Goal: Task Accomplishment & Management: Manage account settings

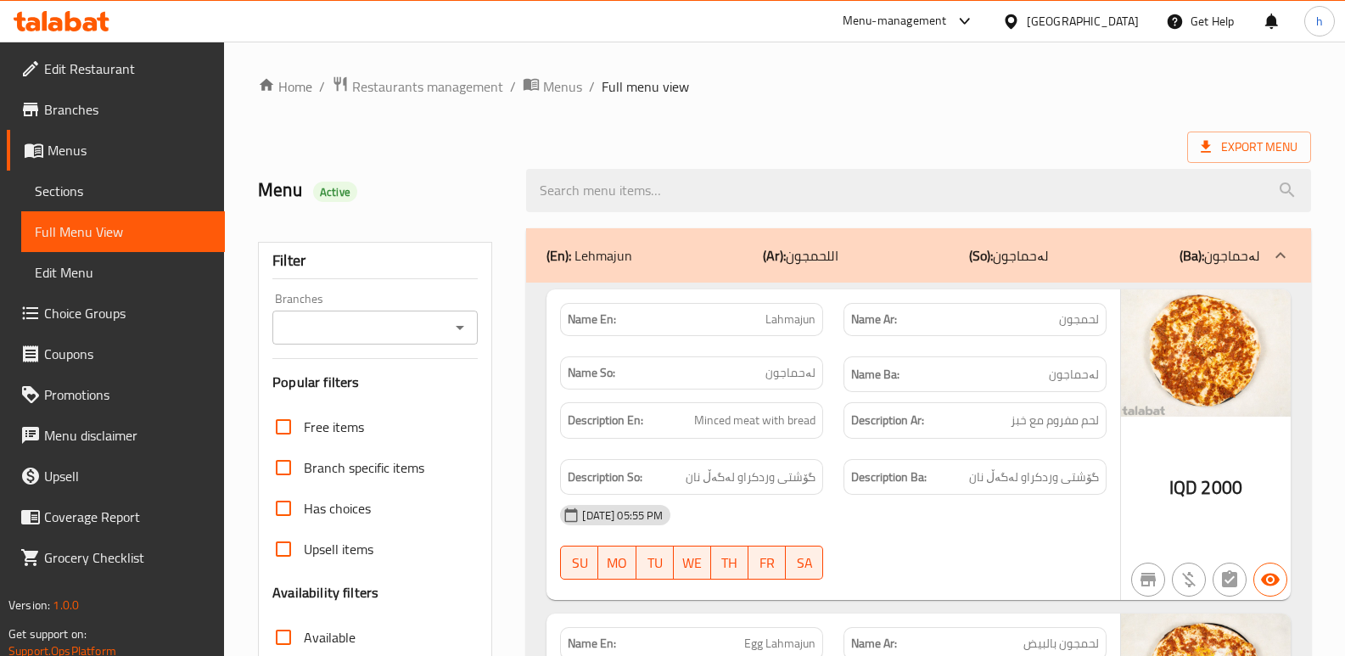
click at [83, 21] on icon at bounding box center [62, 21] width 96 height 20
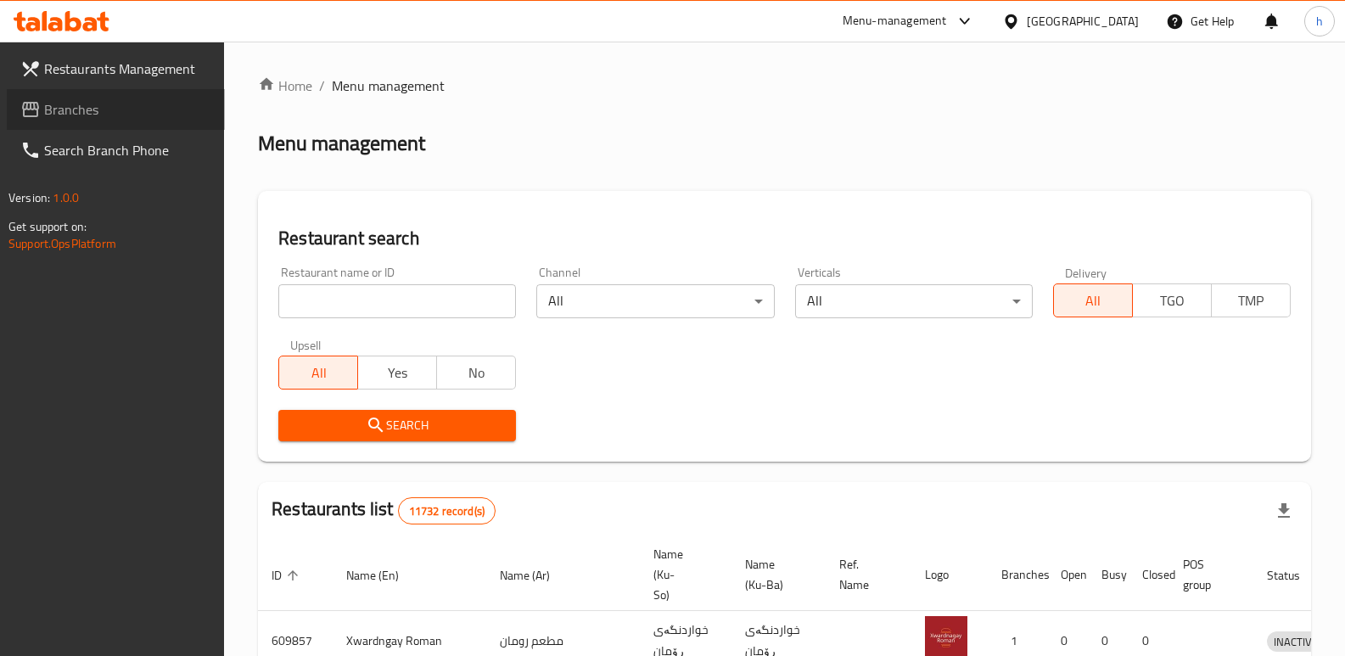
click at [96, 115] on span "Branches" at bounding box center [127, 109] width 167 height 20
click at [137, 132] on link "Search Branch Phone" at bounding box center [108, 150] width 234 height 41
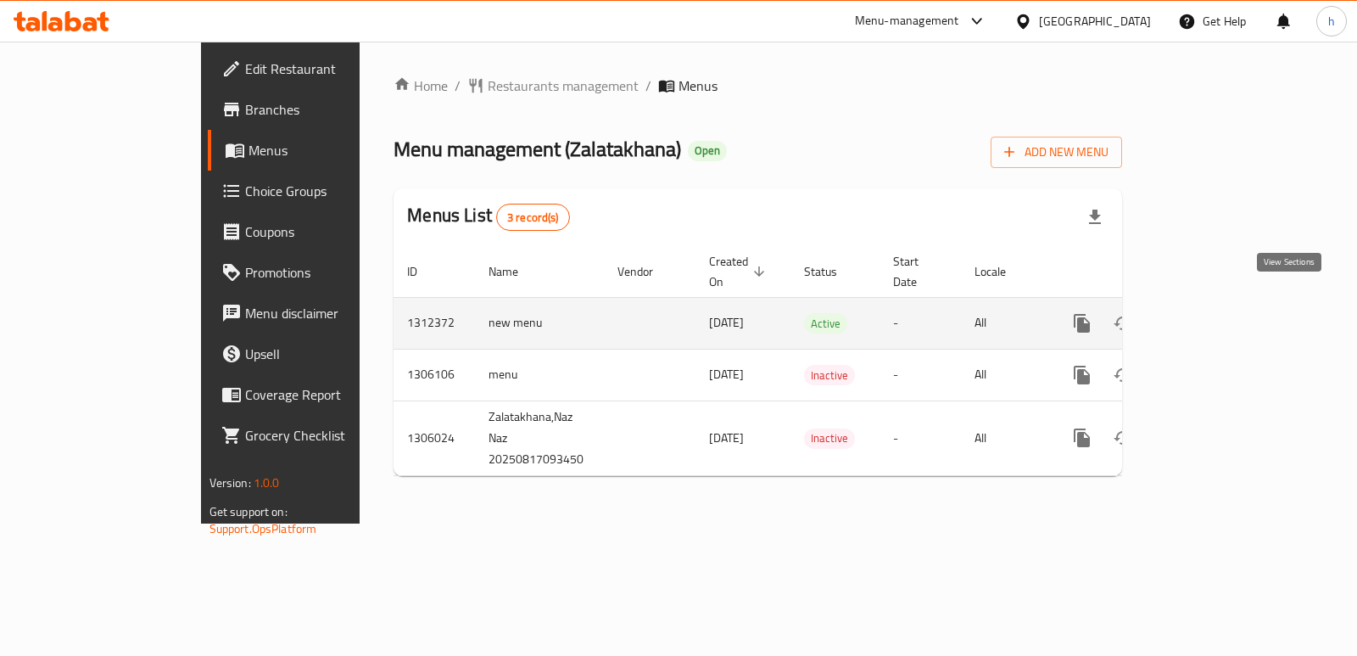
click at [1215, 313] on icon "enhanced table" at bounding box center [1205, 323] width 20 height 20
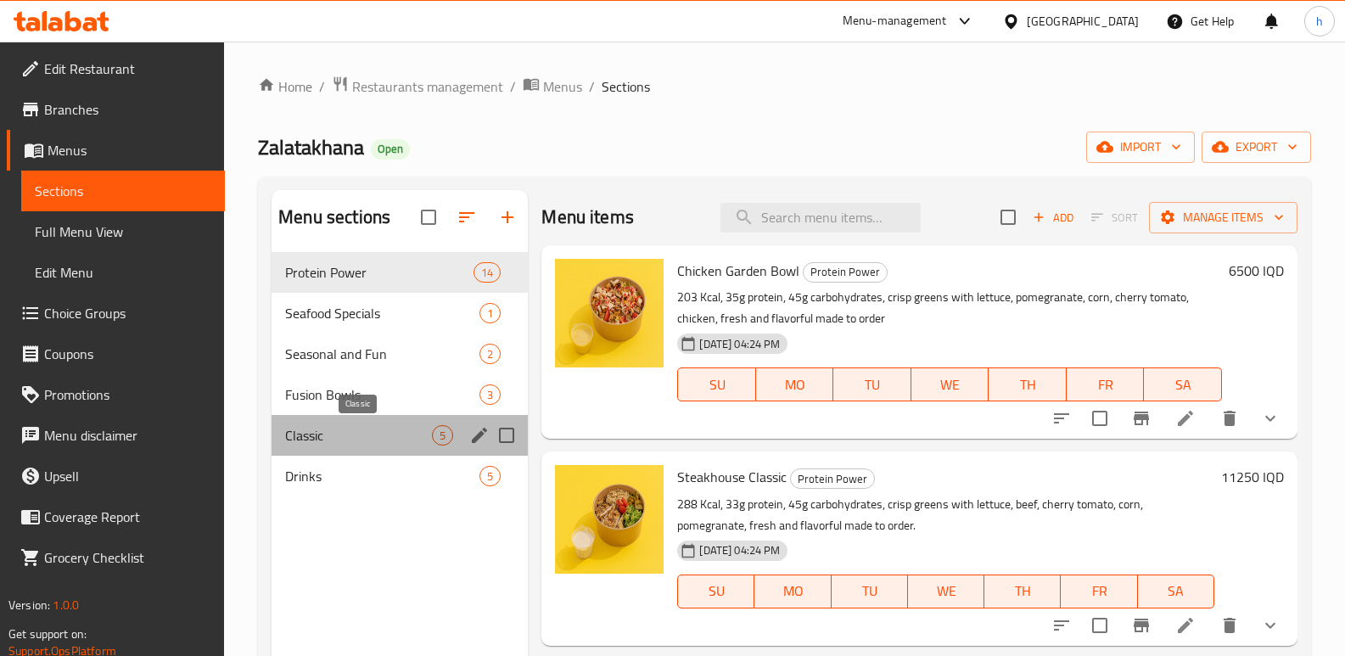
click at [323, 438] on span "Classic" at bounding box center [358, 435] width 147 height 20
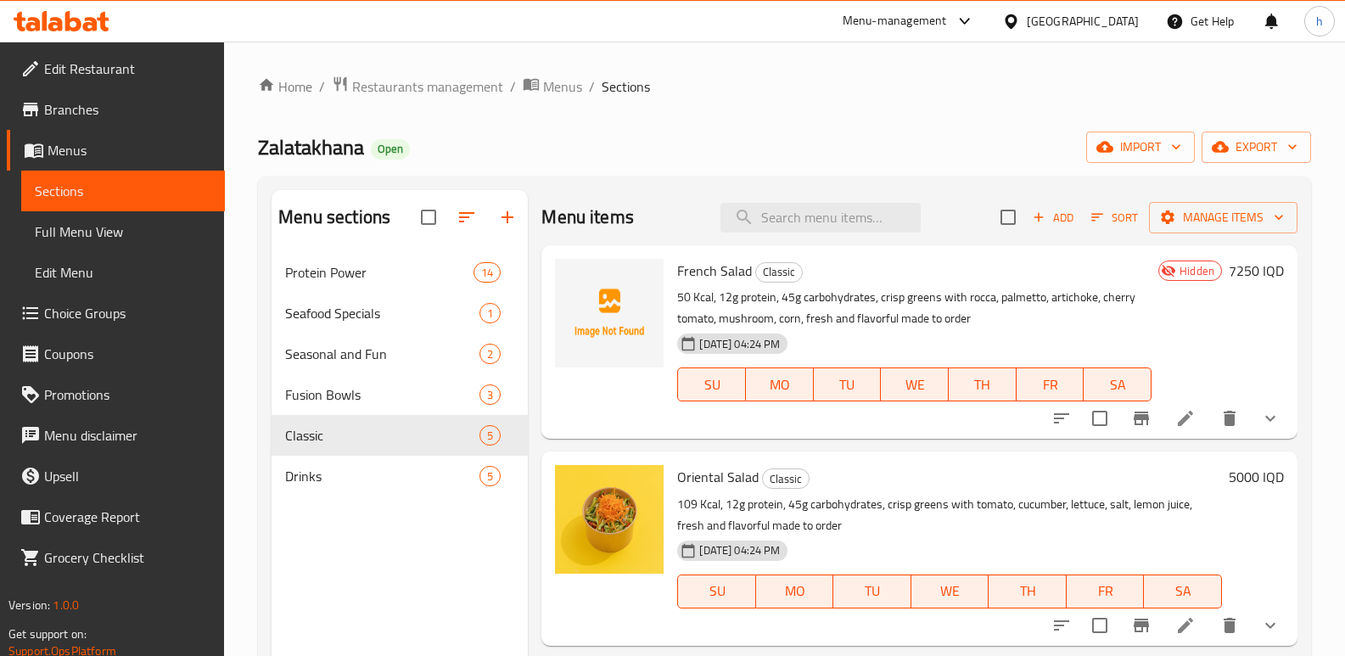
click at [1261, 413] on icon "show more" at bounding box center [1270, 418] width 20 height 20
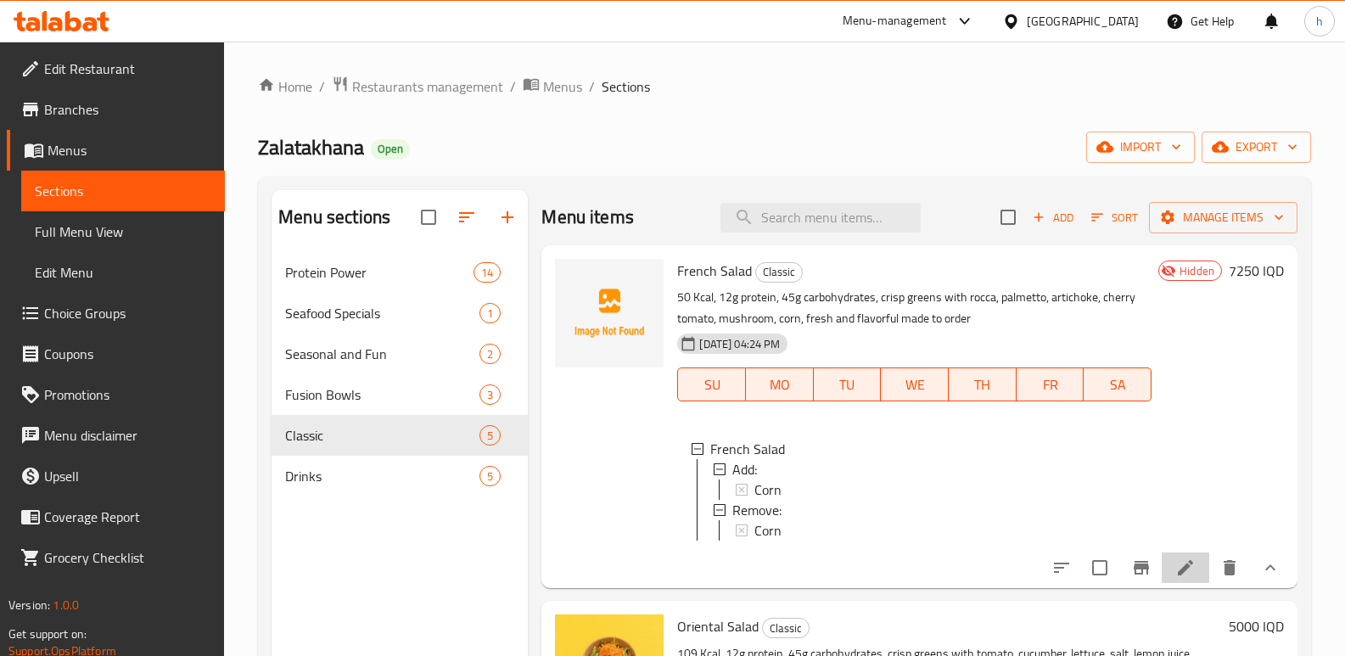
click at [1186, 570] on li at bounding box center [1185, 567] width 48 height 31
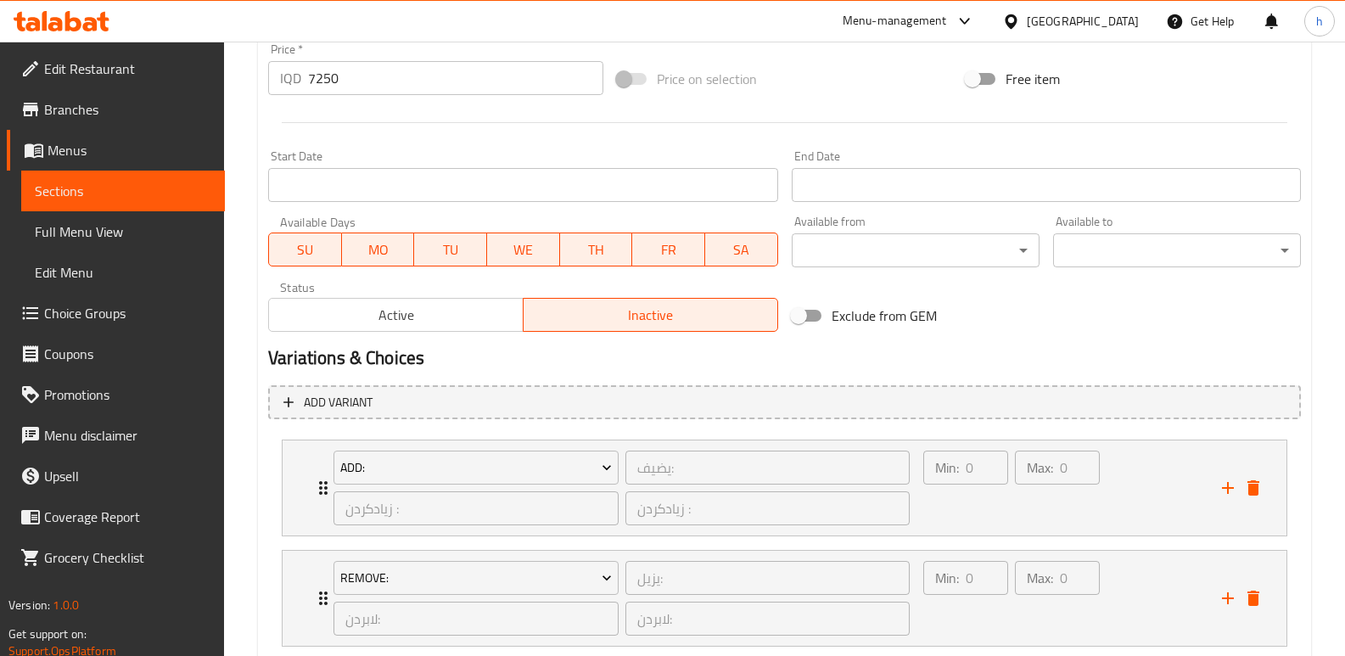
scroll to position [917, 0]
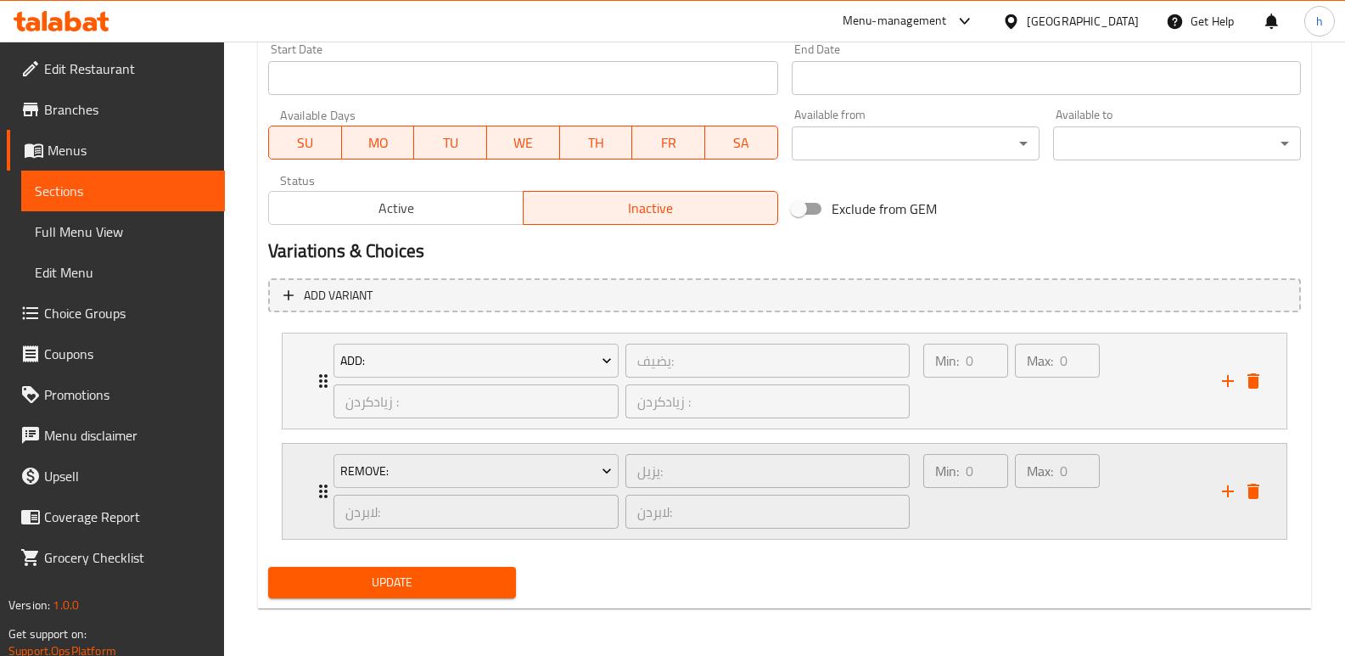
click at [1039, 514] on div "Max: 0 ​" at bounding box center [1057, 491] width 92 height 81
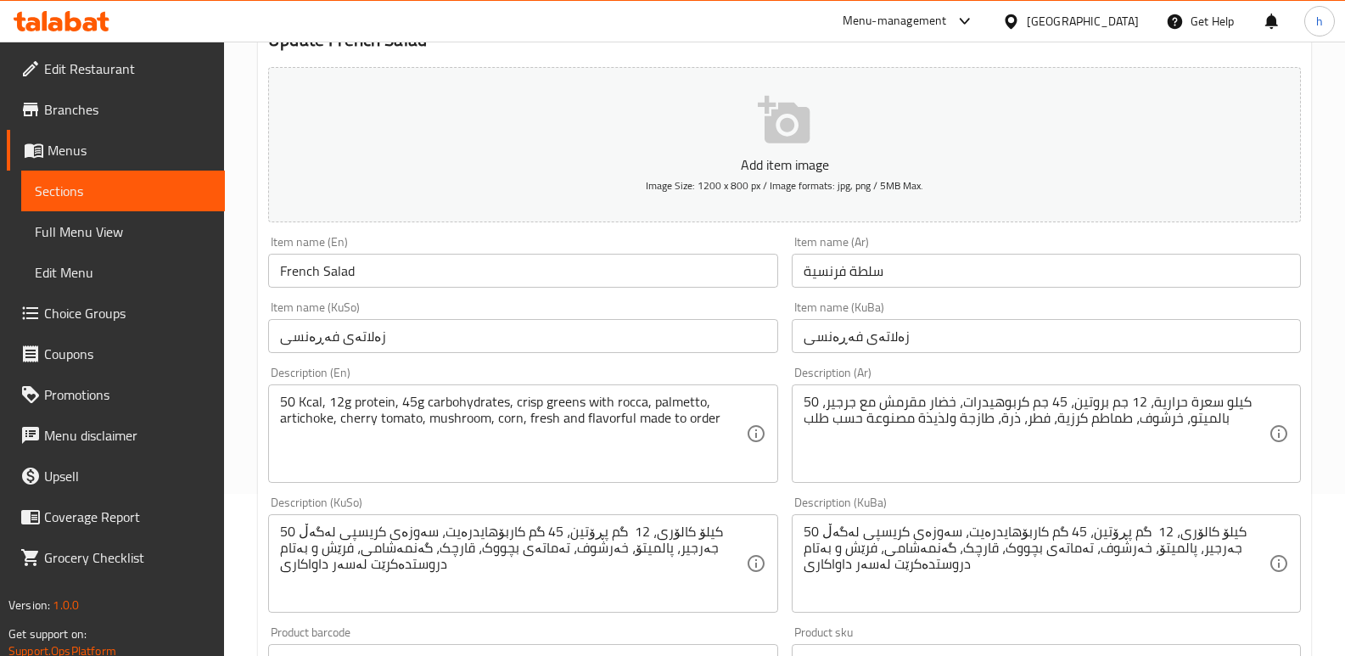
scroll to position [83, 0]
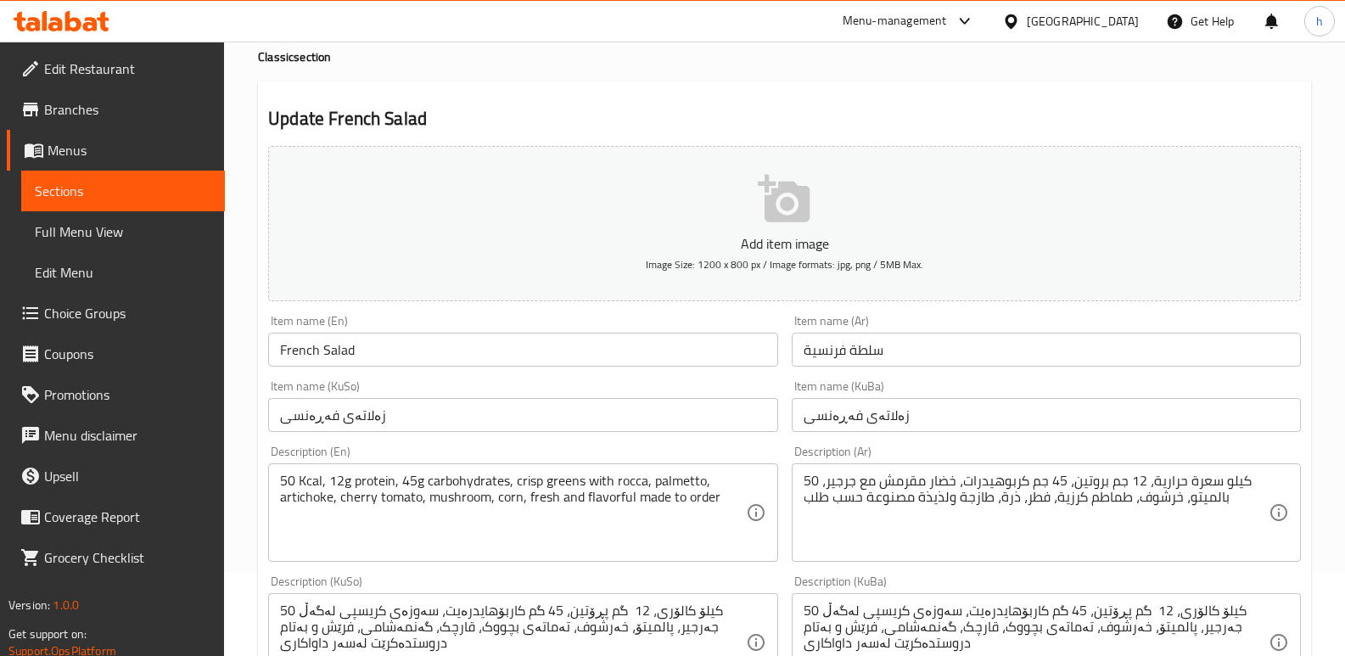
click at [101, 187] on span "Sections" at bounding box center [123, 191] width 176 height 20
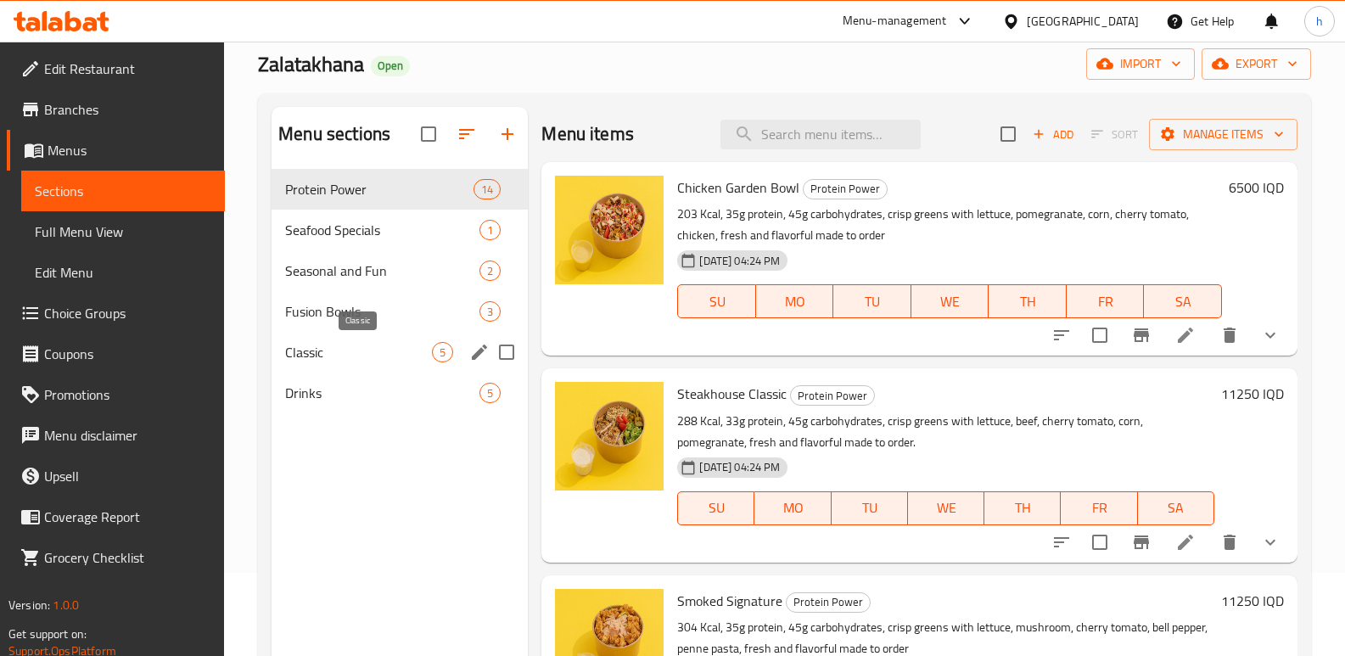
click at [319, 350] on span "Classic" at bounding box center [358, 352] width 147 height 20
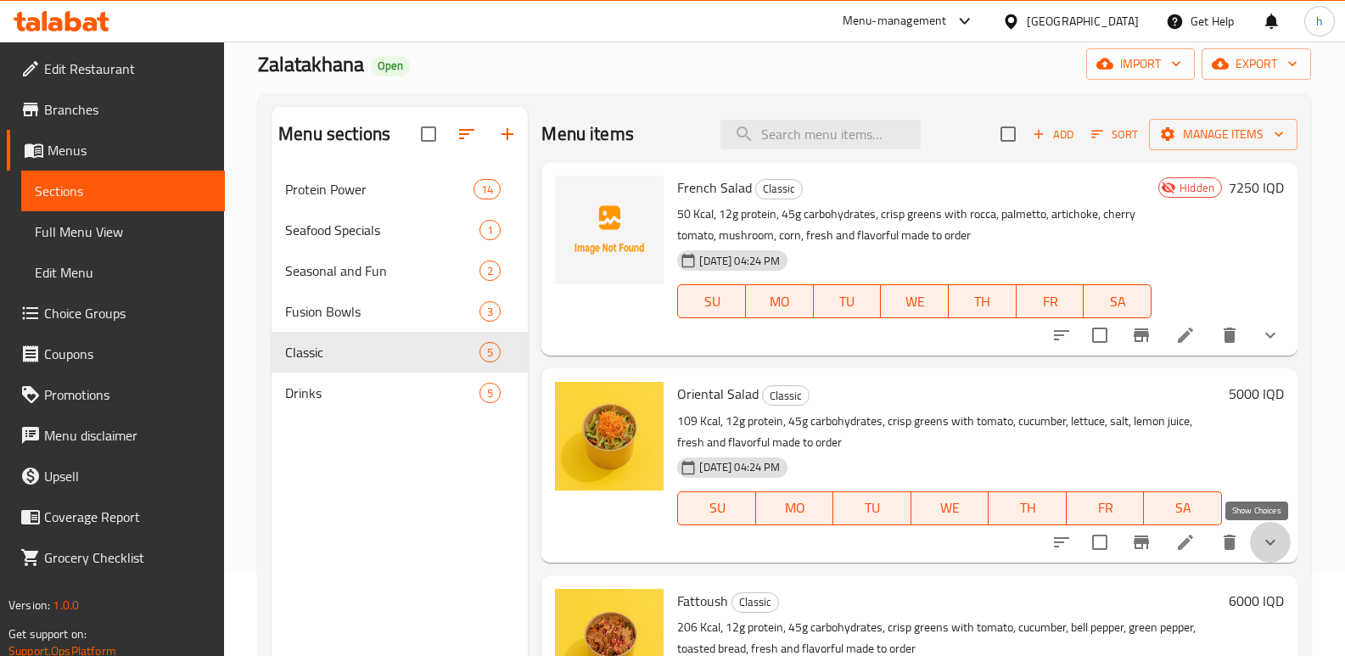
click at [1262, 538] on icon "show more" at bounding box center [1270, 542] width 20 height 20
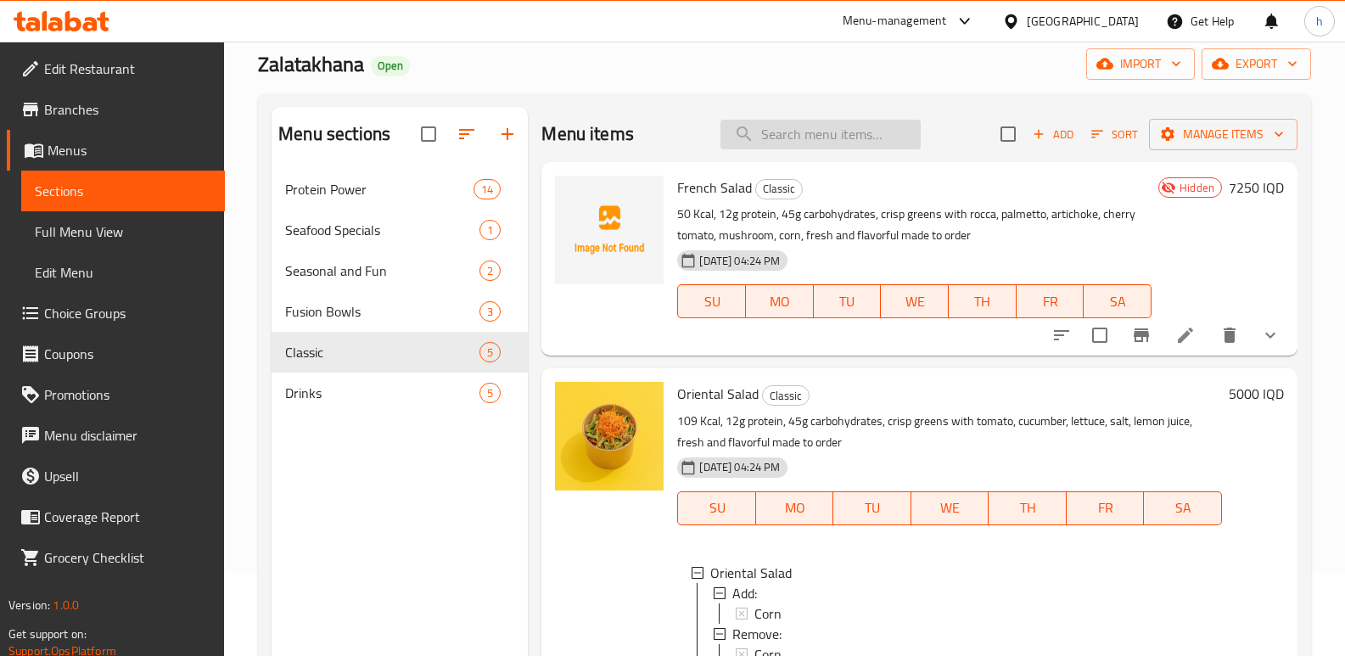
click at [873, 141] on input "search" at bounding box center [820, 135] width 200 height 30
paste input "Aspagarus"
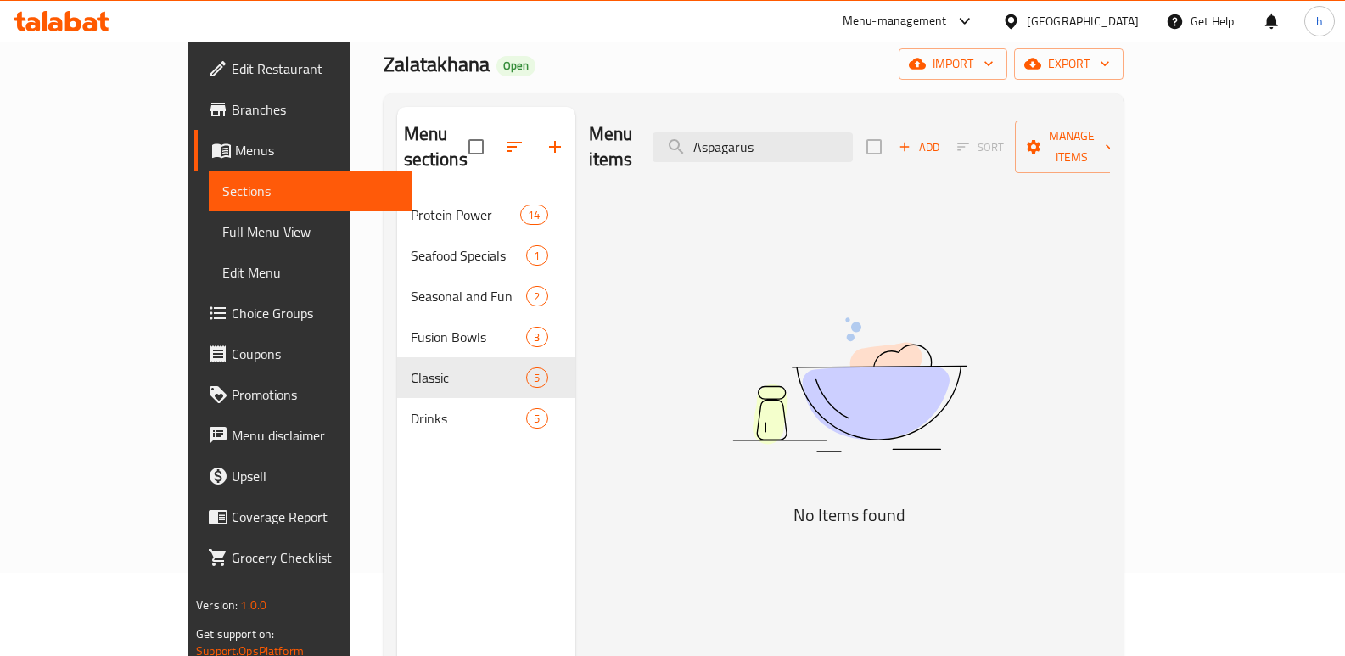
drag, startPoint x: 873, startPoint y: 135, endPoint x: 548, endPoint y: 65, distance: 332.3
click at [551, 67] on div "Home / Restaurants management / Menus / Sections Zalatakhana Open import export…" at bounding box center [753, 384] width 740 height 784
paste input "Parsley"
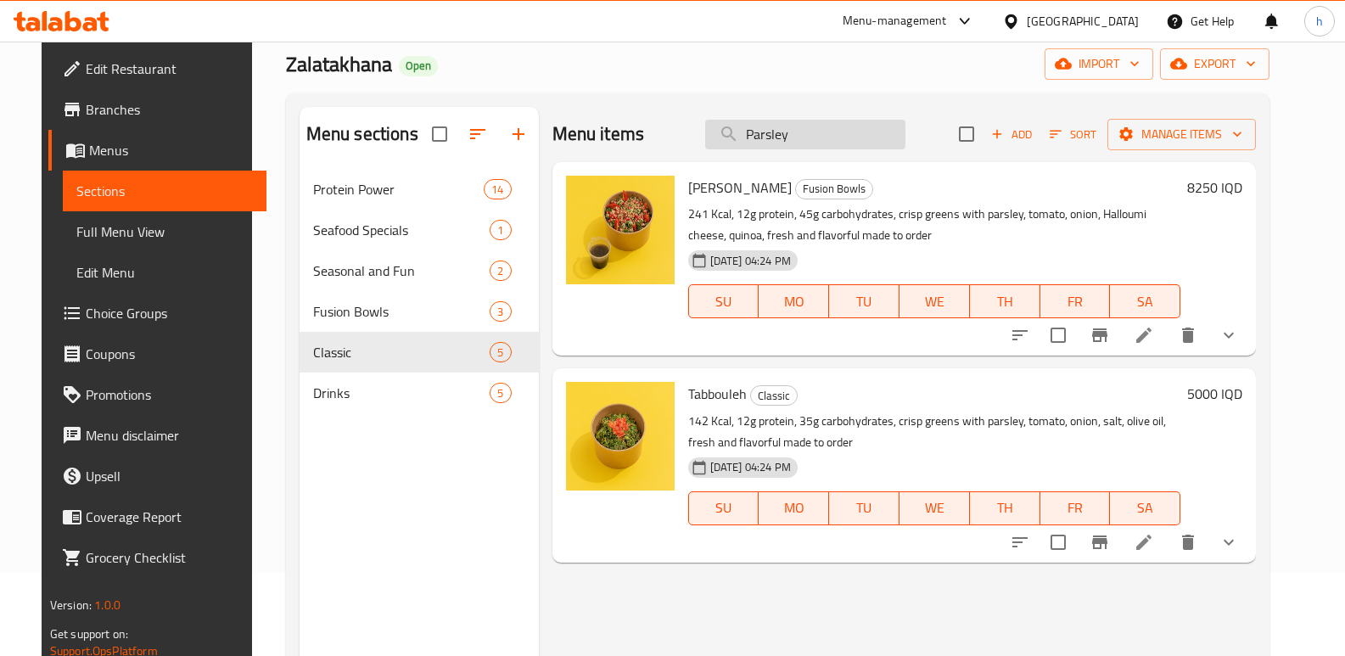
drag, startPoint x: 818, startPoint y: 112, endPoint x: 721, endPoint y: 139, distance: 100.5
click at [721, 139] on div "Menu items Parsley Add Sort Manage items" at bounding box center [904, 134] width 704 height 55
drag, startPoint x: 735, startPoint y: 132, endPoint x: 699, endPoint y: 126, distance: 36.1
click at [700, 126] on div "Menu items Parsley Add Sort Manage items" at bounding box center [904, 134] width 704 height 55
paste input "Chicken Salad"
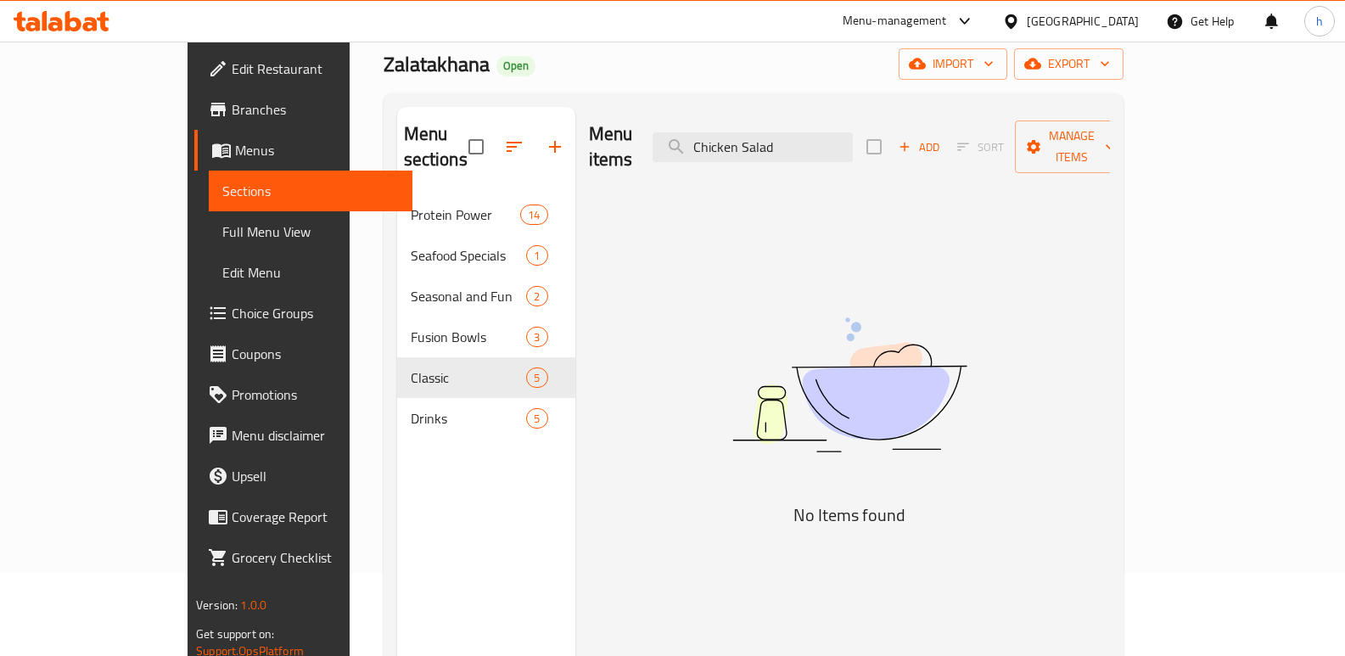
drag, startPoint x: 635, startPoint y: 137, endPoint x: 358, endPoint y: 107, distance: 278.3
click at [460, 154] on div "Menu sections Protein Power 14 Seafood Specials 1 Seasonal and Fun 2 Fusion Bow…" at bounding box center [753, 435] width 713 height 656
paste input "Avocado"
drag, startPoint x: 858, startPoint y: 143, endPoint x: 562, endPoint y: 102, distance: 298.0
click at [589, 107] on div "Menu items Avocado Salad Add Sort Manage items" at bounding box center [849, 147] width 521 height 81
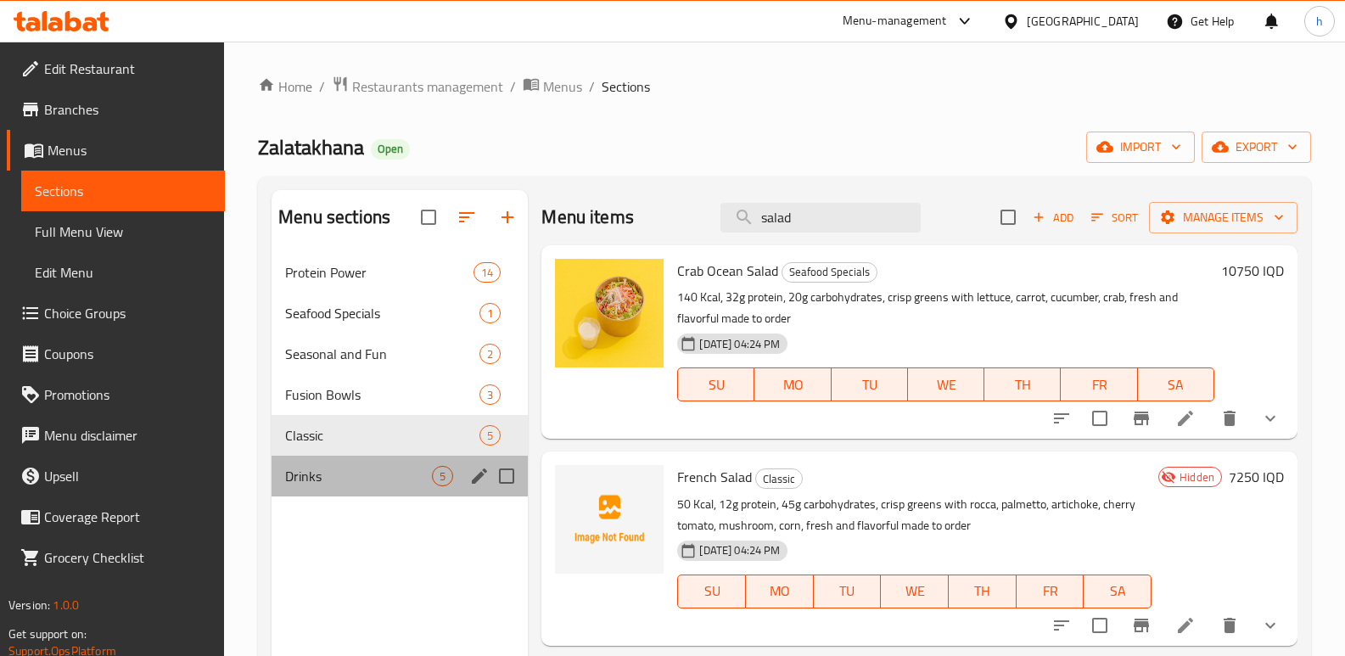
click at [373, 485] on span "Drinks" at bounding box center [358, 476] width 147 height 20
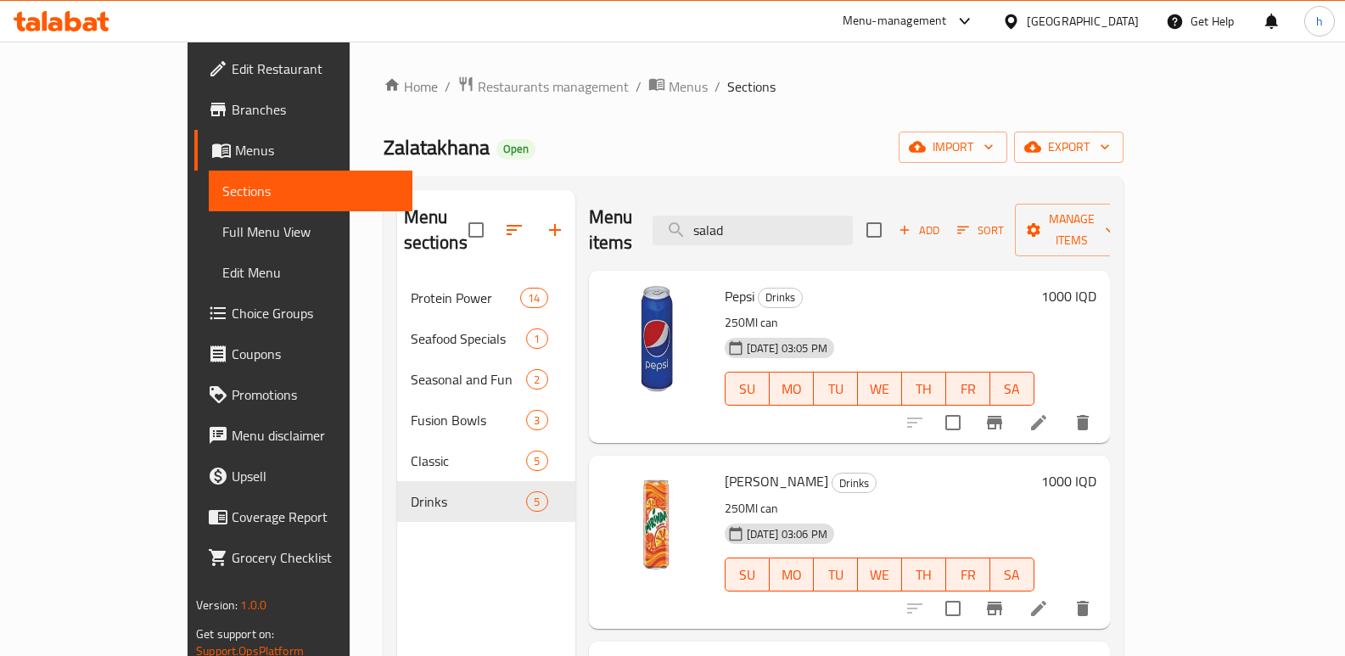
click at [575, 230] on div "Menu items salad Add Sort Manage items Pepsi Drinks 250Ml can [DATE] 03:05 PM S…" at bounding box center [842, 518] width 534 height 656
paste input "Fattoush S"
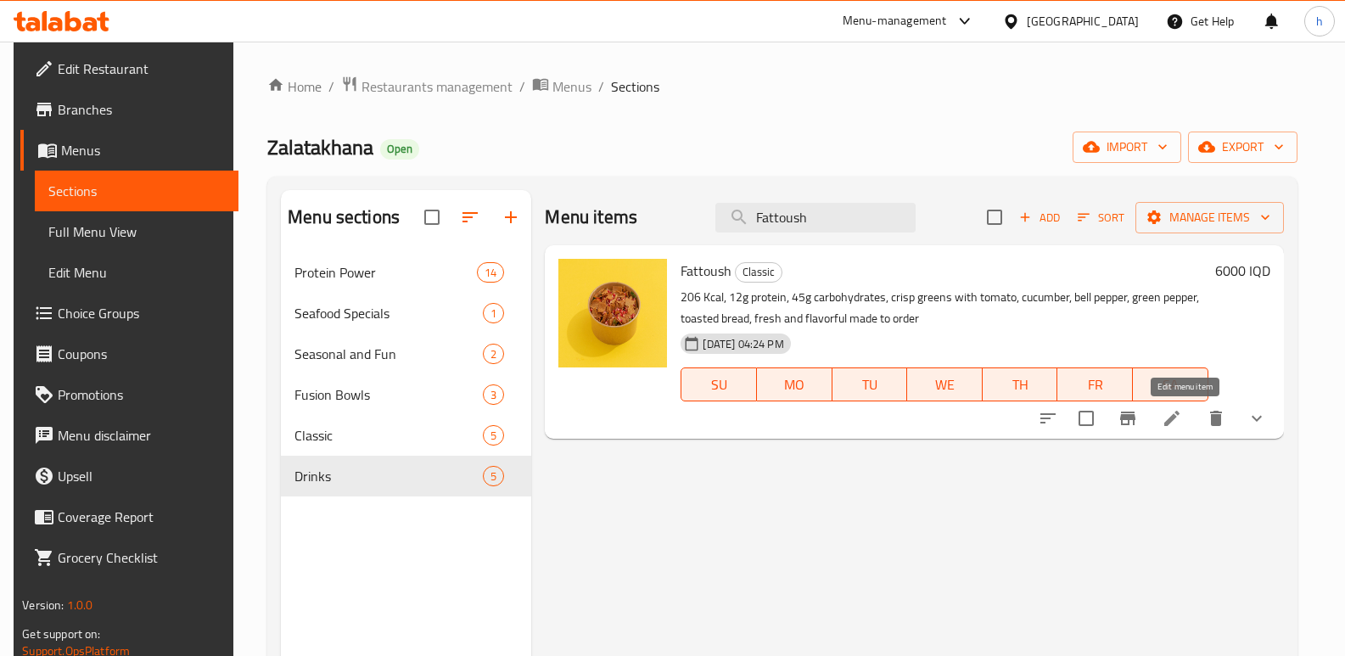
type input "Fattoush"
click at [1179, 416] on icon at bounding box center [1171, 418] width 20 height 20
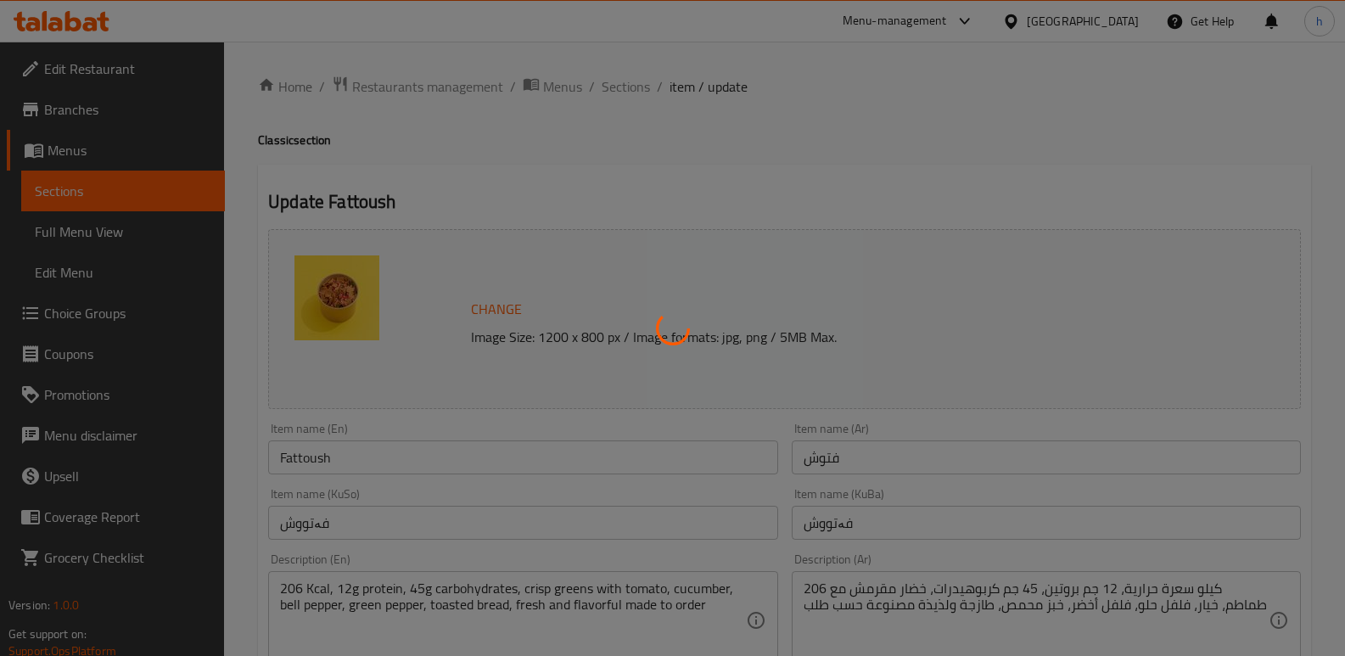
type input "يضيف:"
type input "زیادکردن :"
type input "0"
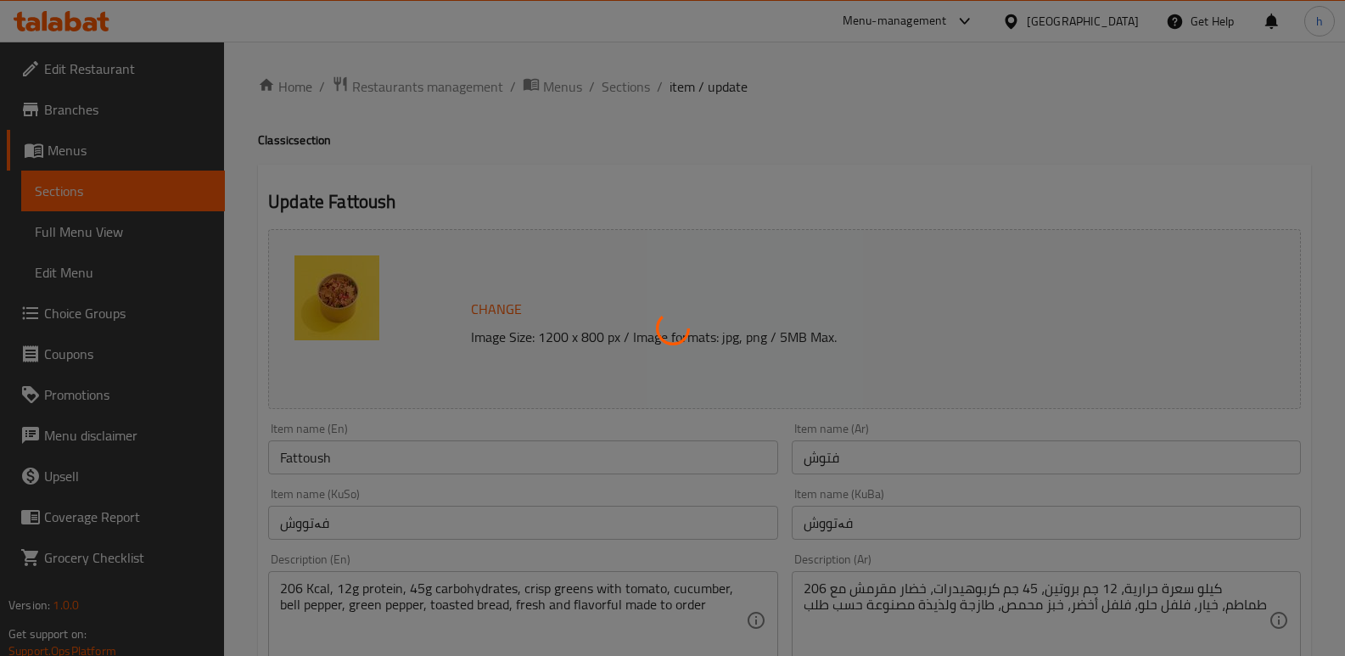
type input "يضيف:"
type input "زیادکردن :"
type input "1"
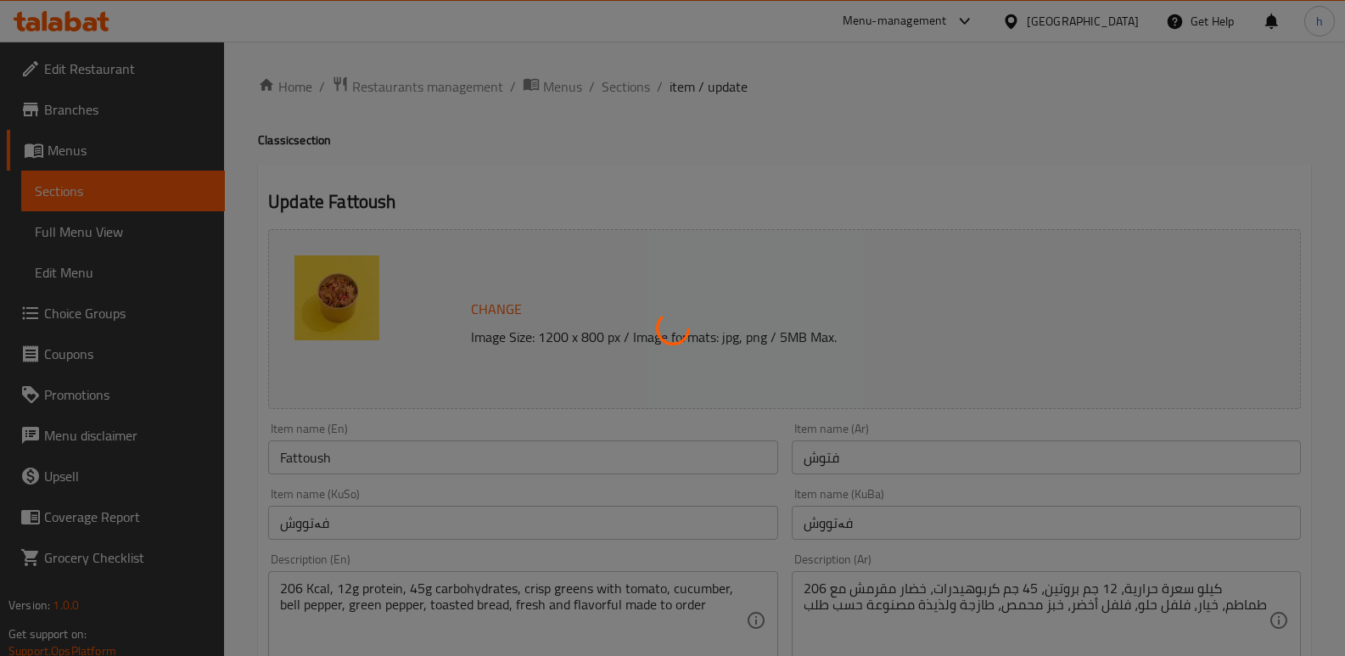
type input "يزيل:"
type input "لابردن:"
type input "0"
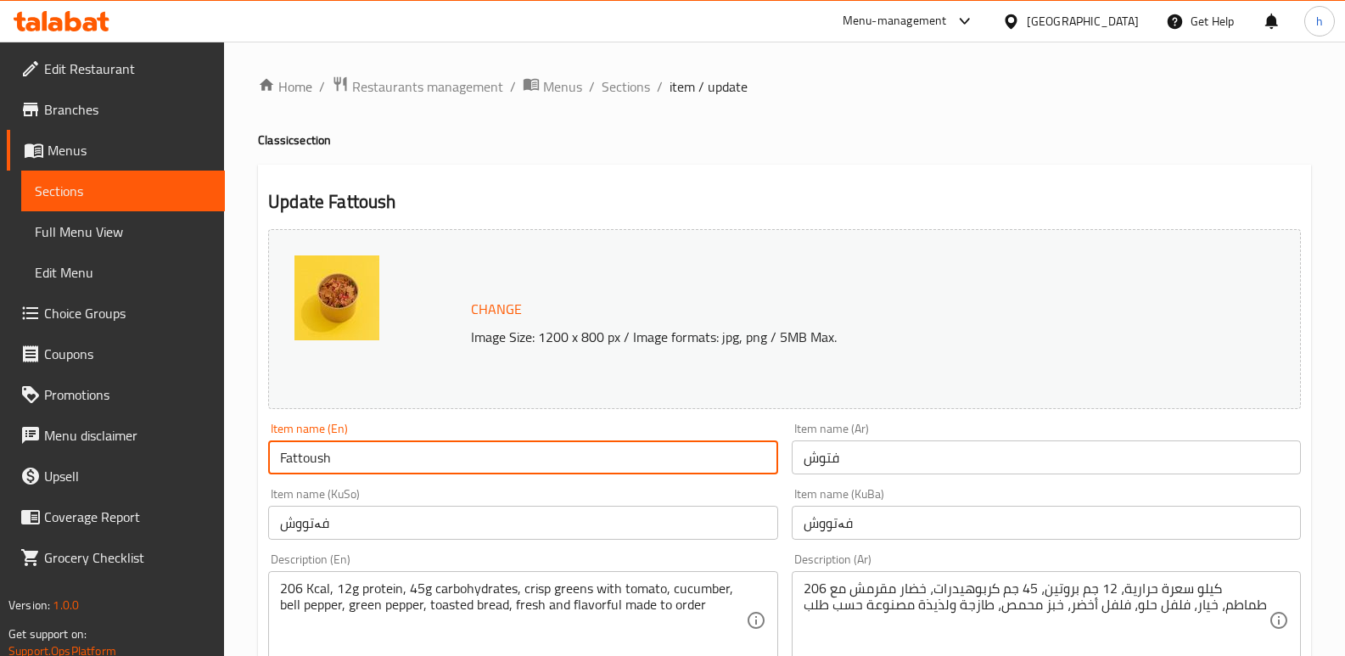
drag, startPoint x: 349, startPoint y: 458, endPoint x: 71, endPoint y: 436, distance: 278.3
paste input "Salad"
type input "Fattoush Salad"
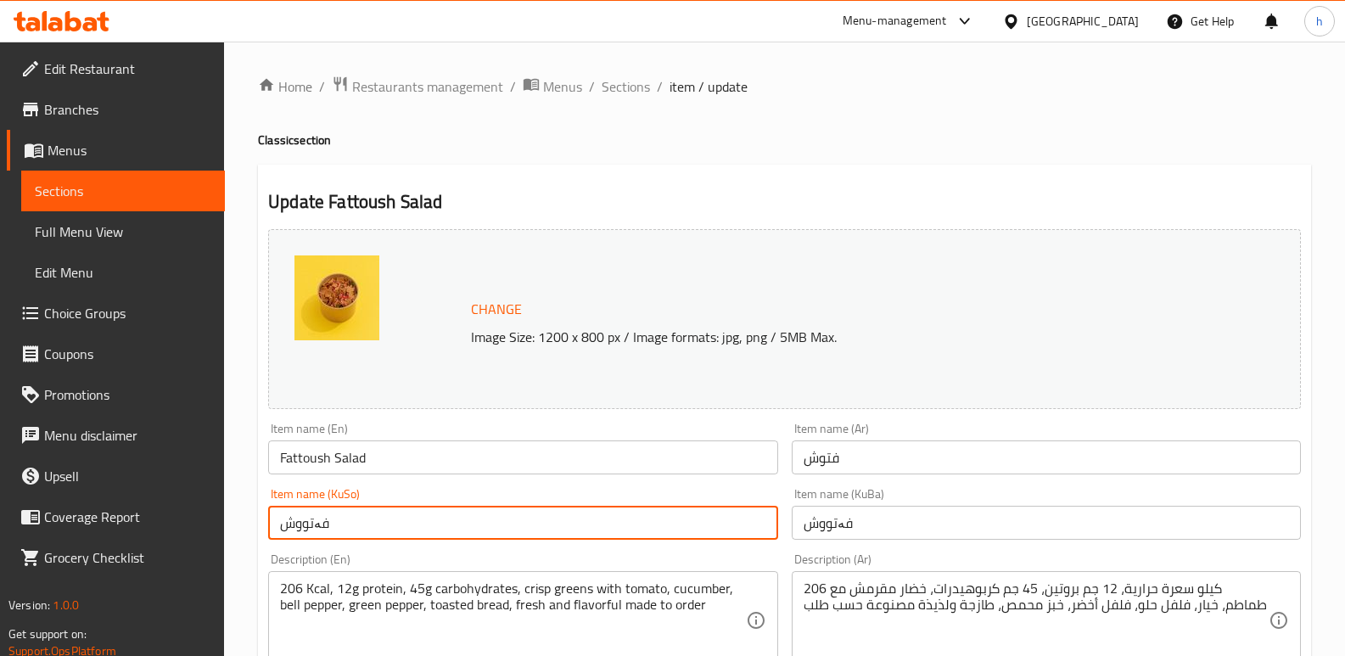
click at [346, 526] on input "فەتووش" at bounding box center [522, 523] width 509 height 34
click at [770, 529] on input "فەتووش" at bounding box center [522, 523] width 509 height 34
type input "زەڵاتەی فەتووش"
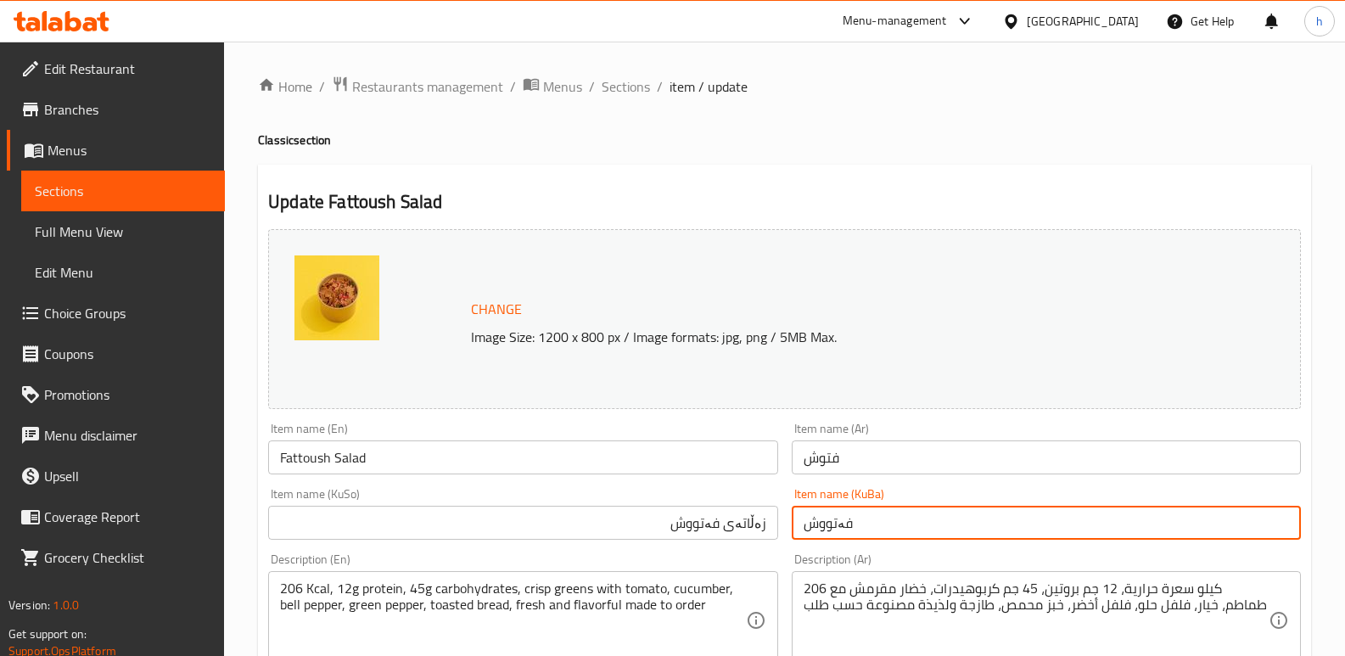
drag, startPoint x: 875, startPoint y: 507, endPoint x: 512, endPoint y: 458, distance: 366.4
paste input "زەڵاتەی"
type input "زەڵاتەی فەتووش"
click at [921, 463] on input "فتوش" at bounding box center [1046, 457] width 509 height 34
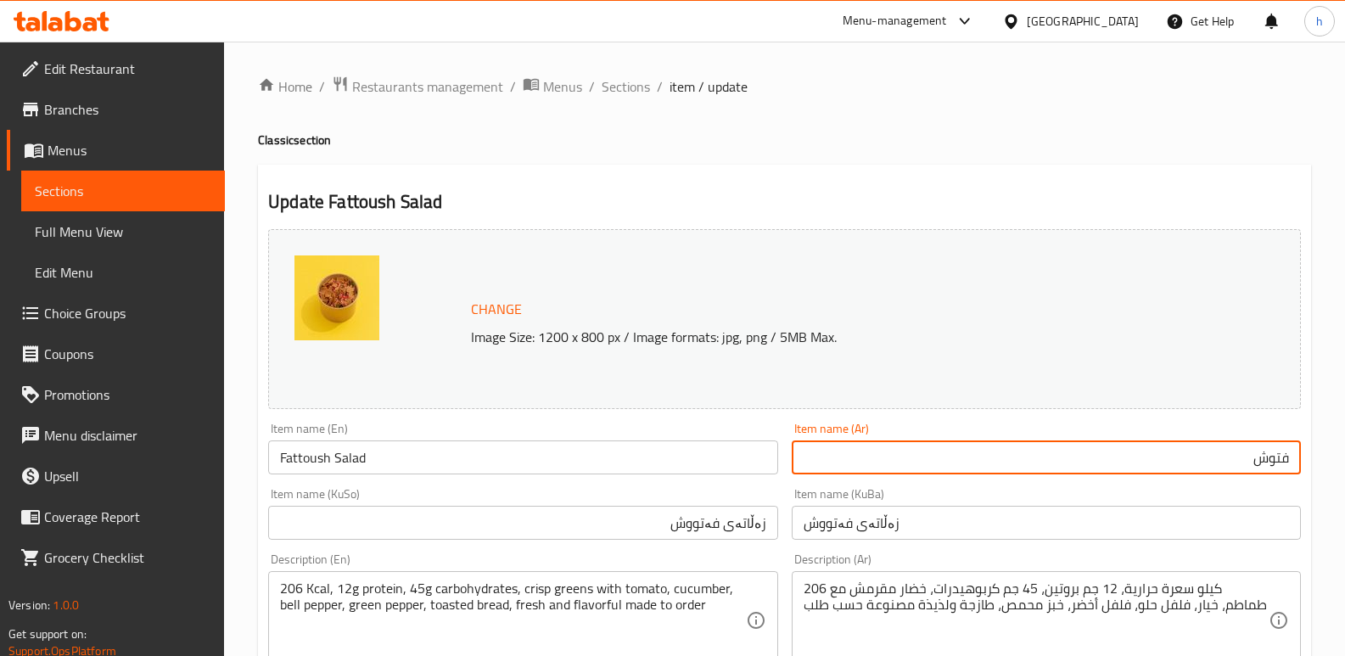
drag, startPoint x: 381, startPoint y: 462, endPoint x: 170, endPoint y: 434, distance: 213.0
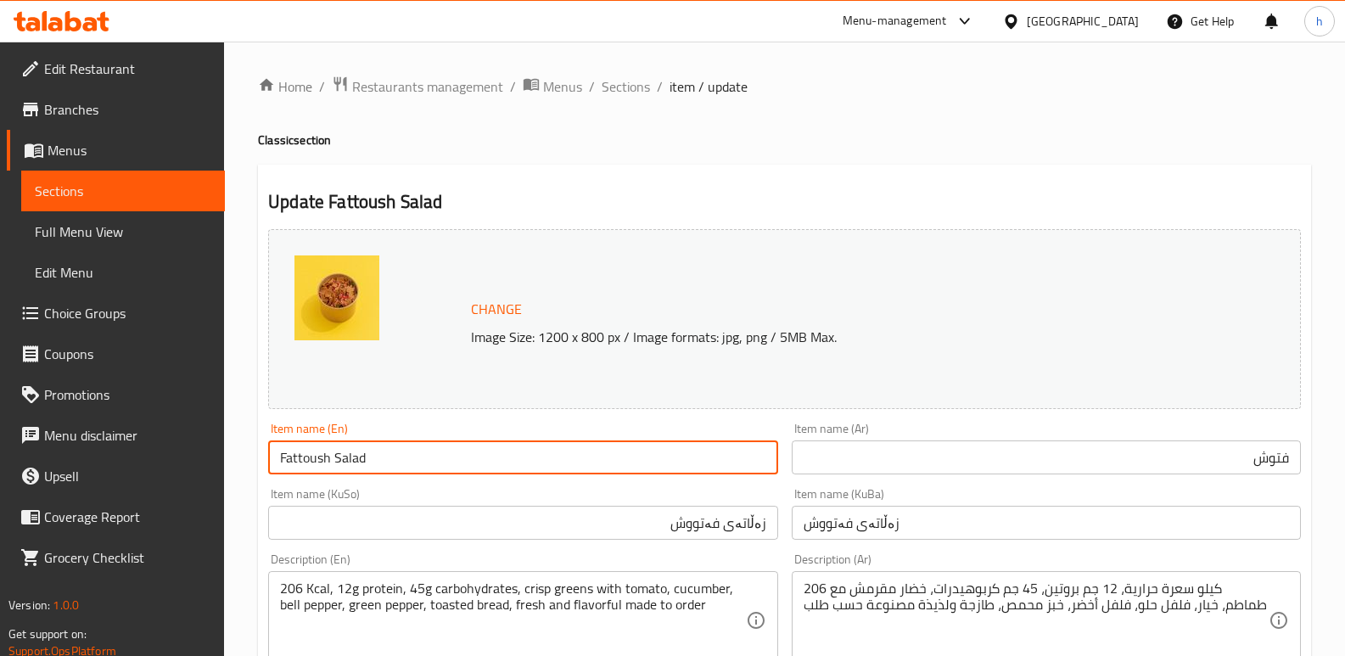
drag, startPoint x: 1187, startPoint y: 456, endPoint x: 1337, endPoint y: 456, distance: 150.2
paste input "سلطة"
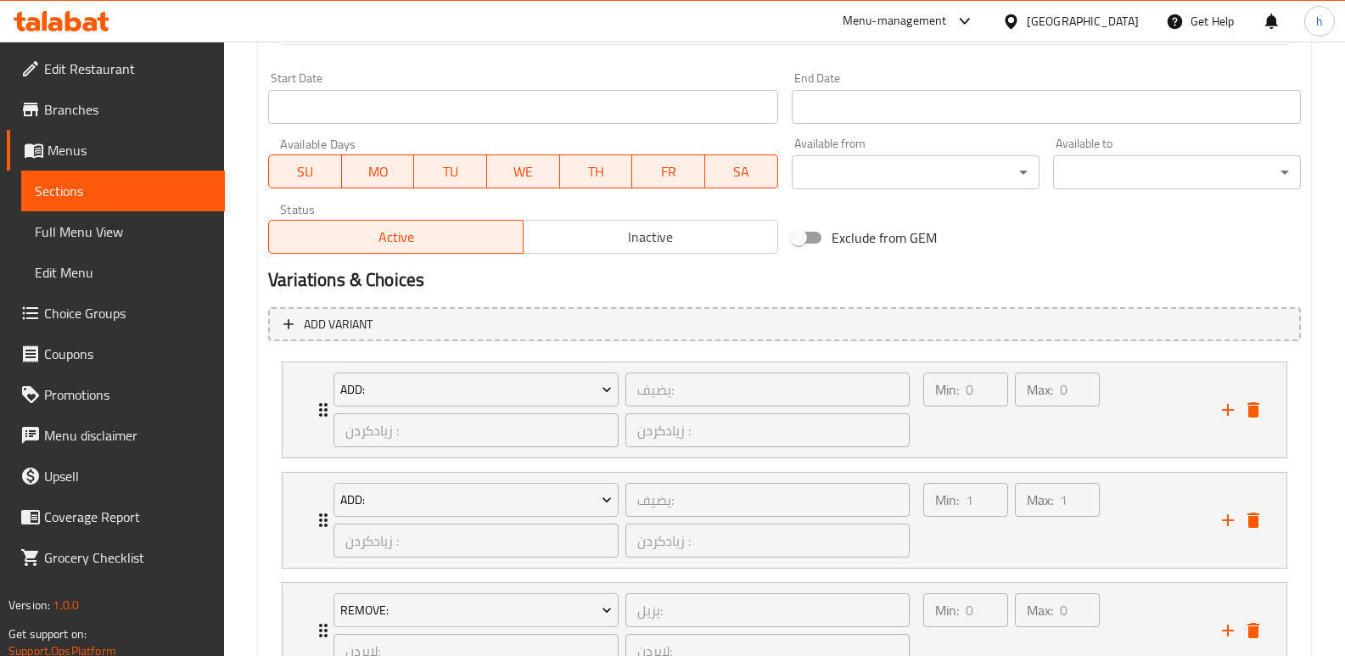
scroll to position [1052, 0]
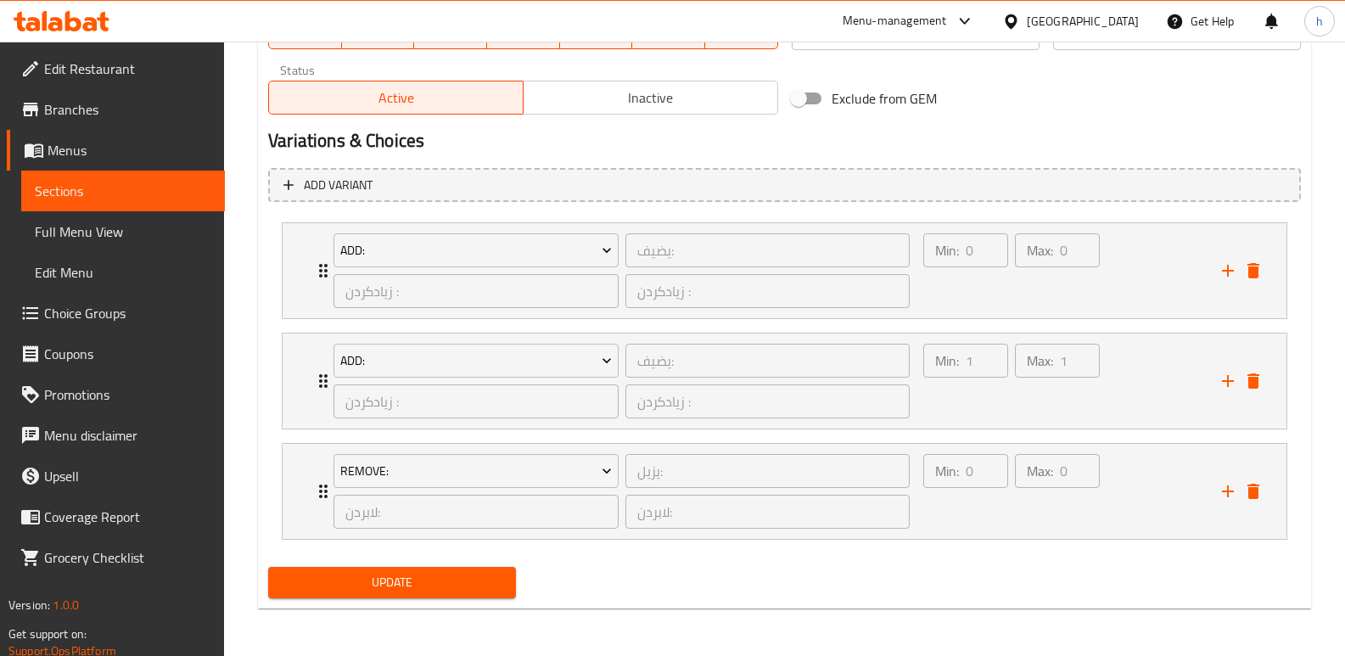
type input "سلطة فتوش"
click at [473, 590] on span "Update" at bounding box center [392, 582] width 221 height 21
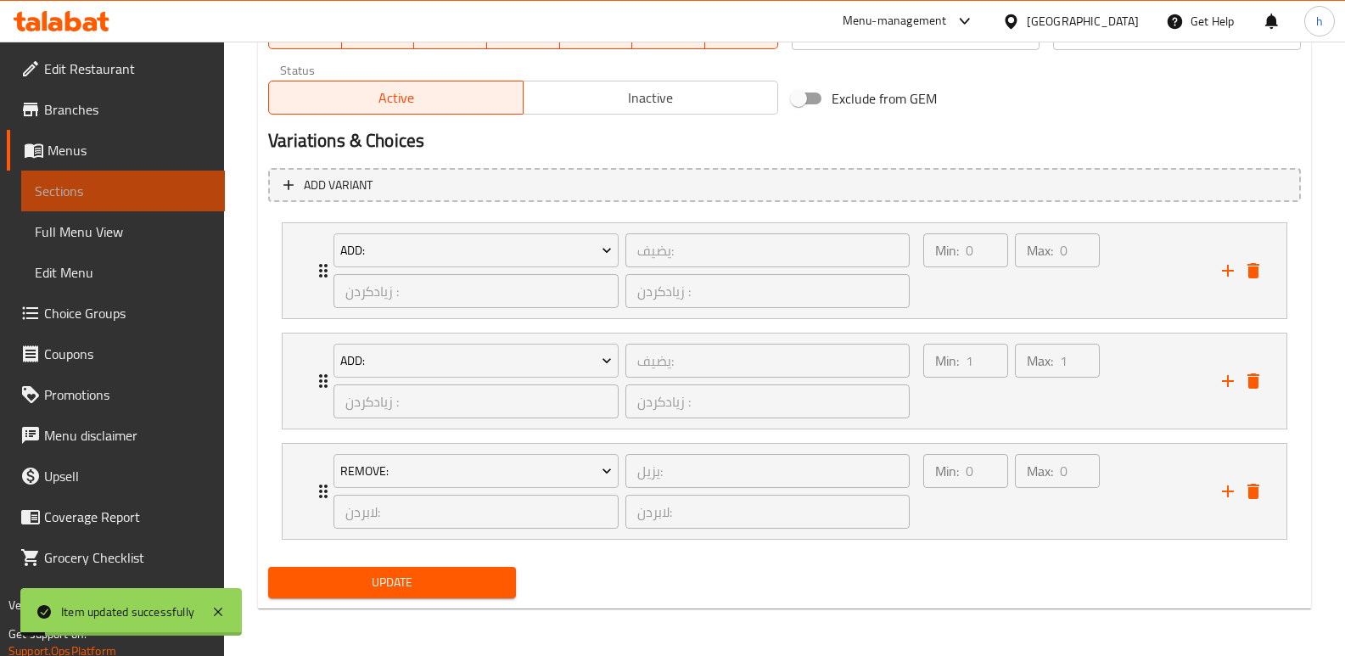
click at [165, 193] on span "Sections" at bounding box center [123, 191] width 176 height 20
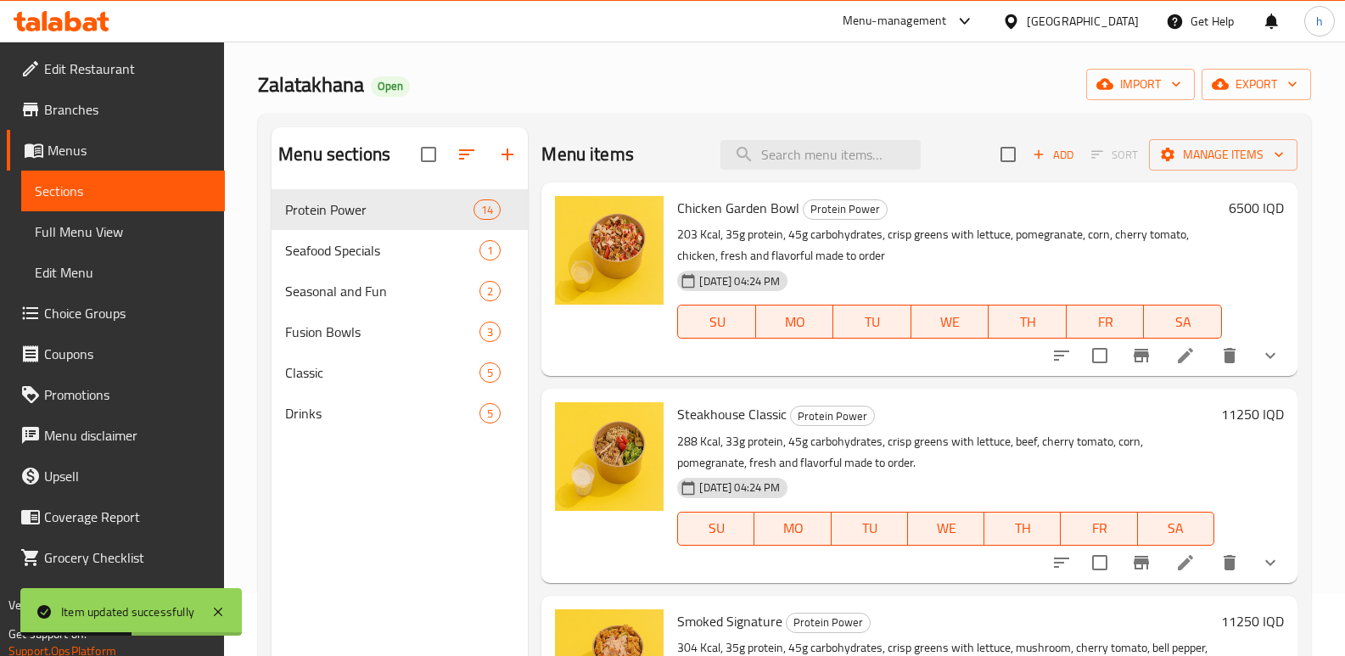
scroll to position [20, 0]
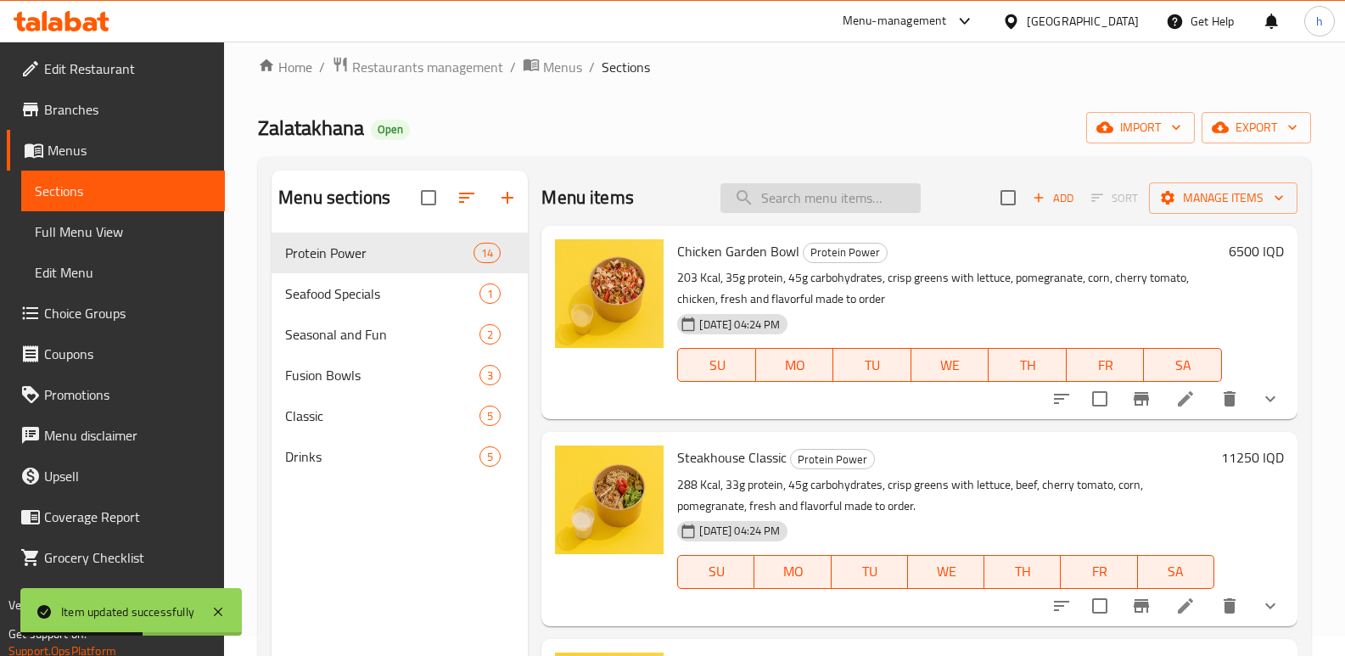
click at [841, 193] on input "search" at bounding box center [820, 198] width 200 height 30
paste input "Avocado Luxe"
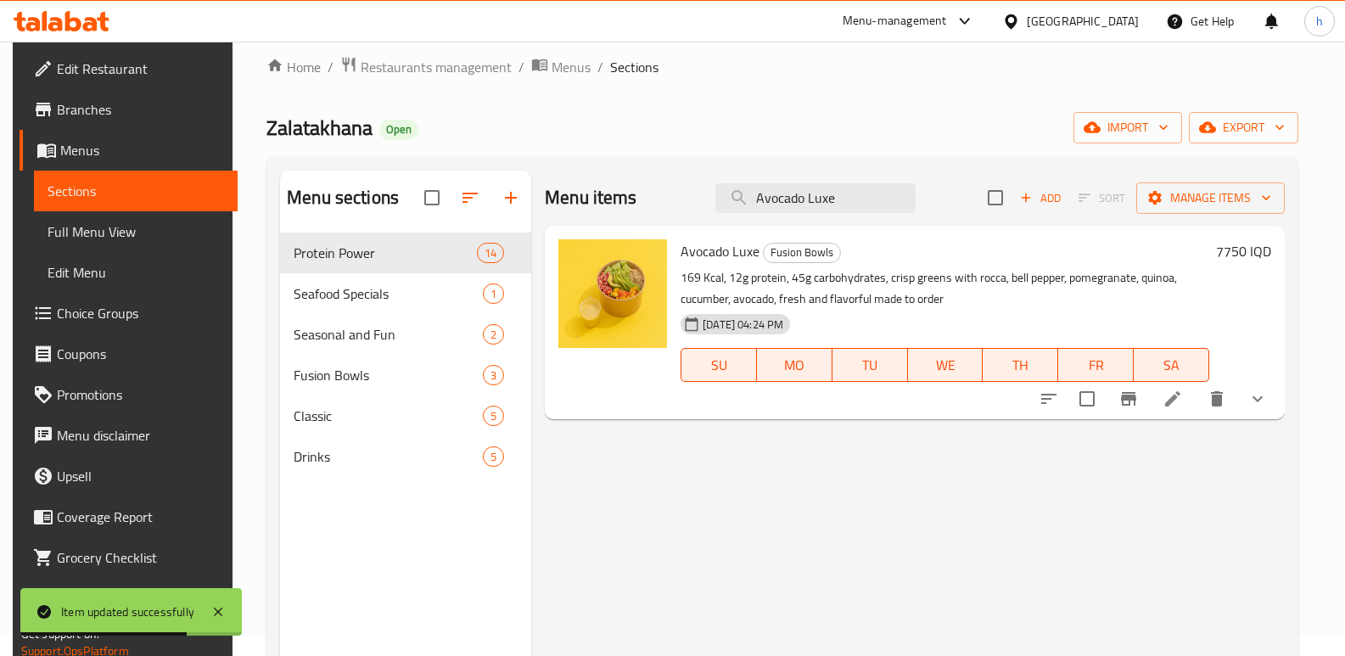
type input "Avocado Luxe"
click at [1183, 405] on icon at bounding box center [1172, 399] width 20 height 20
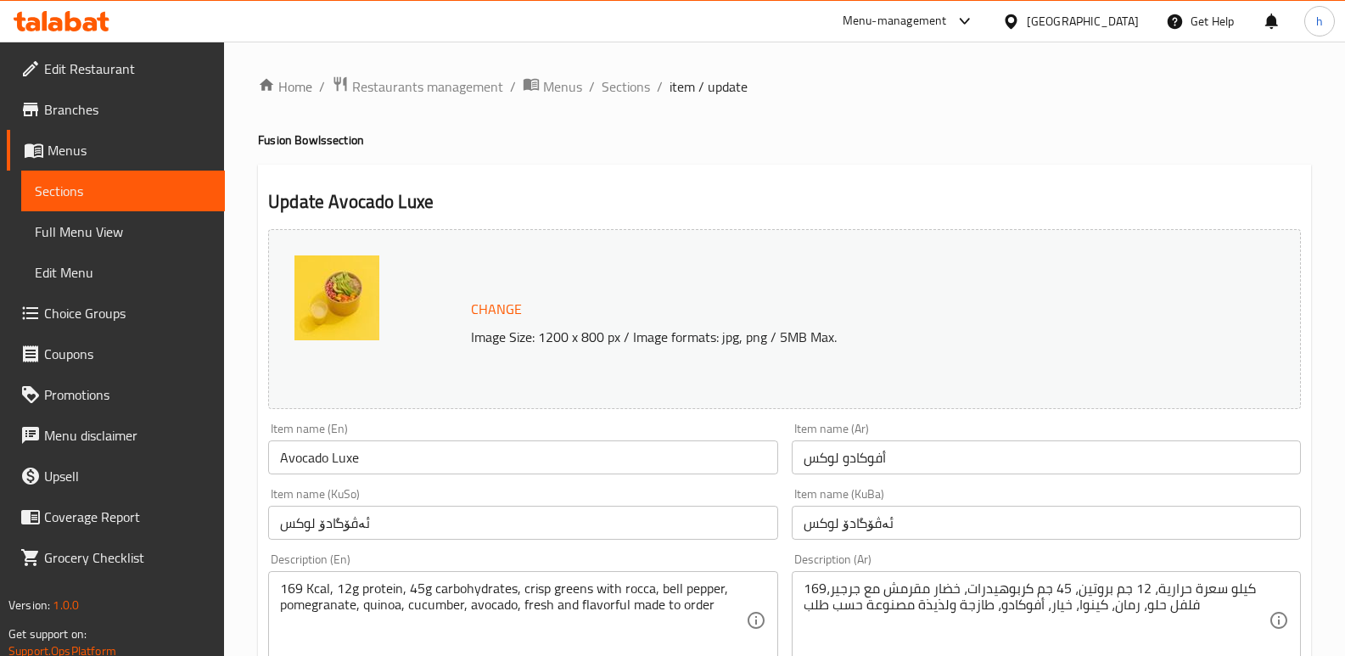
drag, startPoint x: 265, startPoint y: 491, endPoint x: 138, endPoint y: 445, distance: 134.5
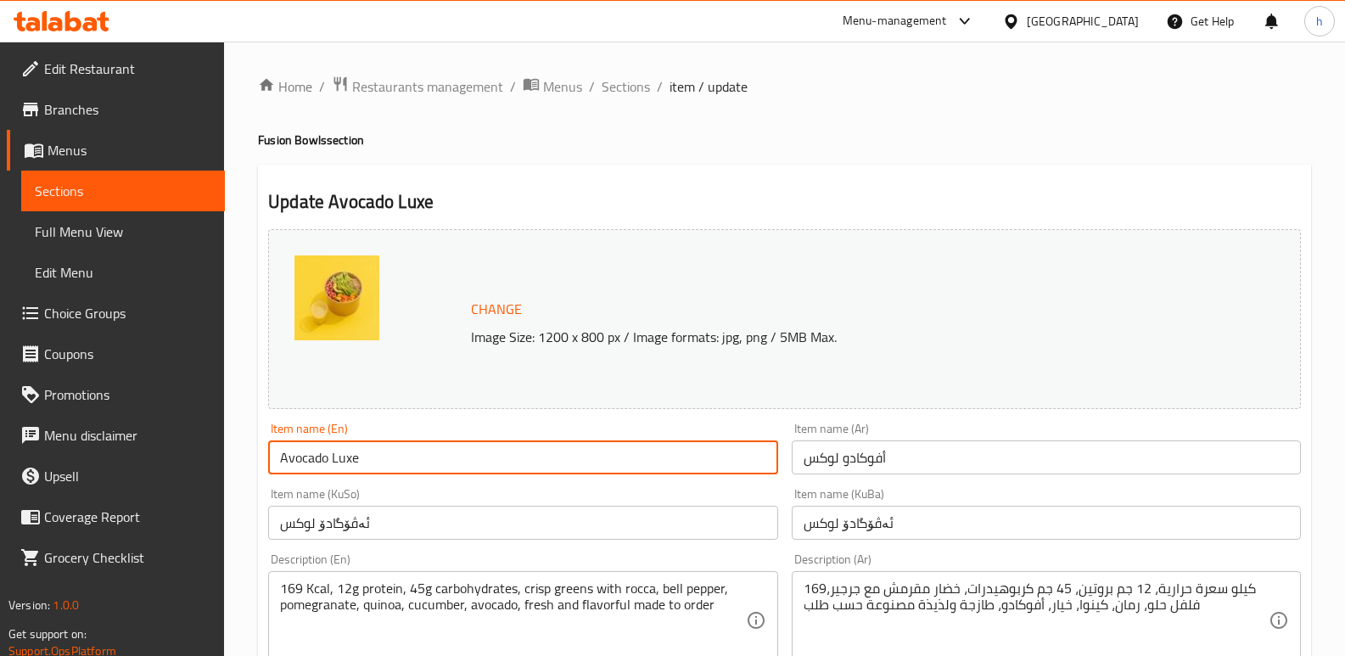
paste input "Salad"
type input "Avocado Salad"
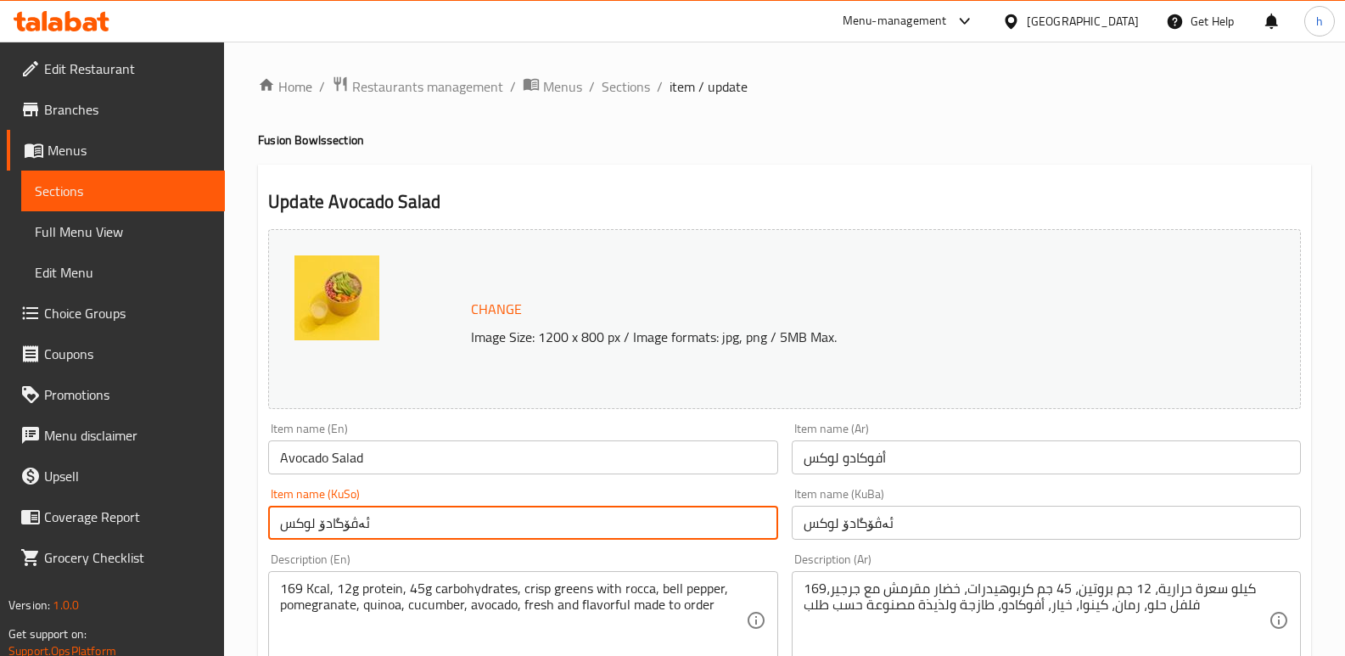
click at [542, 522] on input "ئەڤۆگادۆ لوکس" at bounding box center [522, 523] width 509 height 34
click at [704, 524] on input "ئەڤۆگادۆ لوکس" at bounding box center [522, 523] width 509 height 34
click at [767, 522] on input "ئەڤۆگادۆ" at bounding box center [522, 523] width 509 height 34
type input "زەڵاتەی ئەڤۆگادۆ"
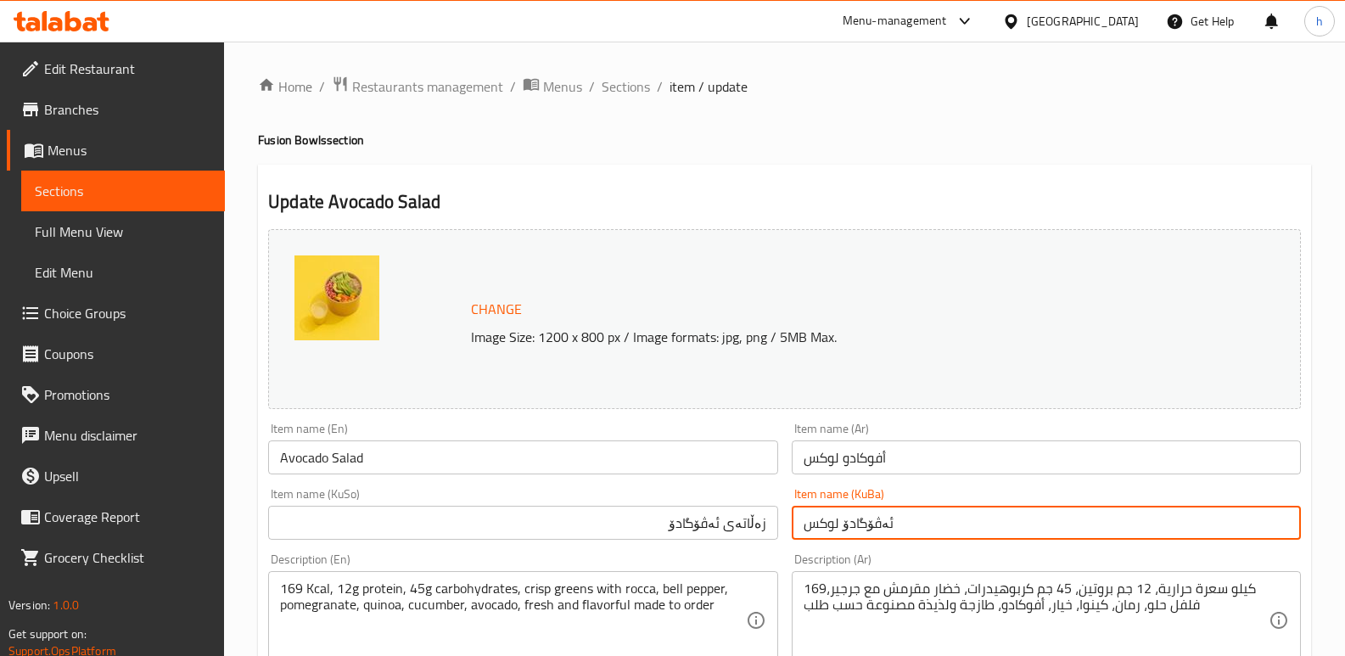
drag, startPoint x: 923, startPoint y: 524, endPoint x: 632, endPoint y: 457, distance: 298.6
paste input "ەڵاتەی ئەڤۆگادۆ"
type input "زەڵاتەی ئەڤۆگادۆ"
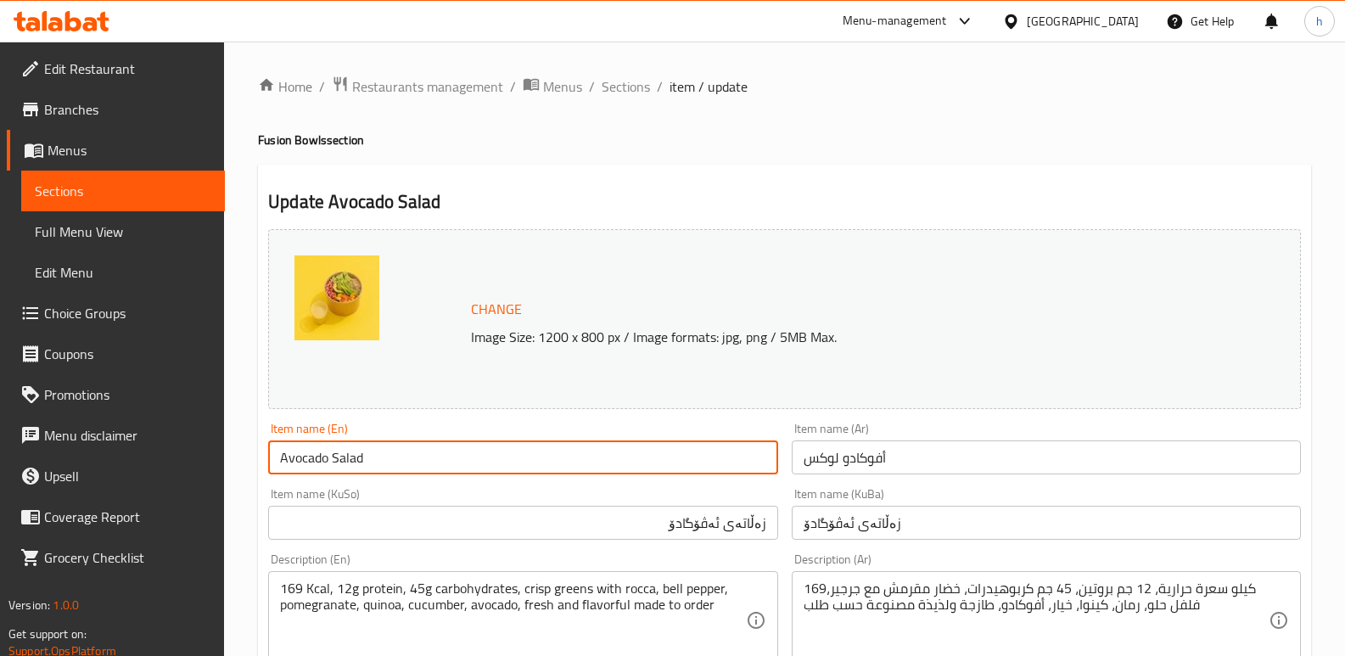
drag, startPoint x: 347, startPoint y: 449, endPoint x: 245, endPoint y: 439, distance: 102.3
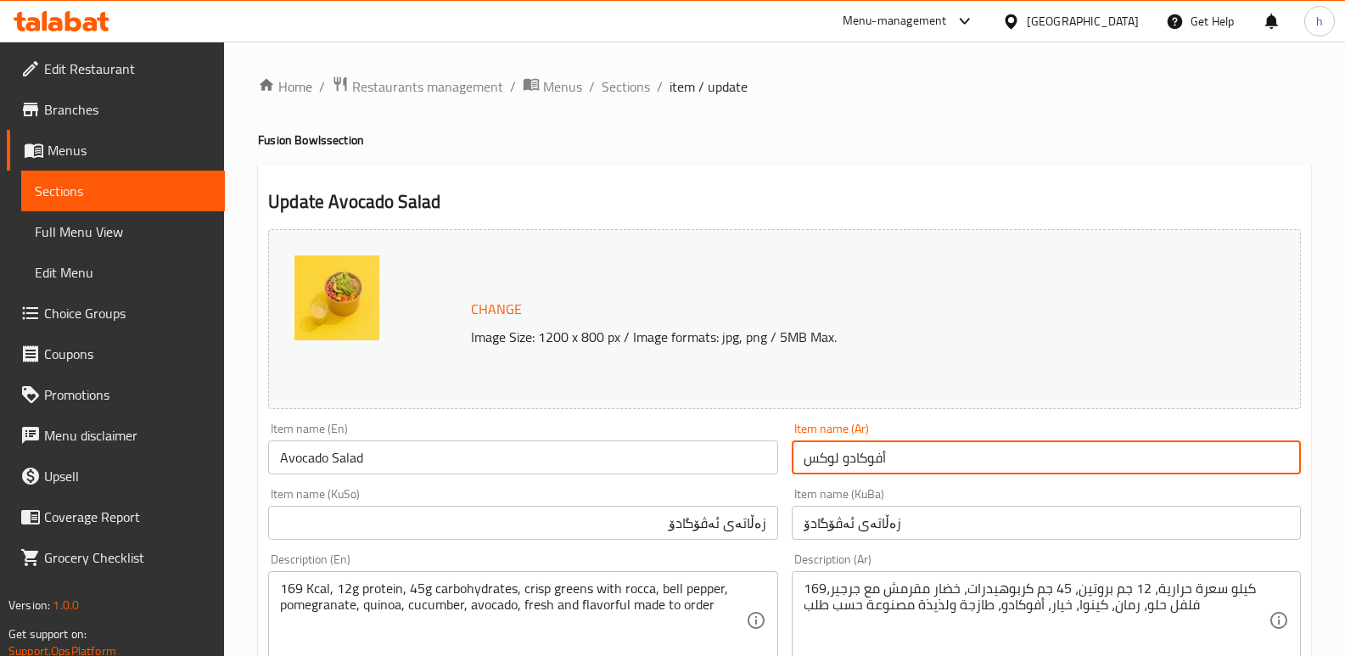
click at [930, 459] on input "أفوكادو لوكس" at bounding box center [1046, 457] width 509 height 34
drag, startPoint x: 1198, startPoint y: 456, endPoint x: 1316, endPoint y: 453, distance: 118.0
paste input "لطة الأفوكادو"
click at [1245, 458] on input "سلطة الأفوكادو" at bounding box center [1046, 457] width 509 height 34
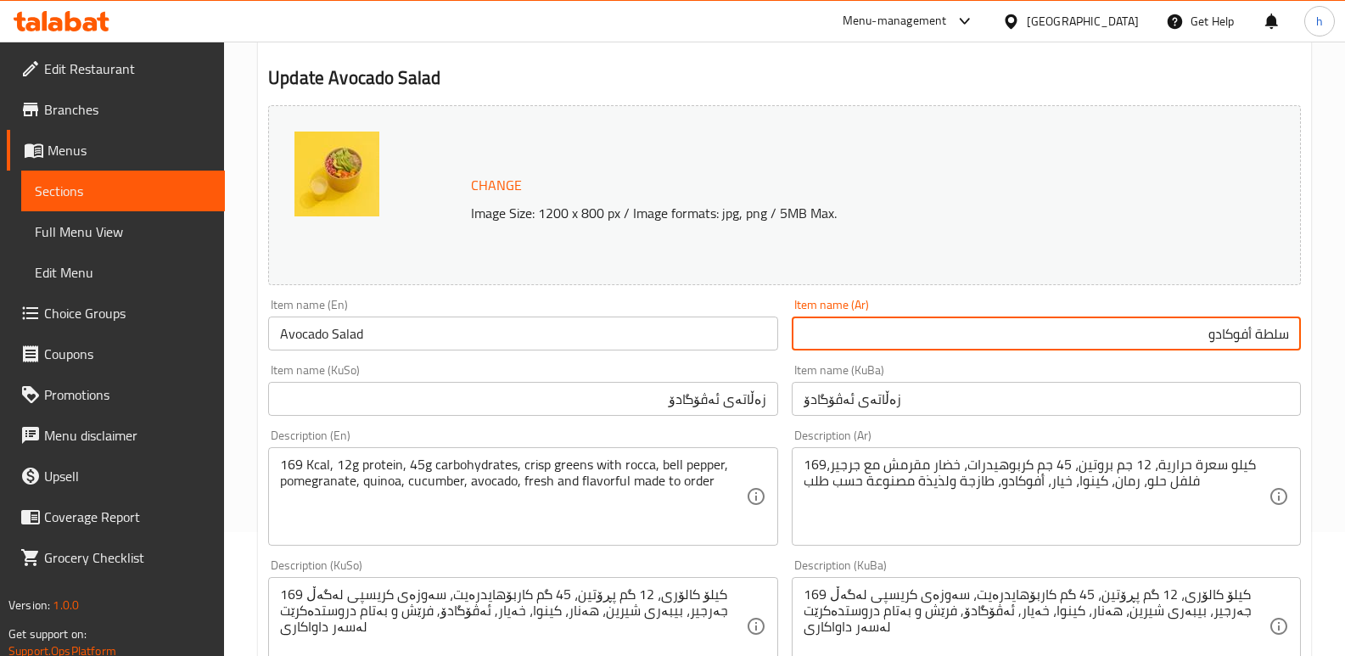
scroll to position [942, 0]
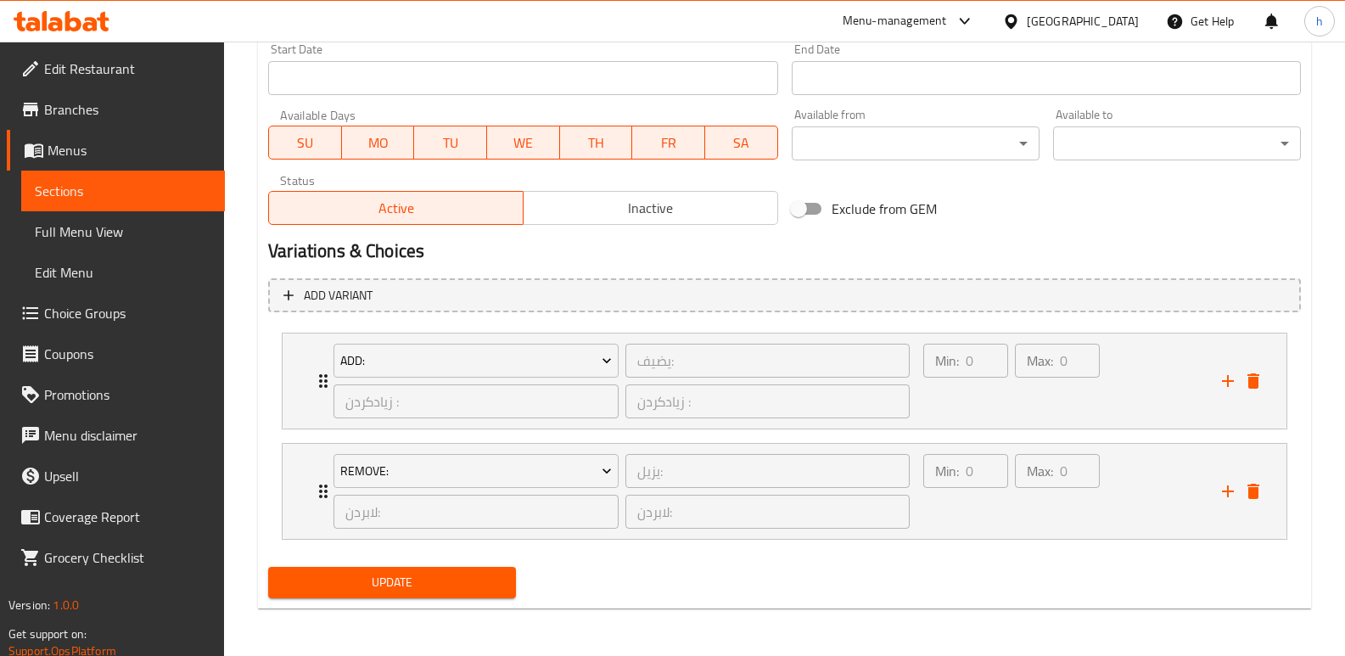
type input "سلطة أفوكادو"
click at [372, 574] on span "Update" at bounding box center [392, 582] width 221 height 21
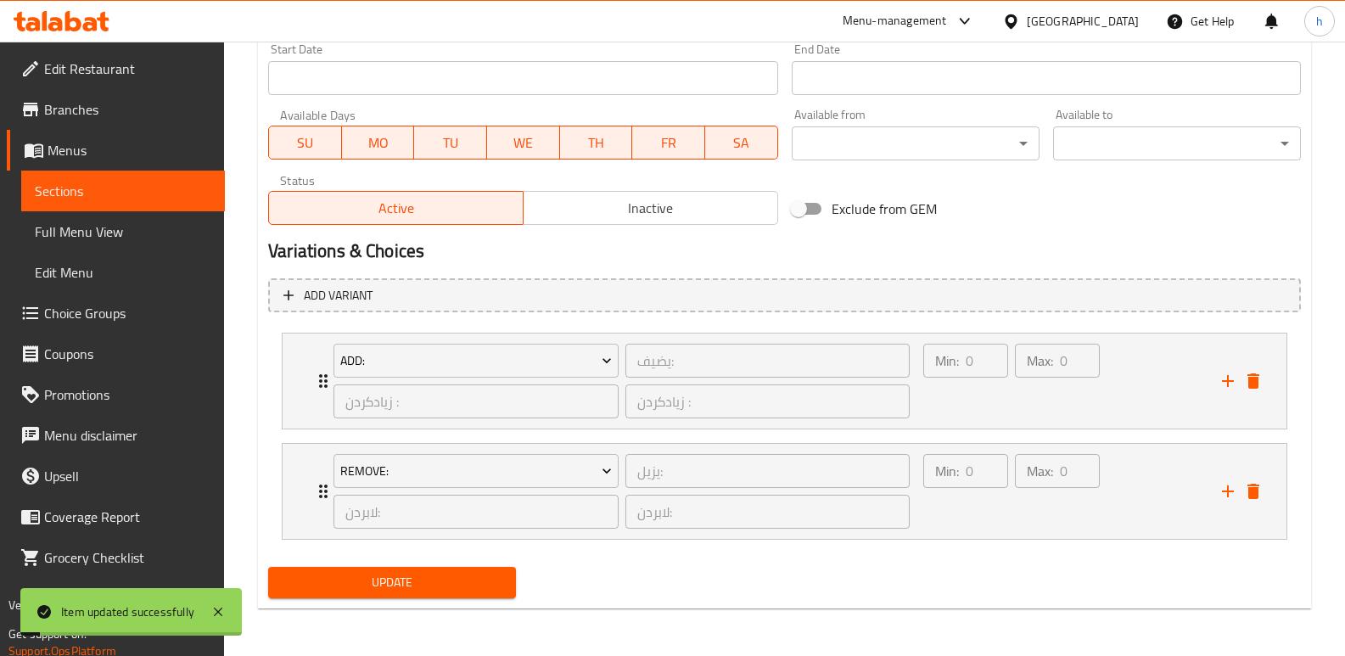
click at [157, 174] on link "Sections" at bounding box center [123, 191] width 204 height 41
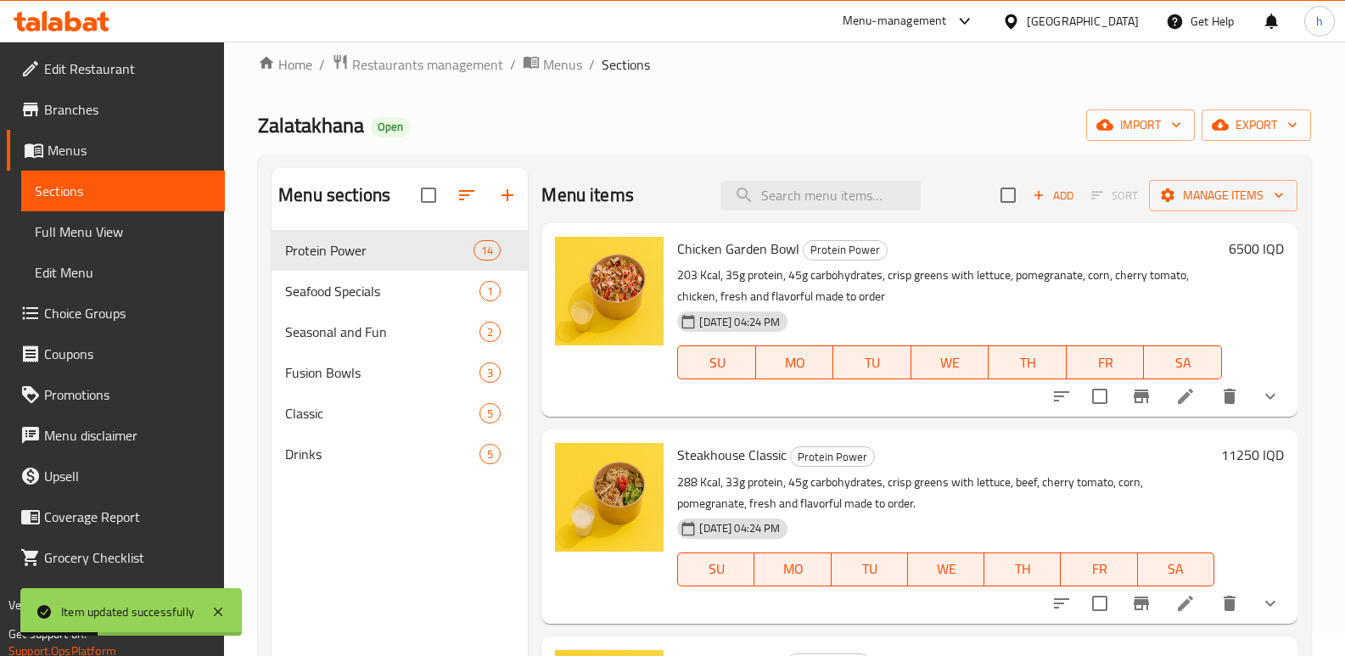
scroll to position [14, 0]
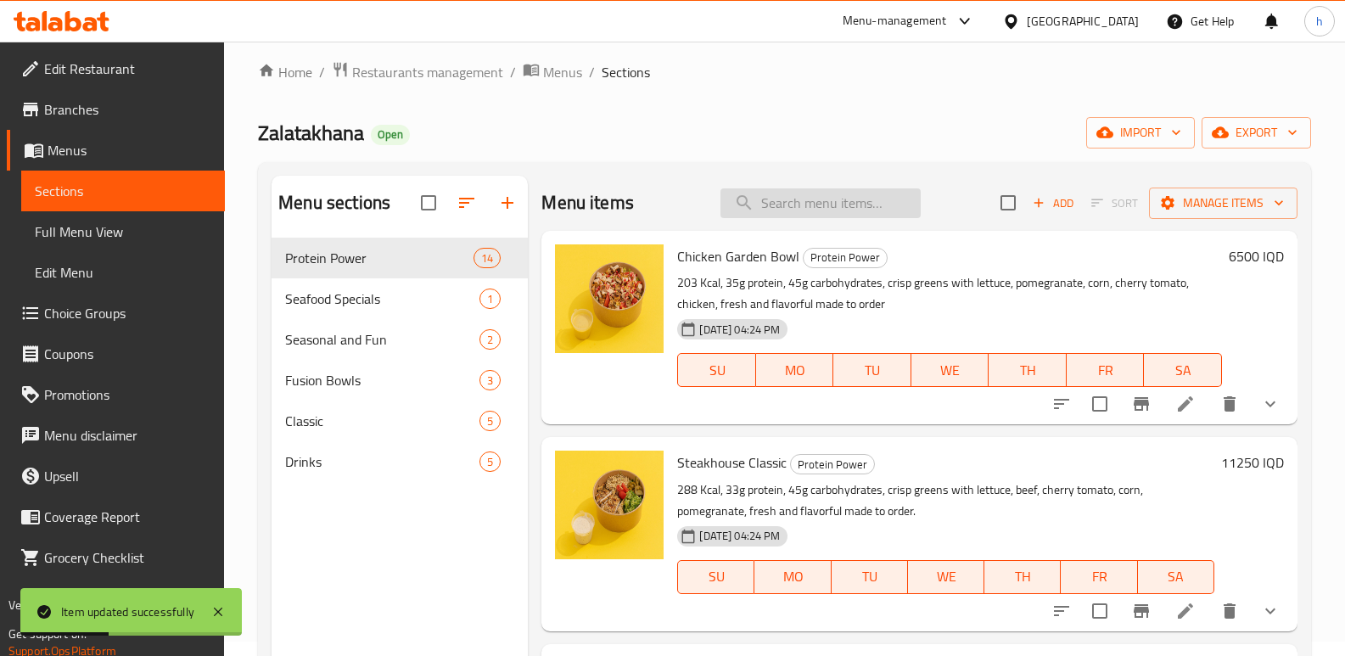
click at [819, 203] on input "search" at bounding box center [820, 203] width 200 height 30
paste input "[GEOGRAPHIC_DATA]"
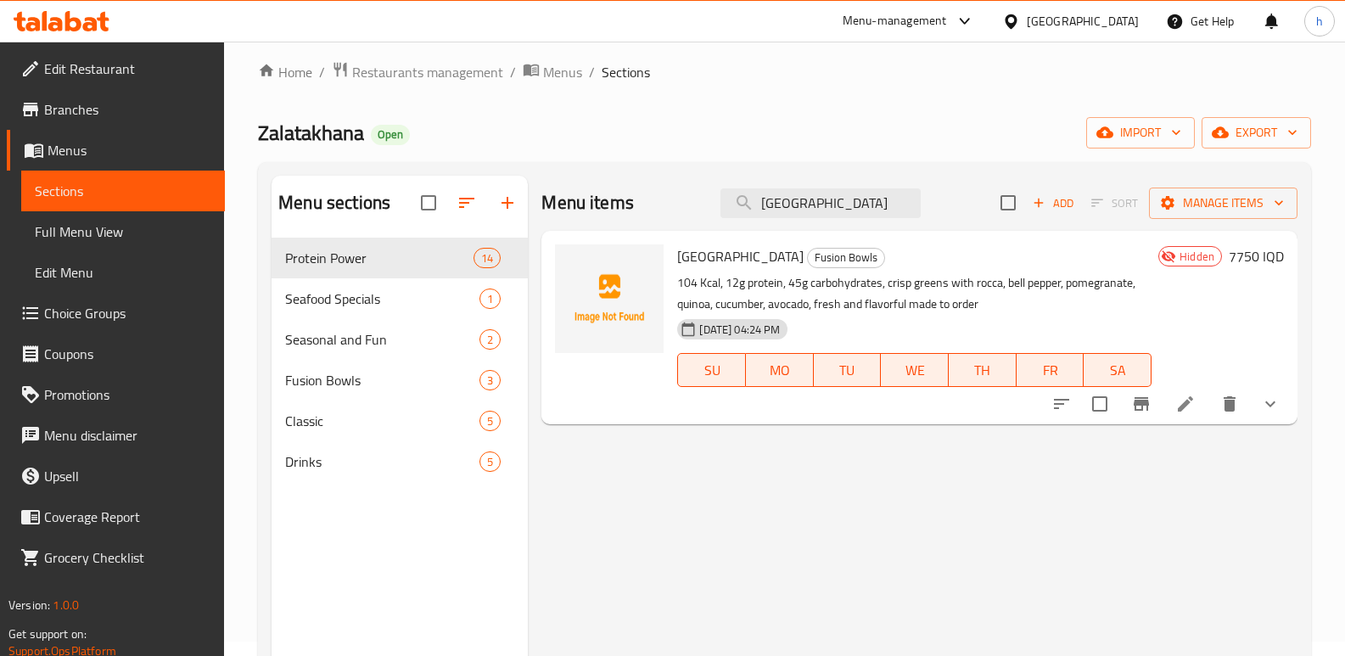
drag, startPoint x: 834, startPoint y: 181, endPoint x: 432, endPoint y: 168, distance: 402.3
click at [519, 185] on div "Menu sections Protein Power 14 Seafood Specials 1 Seasonal and Fun 2 Fusion Bow…" at bounding box center [784, 504] width 1026 height 656
click at [863, 204] on input "[GEOGRAPHIC_DATA]" at bounding box center [820, 203] width 200 height 30
drag, startPoint x: 846, startPoint y: 216, endPoint x: 484, endPoint y: 218, distance: 362.3
click at [490, 220] on div "Menu sections Protein Power 14 Seafood Specials 1 Seasonal and Fun 2 Fusion Bow…" at bounding box center [784, 504] width 1026 height 656
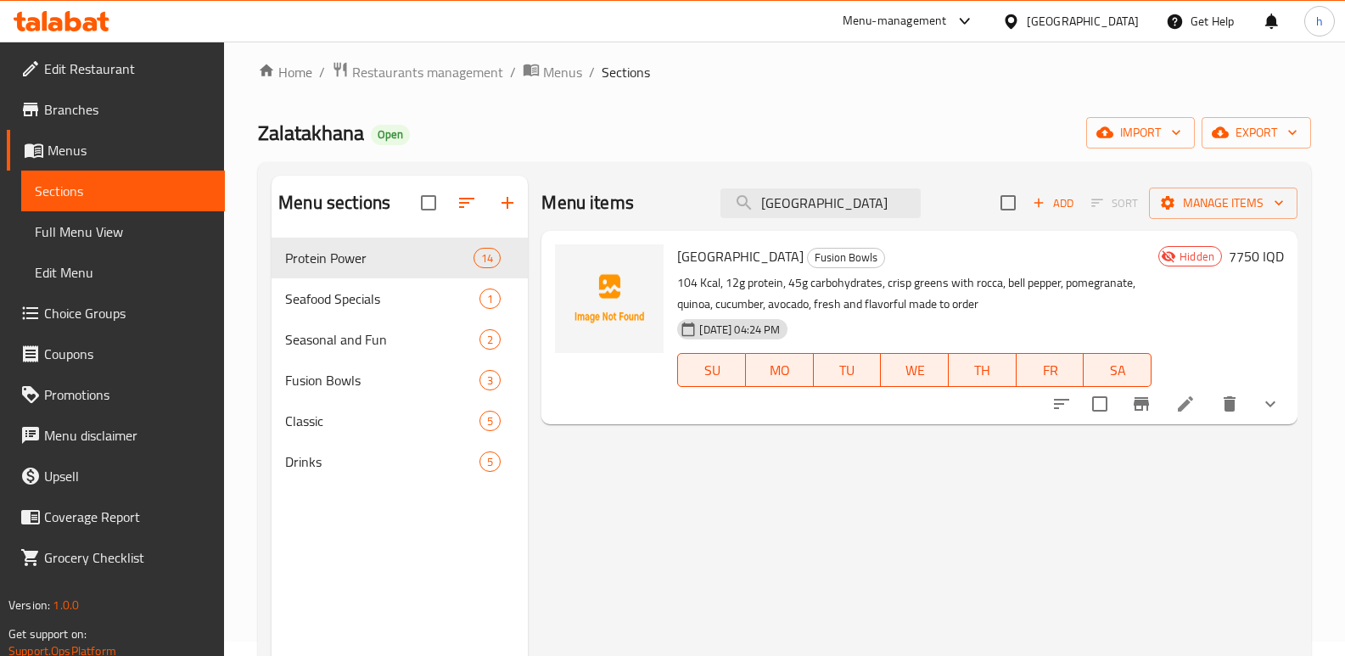
paste input "Fattoush Salad"
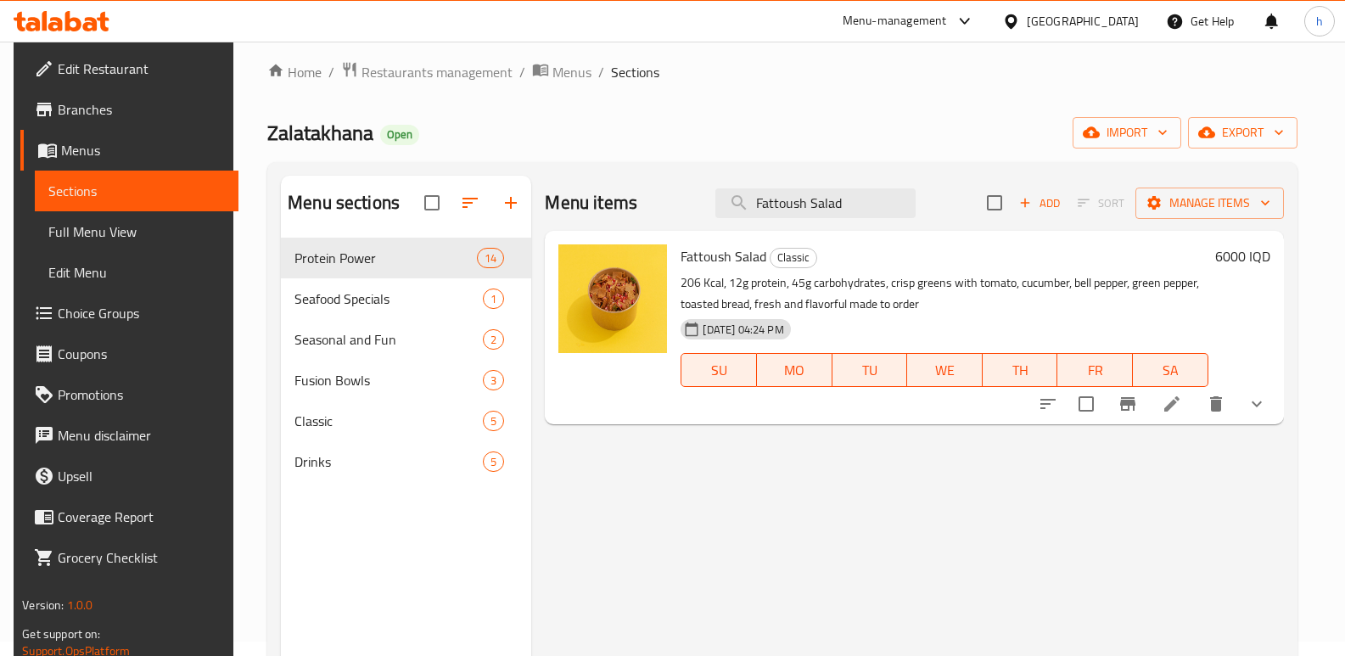
type input "Fattoush Salad"
click at [1182, 409] on icon at bounding box center [1171, 404] width 20 height 20
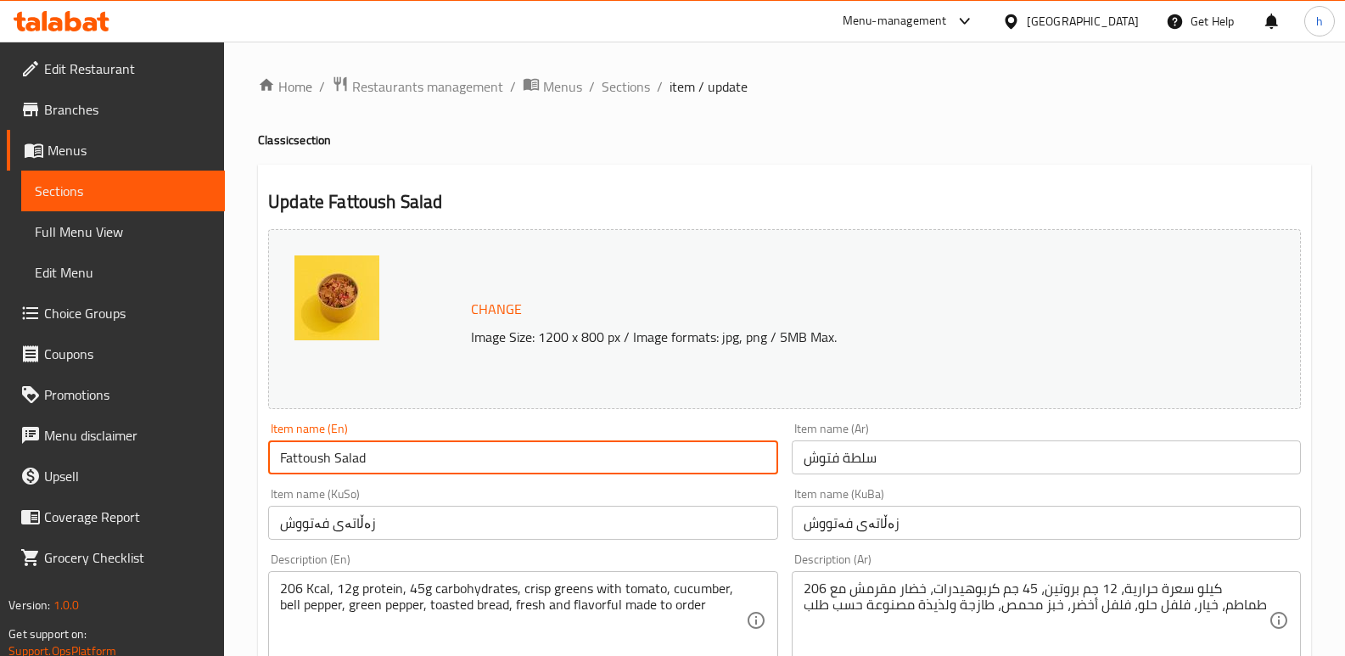
click at [357, 462] on input "Fattoush Salad" at bounding box center [522, 457] width 509 height 34
type input "Fattoush"
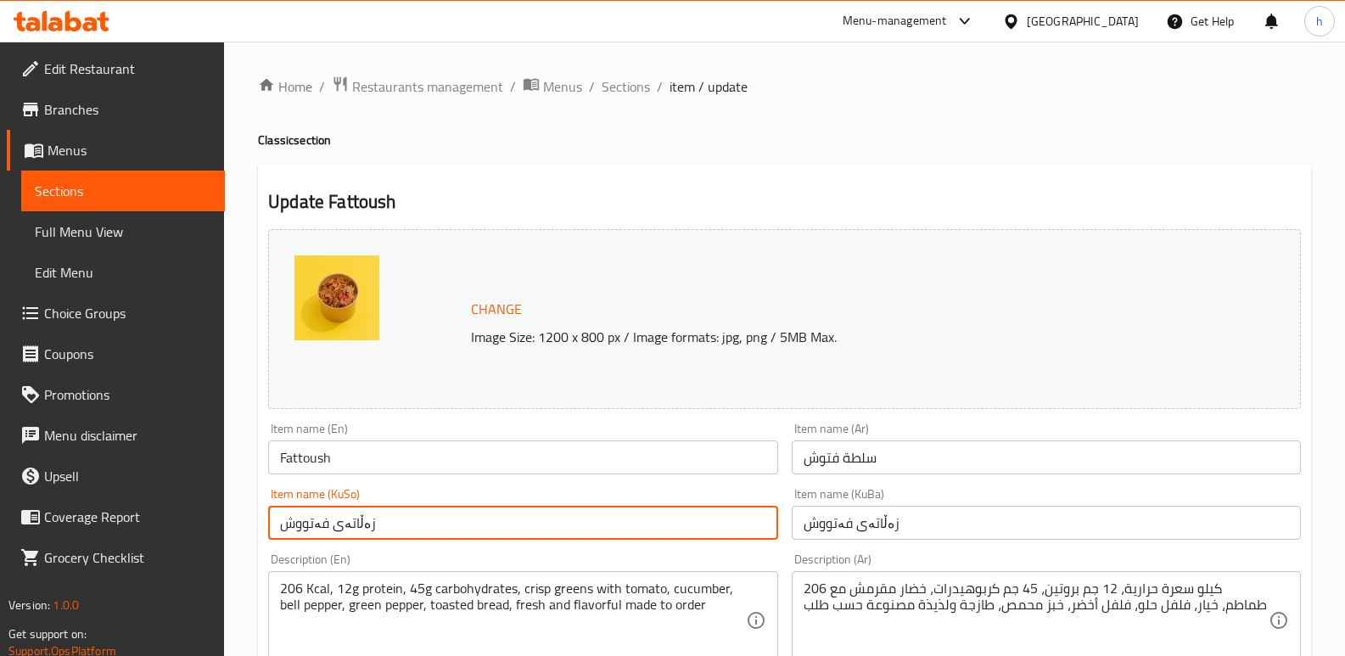
click at [350, 525] on input "زەڵاتەی فەتووش" at bounding box center [522, 523] width 509 height 34
click at [347, 525] on input "زەڵاتەی فەتووش" at bounding box center [522, 523] width 509 height 34
type input "فەتووش"
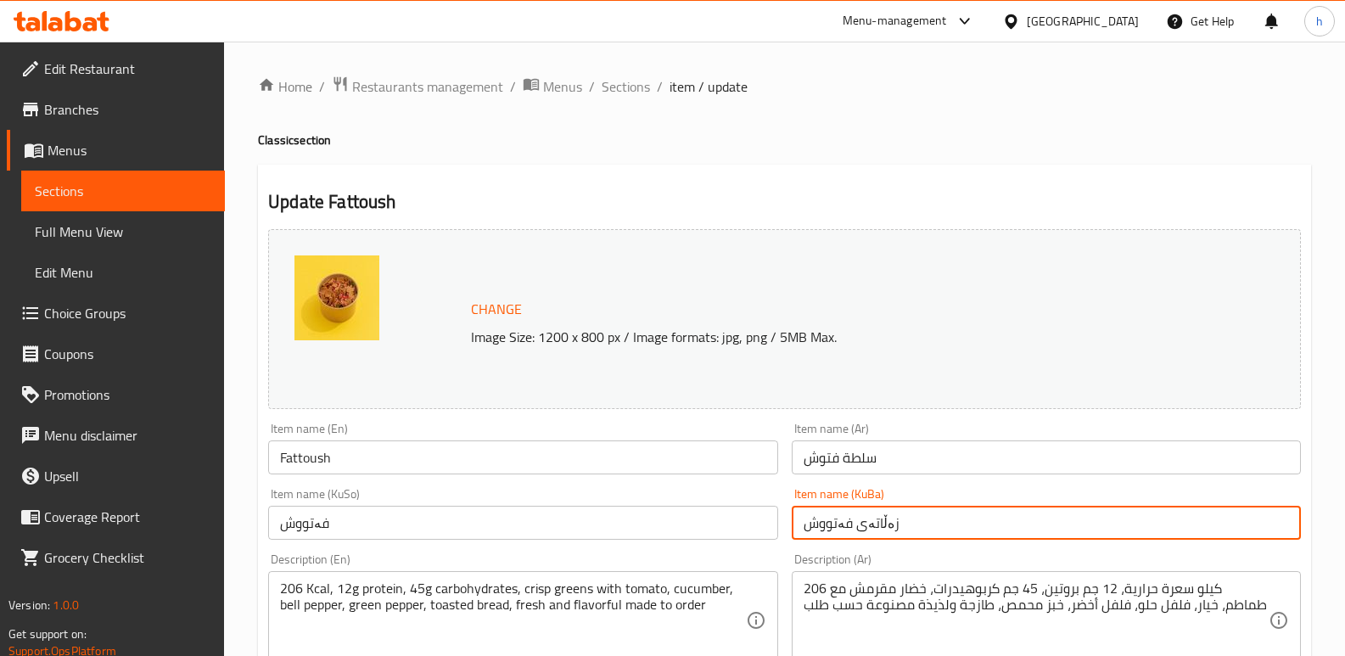
click at [875, 527] on input "زەڵاتەی فەتووش" at bounding box center [1046, 523] width 509 height 34
type input "فەتووش"
click at [869, 460] on input "سلطة فتوش" at bounding box center [1046, 457] width 509 height 34
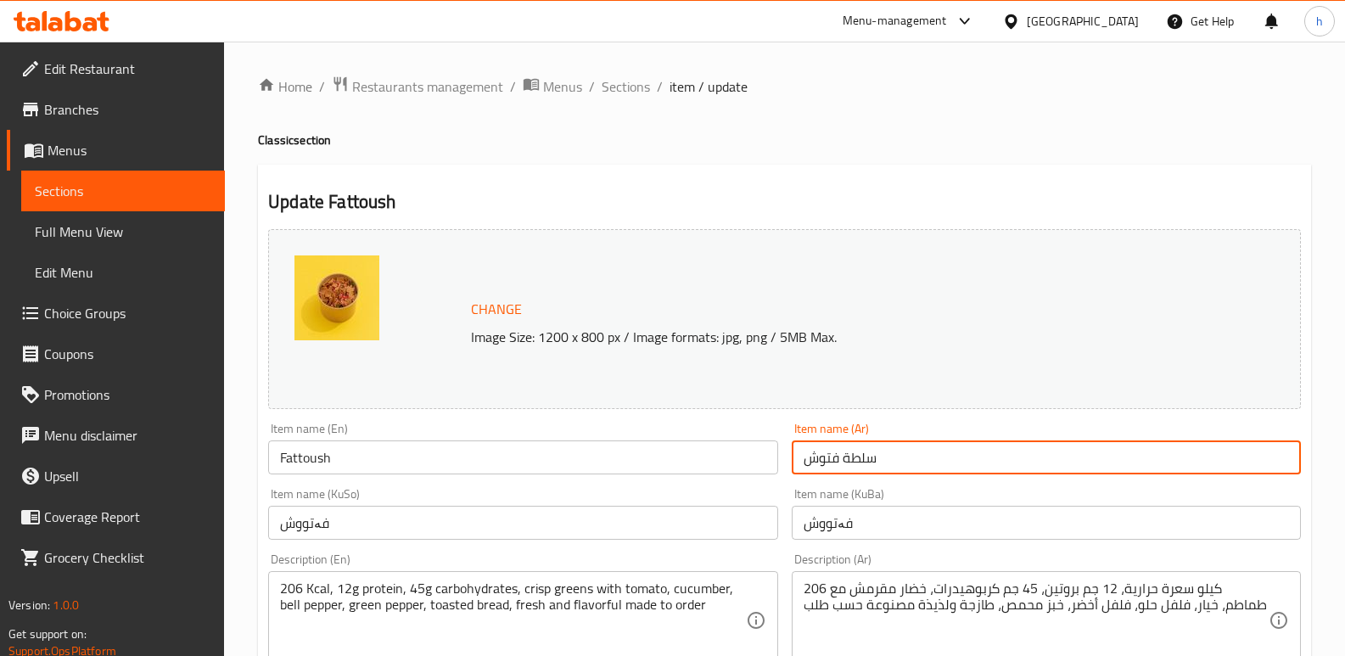
click at [869, 460] on input "سلطة فتوش" at bounding box center [1046, 457] width 509 height 34
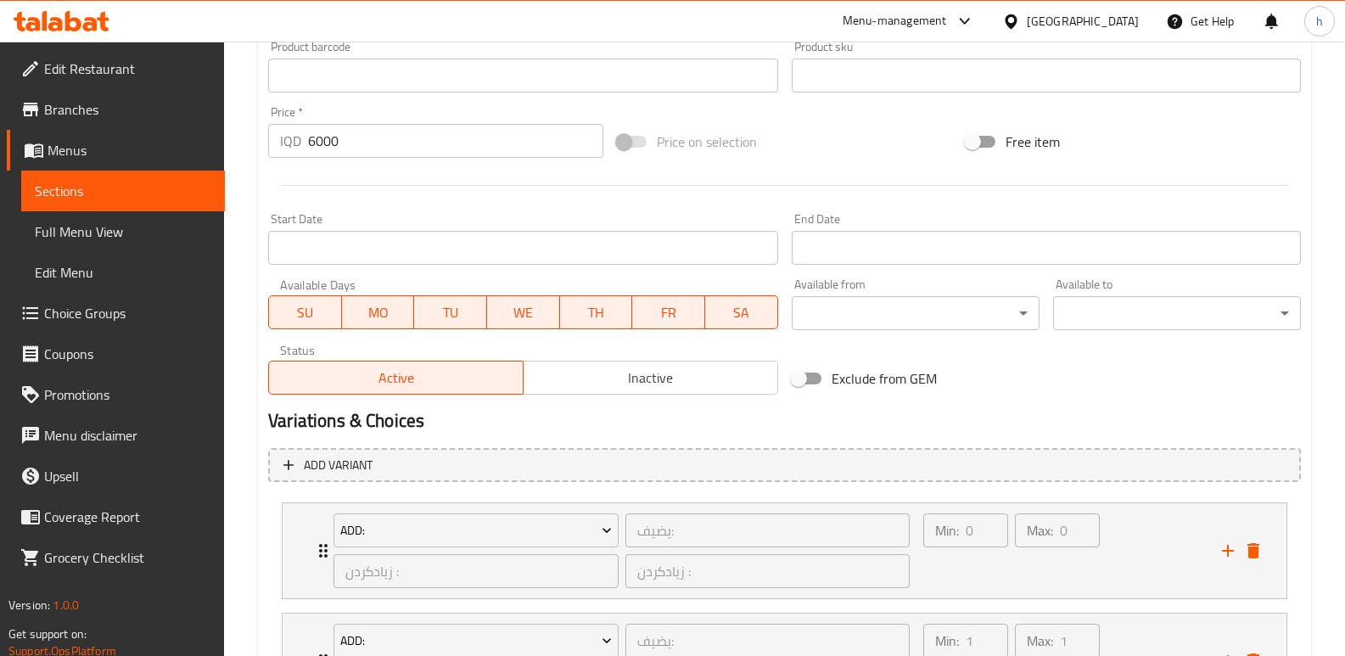
scroll to position [1052, 0]
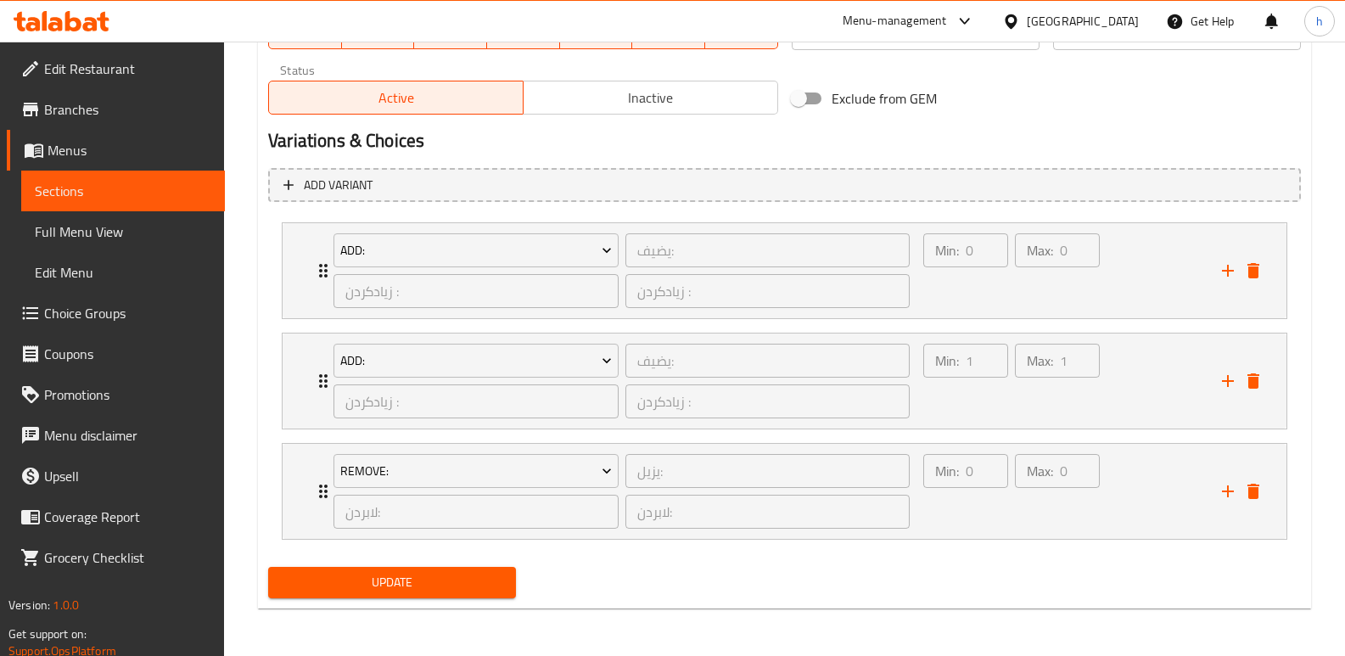
type input "فتوش"
click at [434, 590] on span "Update" at bounding box center [392, 582] width 221 height 21
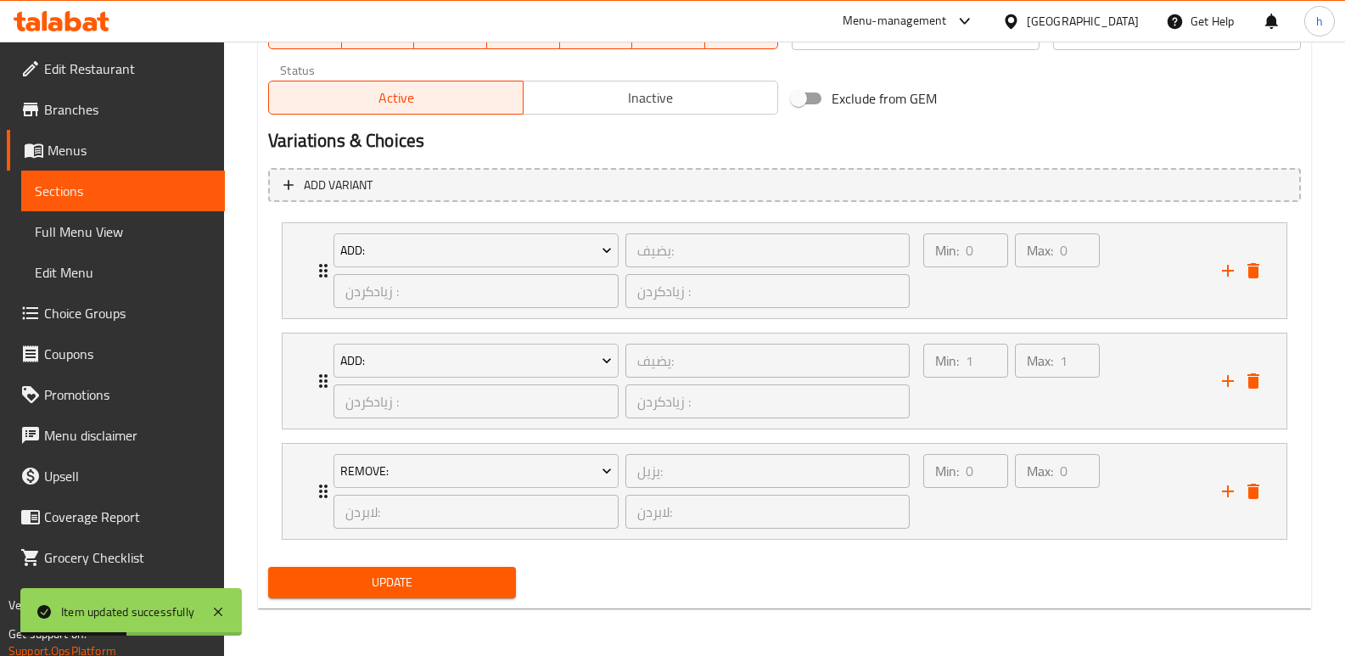
click at [152, 187] on span "Sections" at bounding box center [123, 191] width 176 height 20
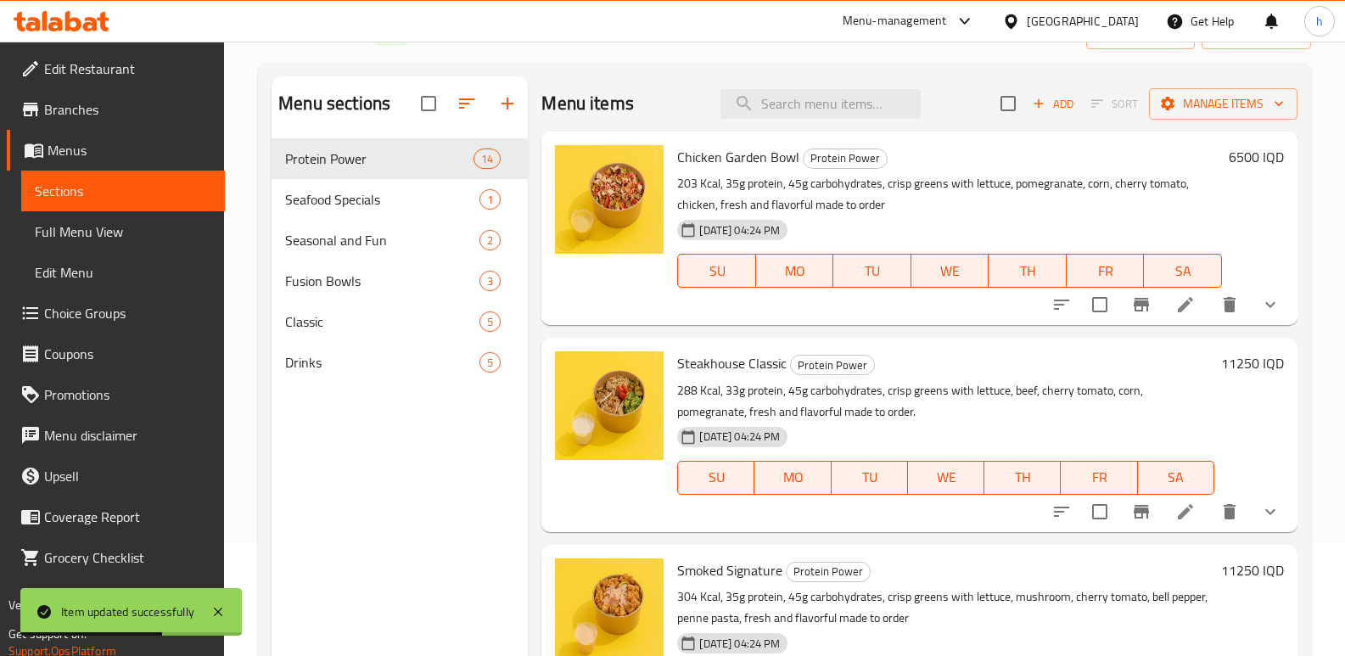
scroll to position [110, 0]
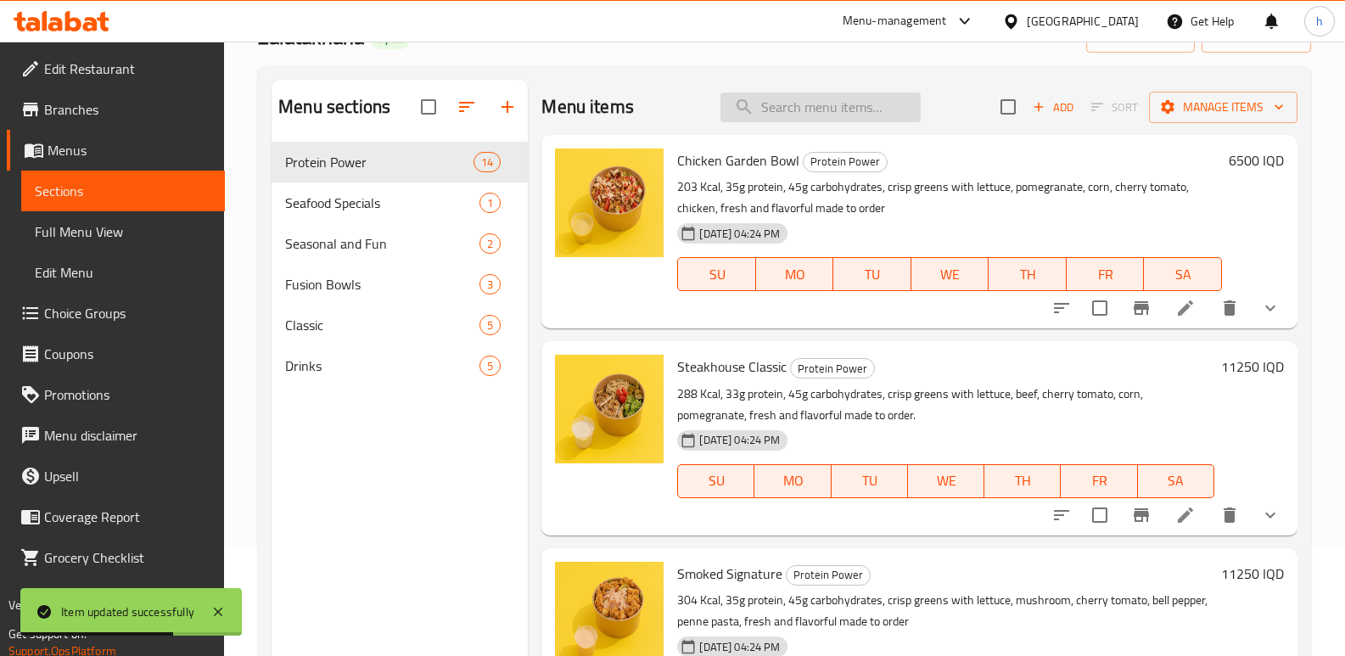
click at [820, 109] on input "search" at bounding box center [820, 107] width 200 height 30
paste input "Avocado Salad"
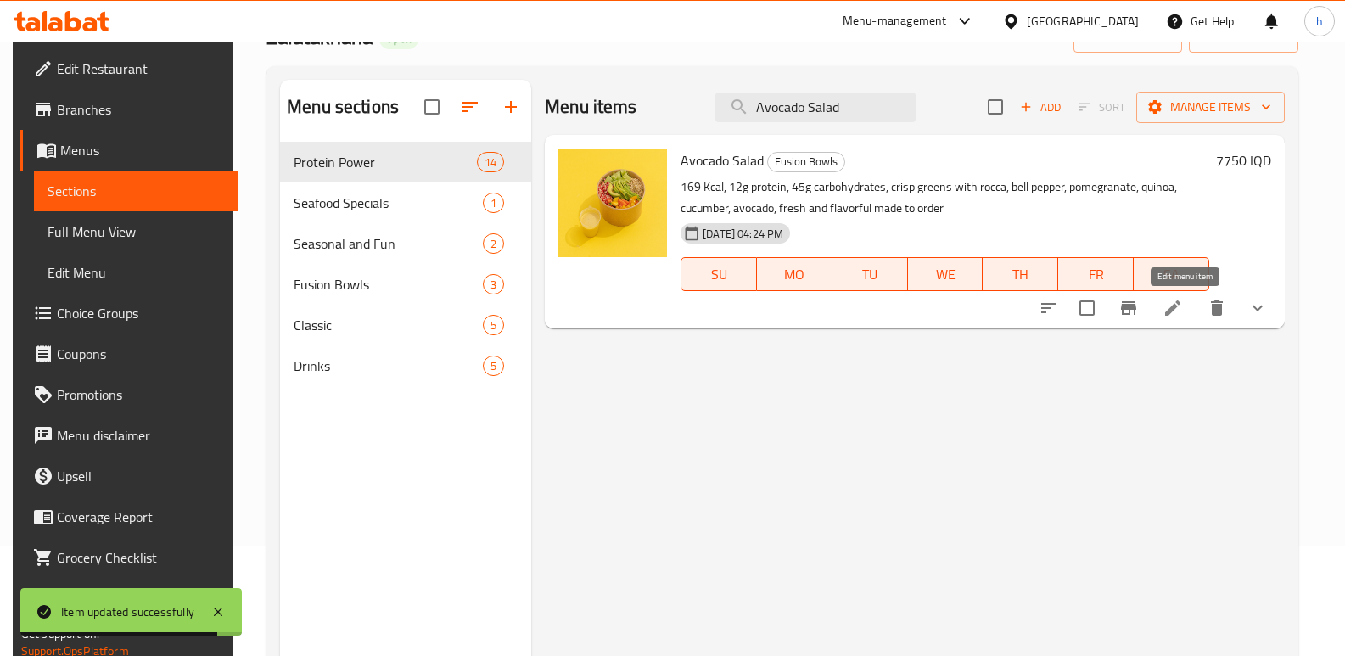
type input "Avocado Salad"
click at [1180, 312] on icon at bounding box center [1172, 307] width 15 height 15
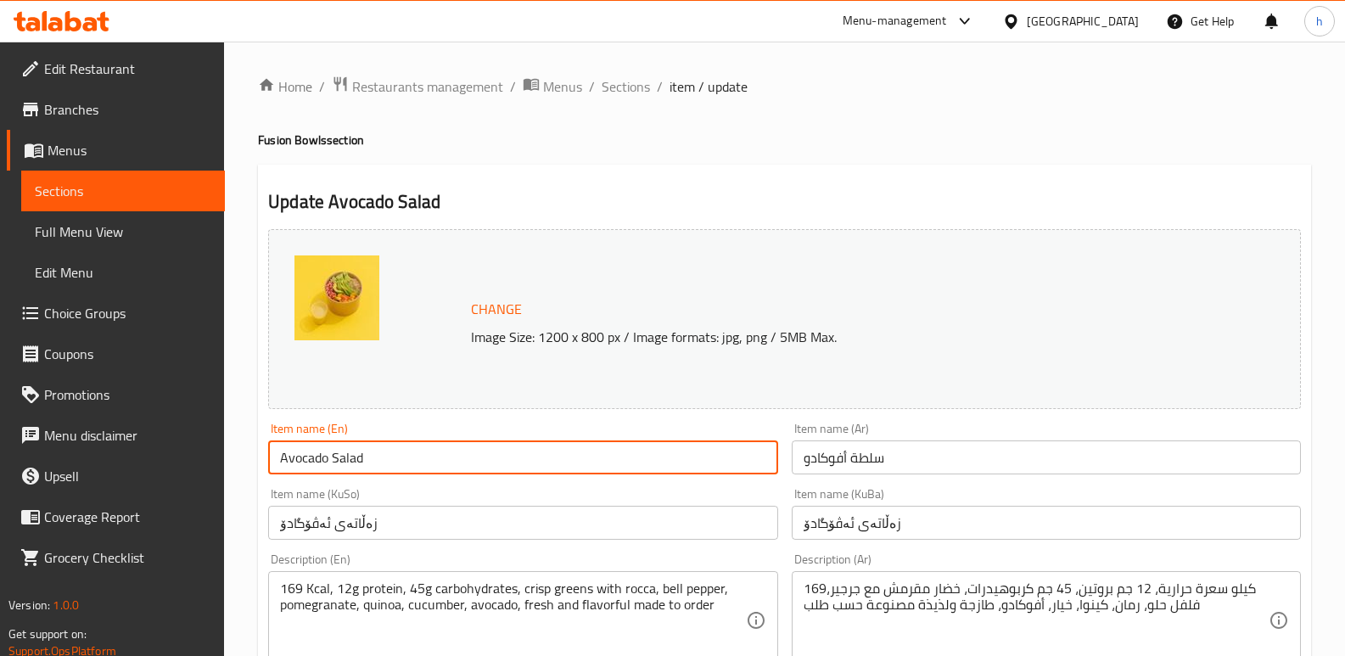
drag, startPoint x: 193, startPoint y: 432, endPoint x: 76, endPoint y: 418, distance: 118.7
paste input "Luxe"
type input "Avocado Luxe"
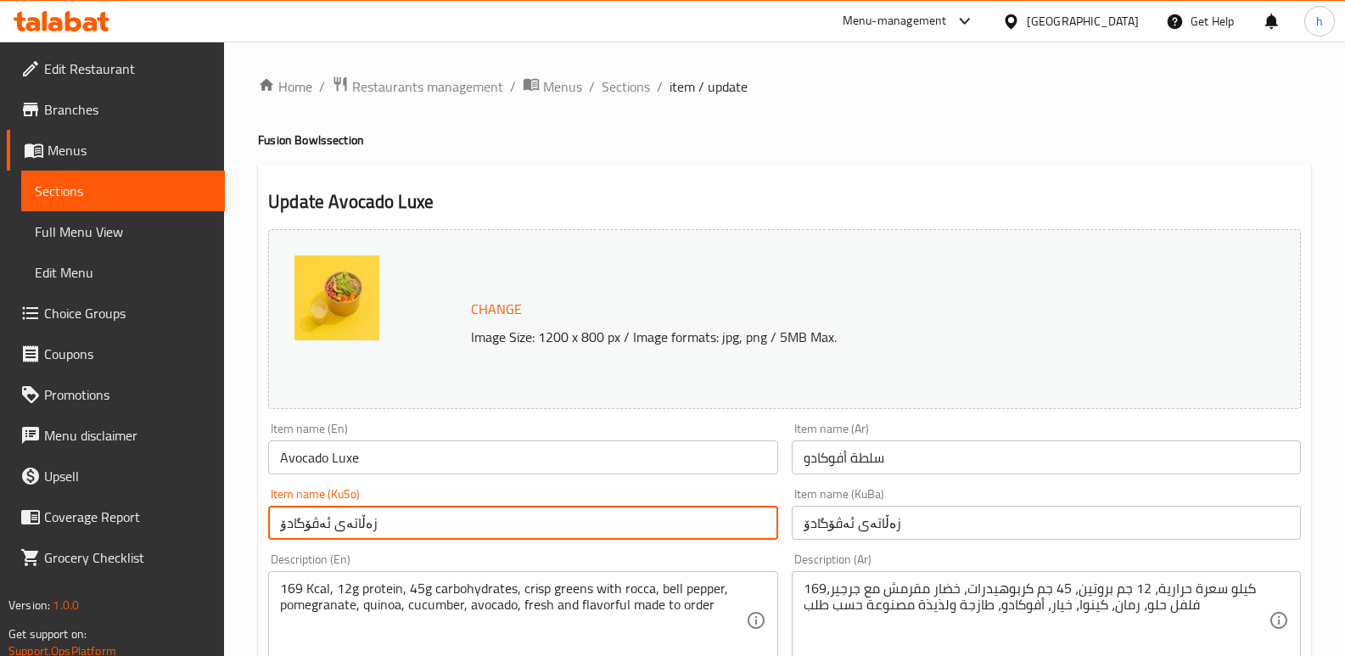
click at [380, 526] on input "زەڵاتەی ئەڤۆگادۆ" at bounding box center [522, 523] width 509 height 34
drag, startPoint x: 383, startPoint y: 525, endPoint x: 124, endPoint y: 482, distance: 263.2
click at [612, 518] on input "text" at bounding box center [522, 523] width 509 height 34
drag, startPoint x: 612, startPoint y: 518, endPoint x: 585, endPoint y: 517, distance: 27.2
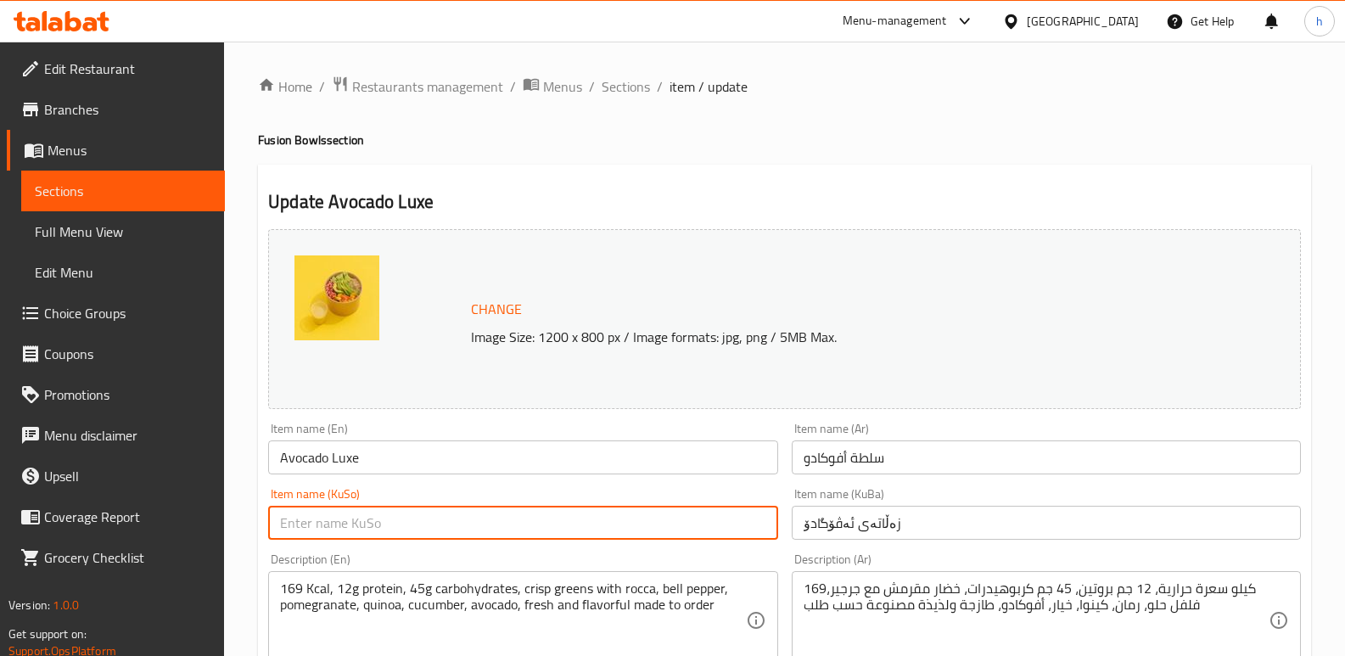
click at [612, 518] on input "text" at bounding box center [522, 523] width 509 height 34
drag, startPoint x: 902, startPoint y: 467, endPoint x: 594, endPoint y: 487, distance: 308.6
paste input "[PERSON_NAME]"
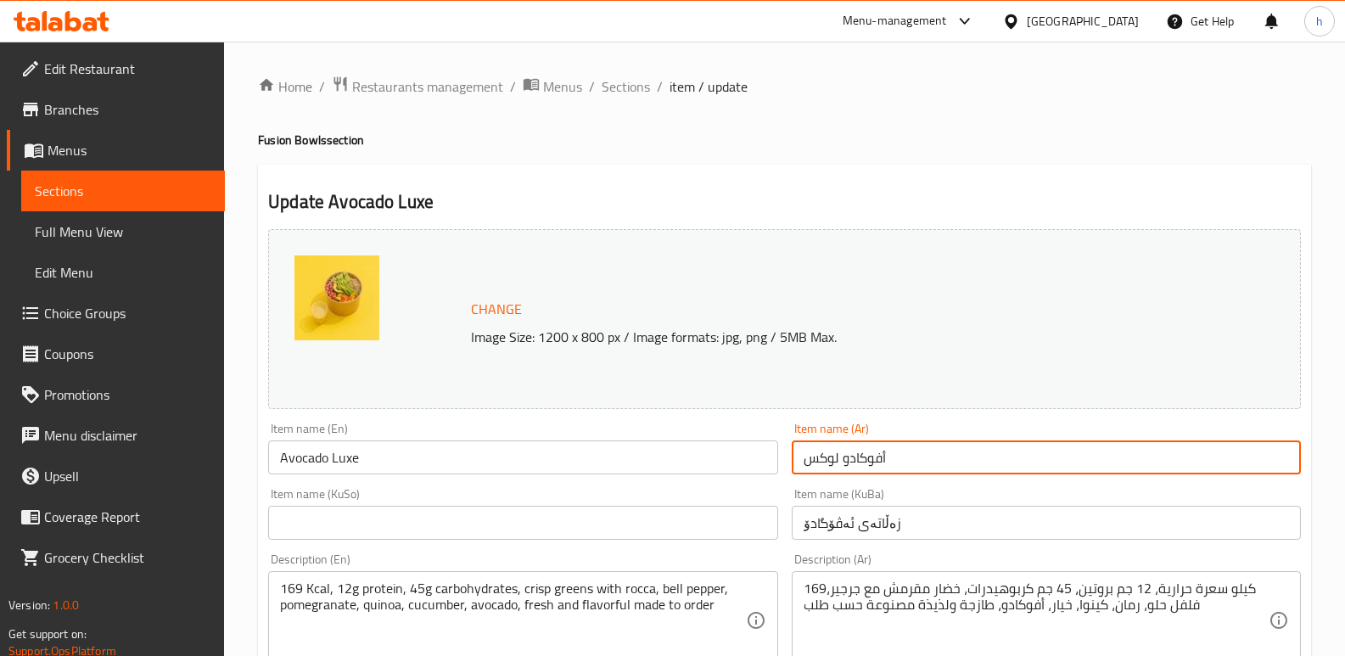
type input "أفوكادو لوكس"
click at [456, 516] on input "text" at bounding box center [522, 523] width 509 height 34
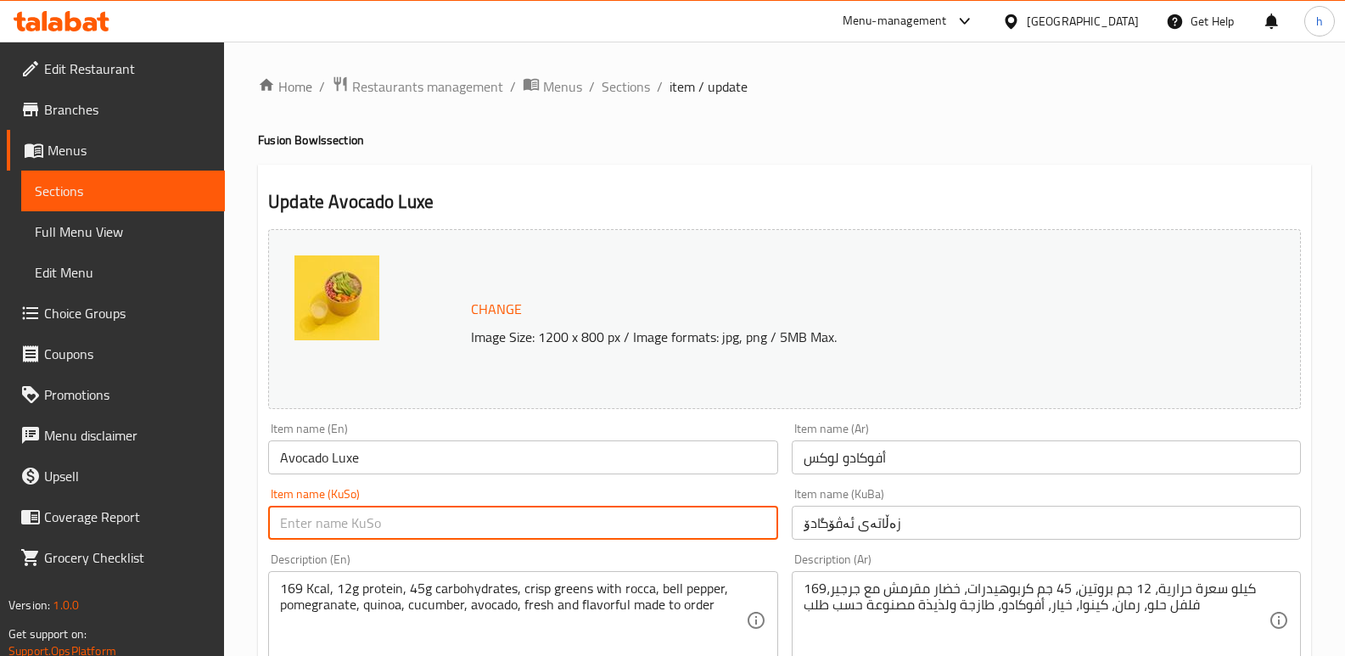
paste input "ئەڤۆگادۆ لوکس"
click at [721, 528] on input "ئەڤۆگادۆ لوکس" at bounding box center [522, 523] width 509 height 34
type input "ئەڤۆگادۆی لوکس"
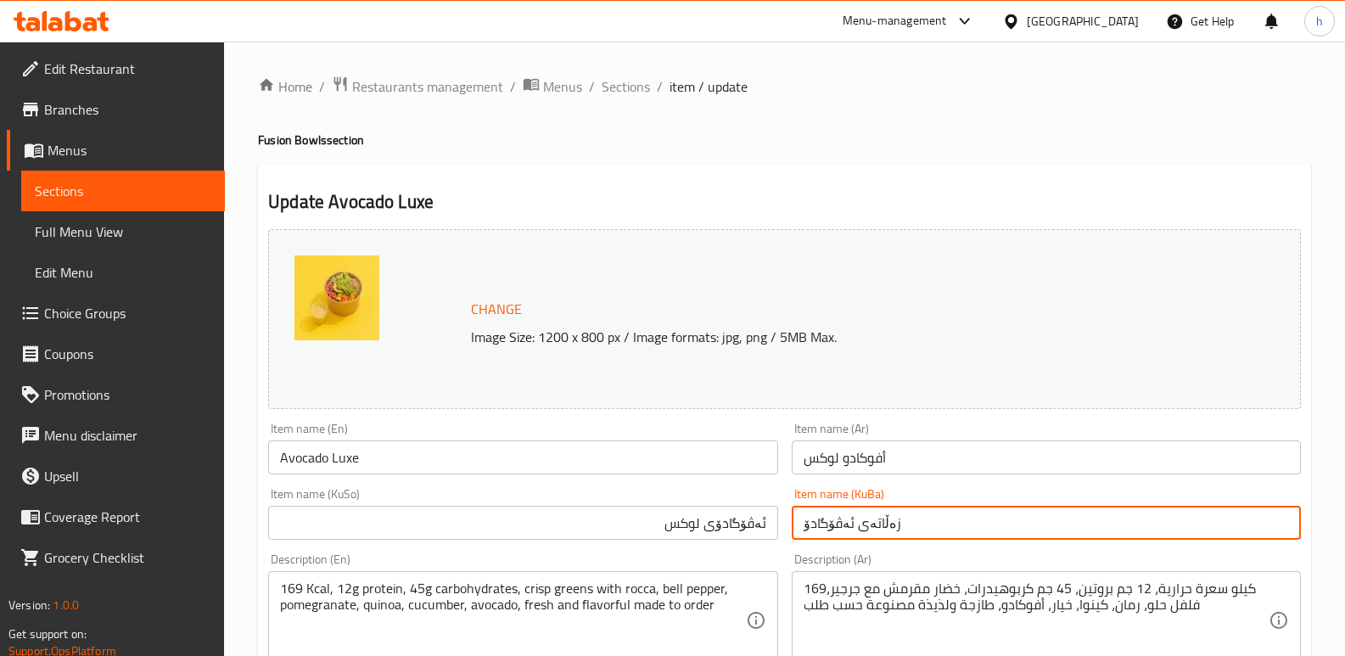
drag, startPoint x: 911, startPoint y: 524, endPoint x: 660, endPoint y: 479, distance: 255.1
paste input "ەڤۆگادۆی لوکس"
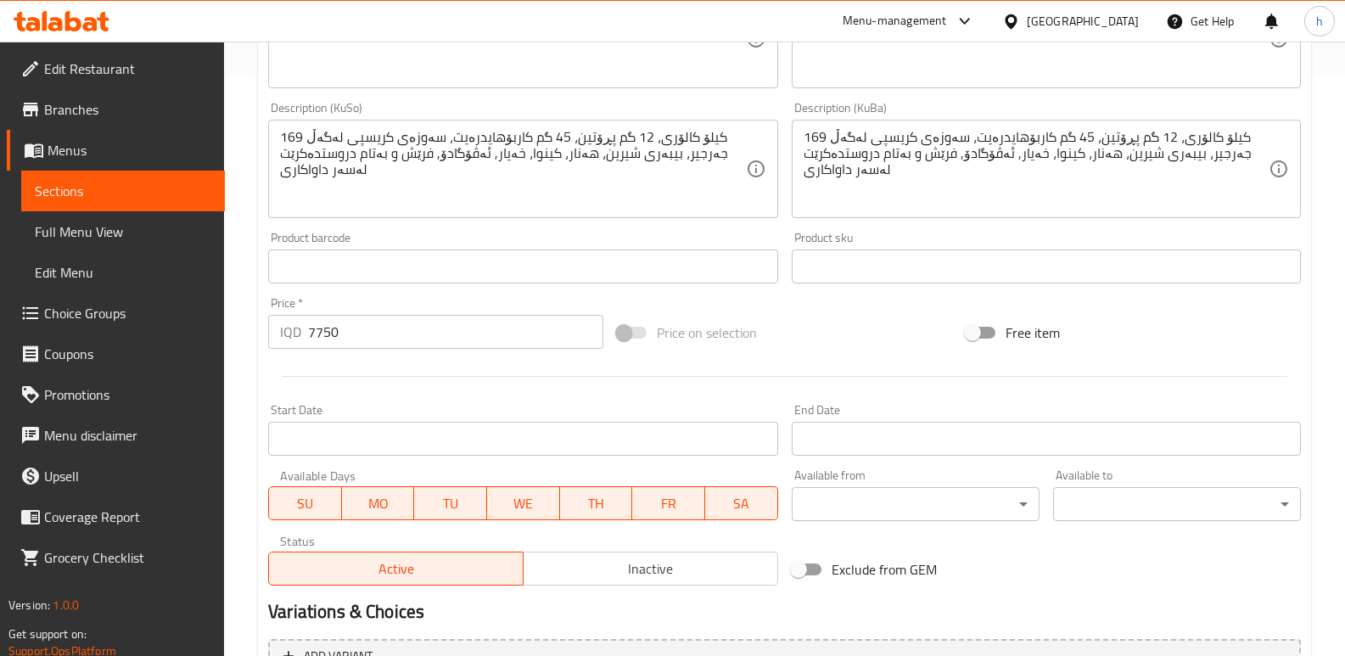
scroll to position [942, 0]
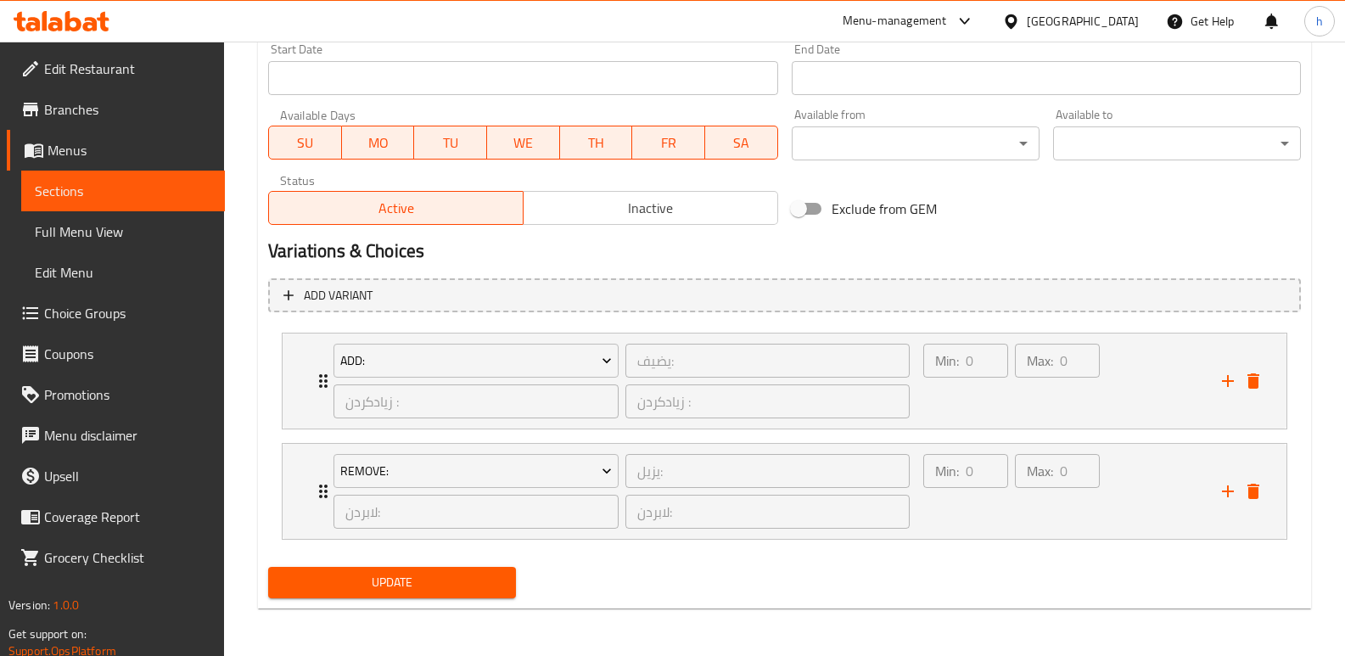
type input "ئەڤۆگادۆی لوکس"
click at [433, 584] on span "Update" at bounding box center [392, 582] width 221 height 21
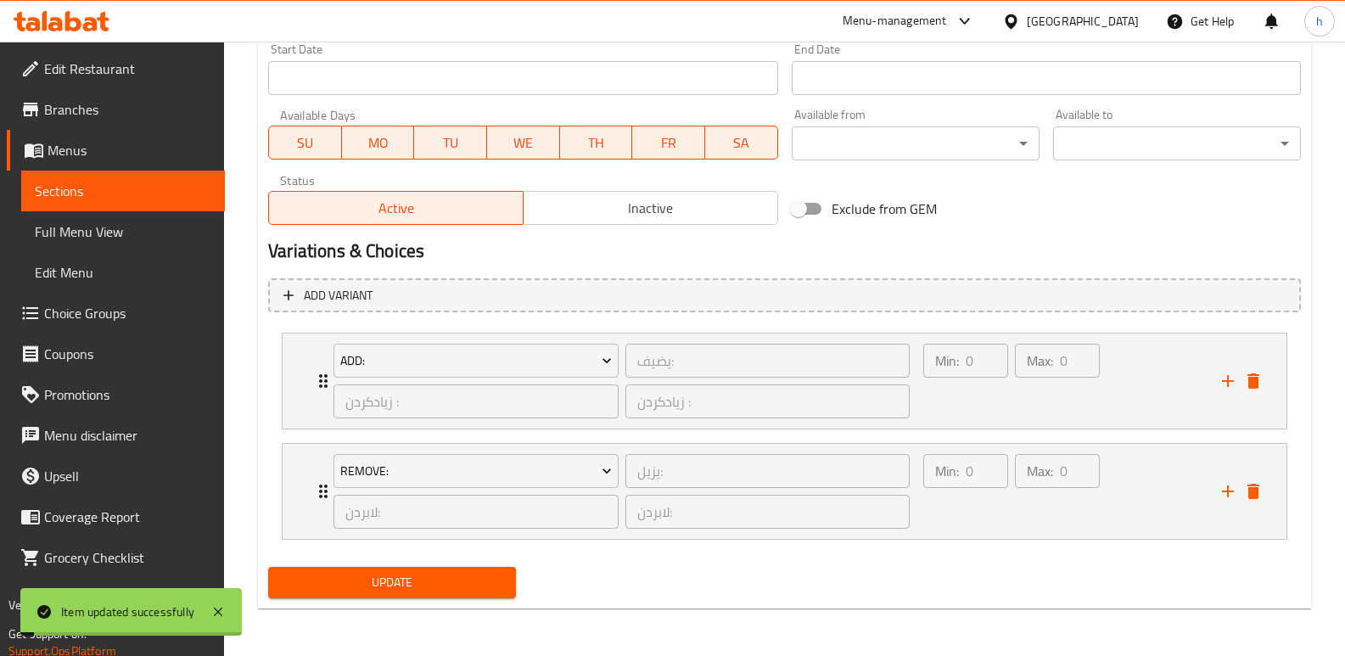
click at [115, 193] on span "Sections" at bounding box center [123, 191] width 176 height 20
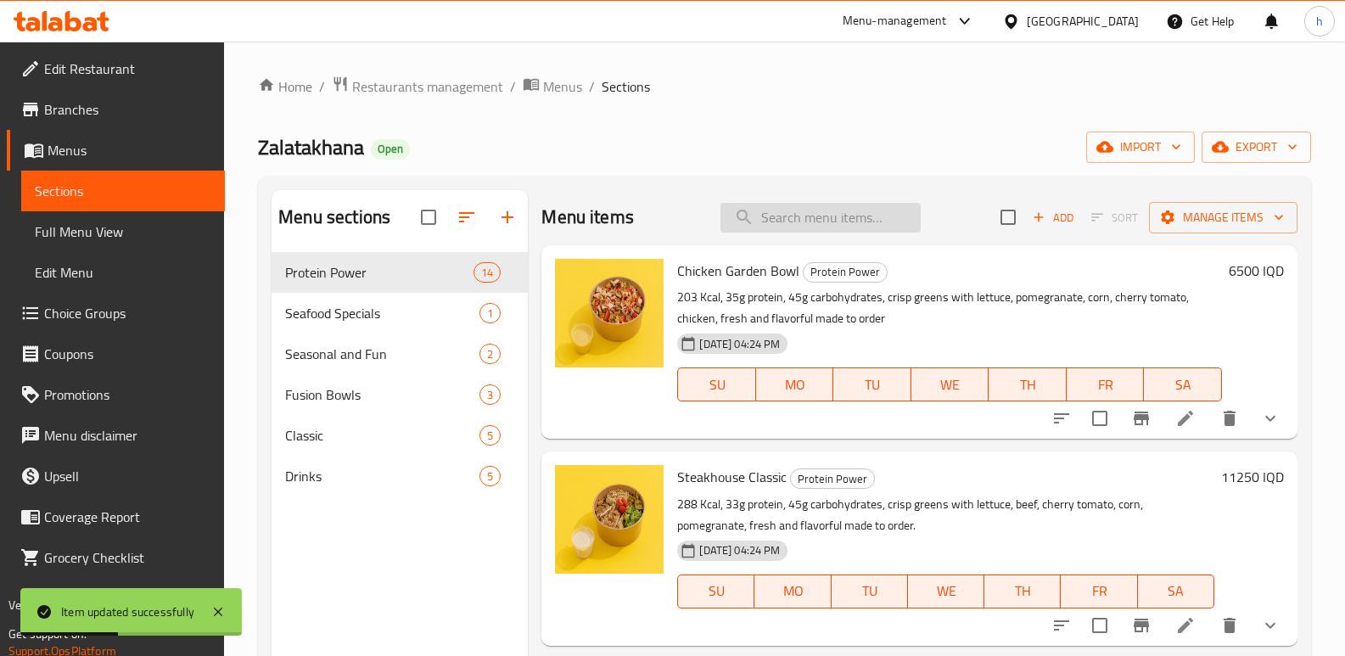
click at [886, 215] on input "search" at bounding box center [820, 218] width 200 height 30
paste input "[GEOGRAPHIC_DATA]"
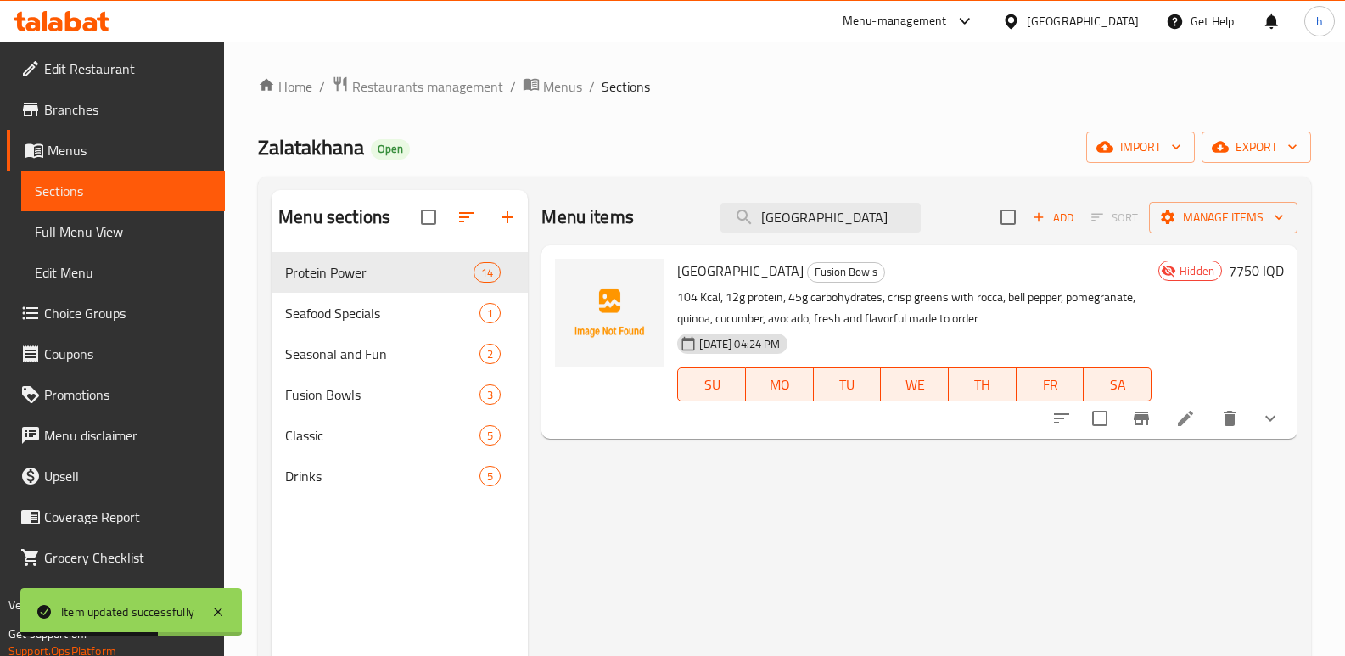
type input "[GEOGRAPHIC_DATA]"
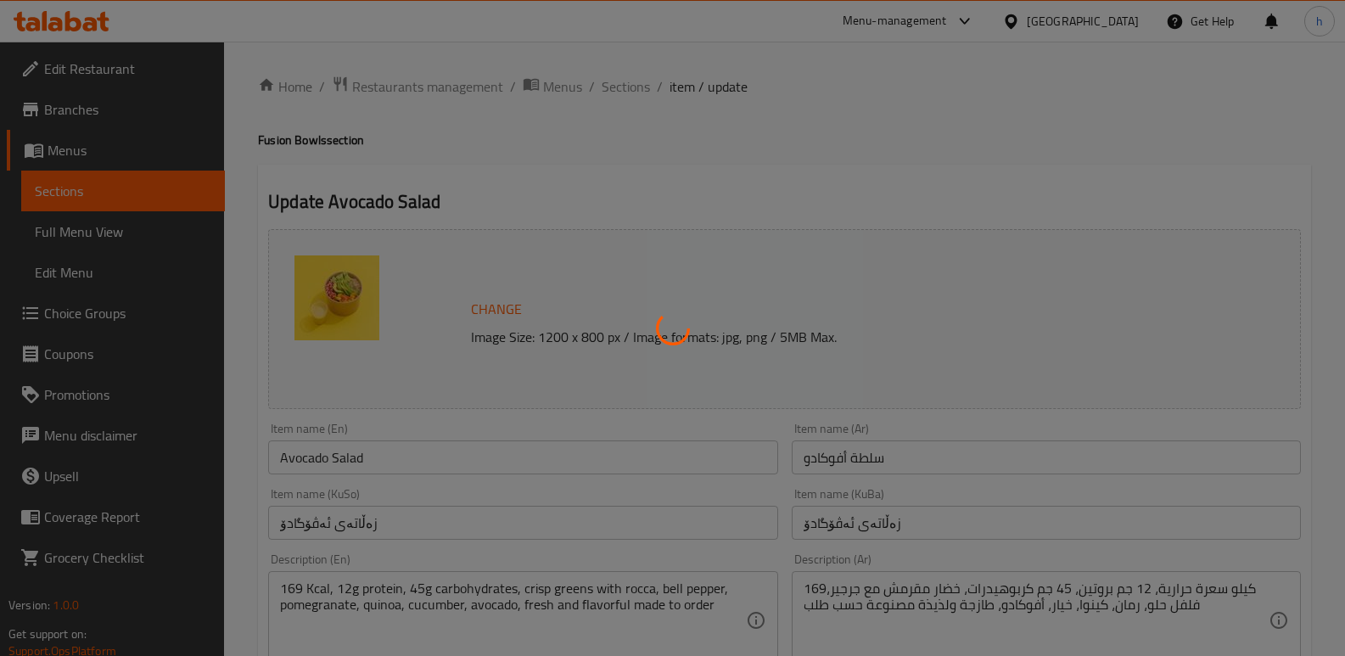
type input "يضيف:"
type input "زیادکردن :"
type input "0"
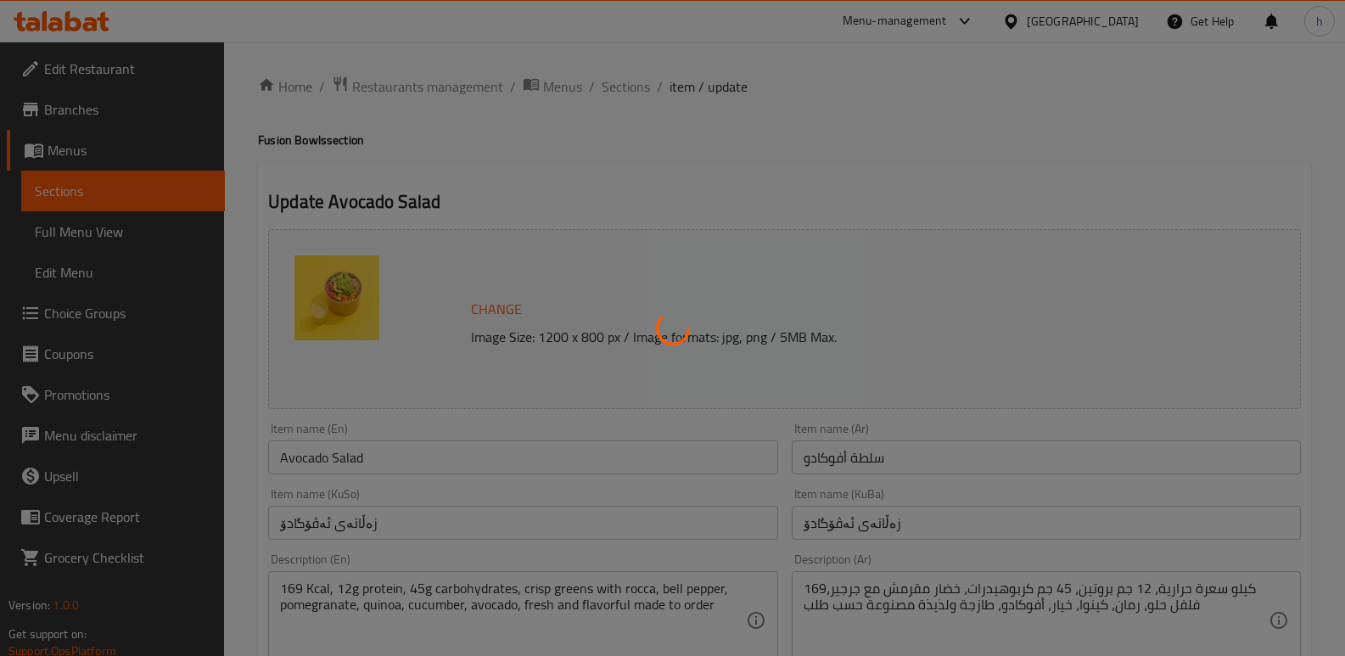
type input "يزيل:"
type input "لابردن:"
type input "0"
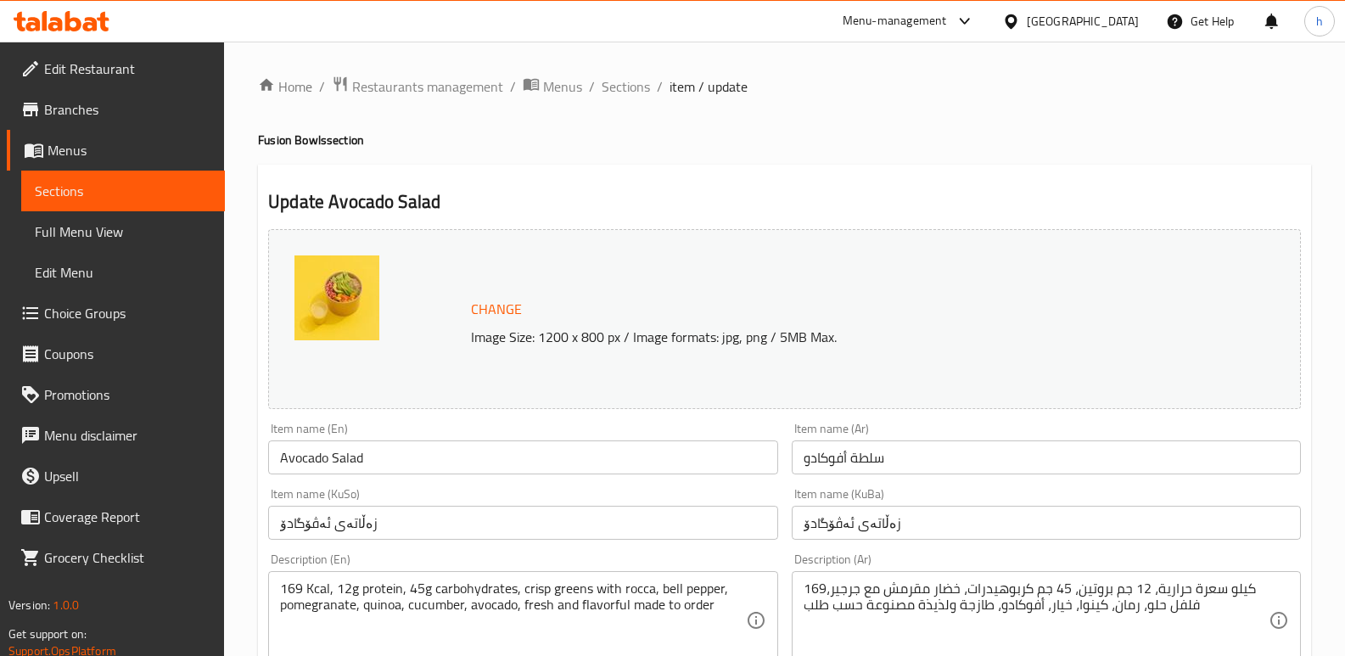
click at [115, 150] on span "Menus" at bounding box center [130, 150] width 164 height 20
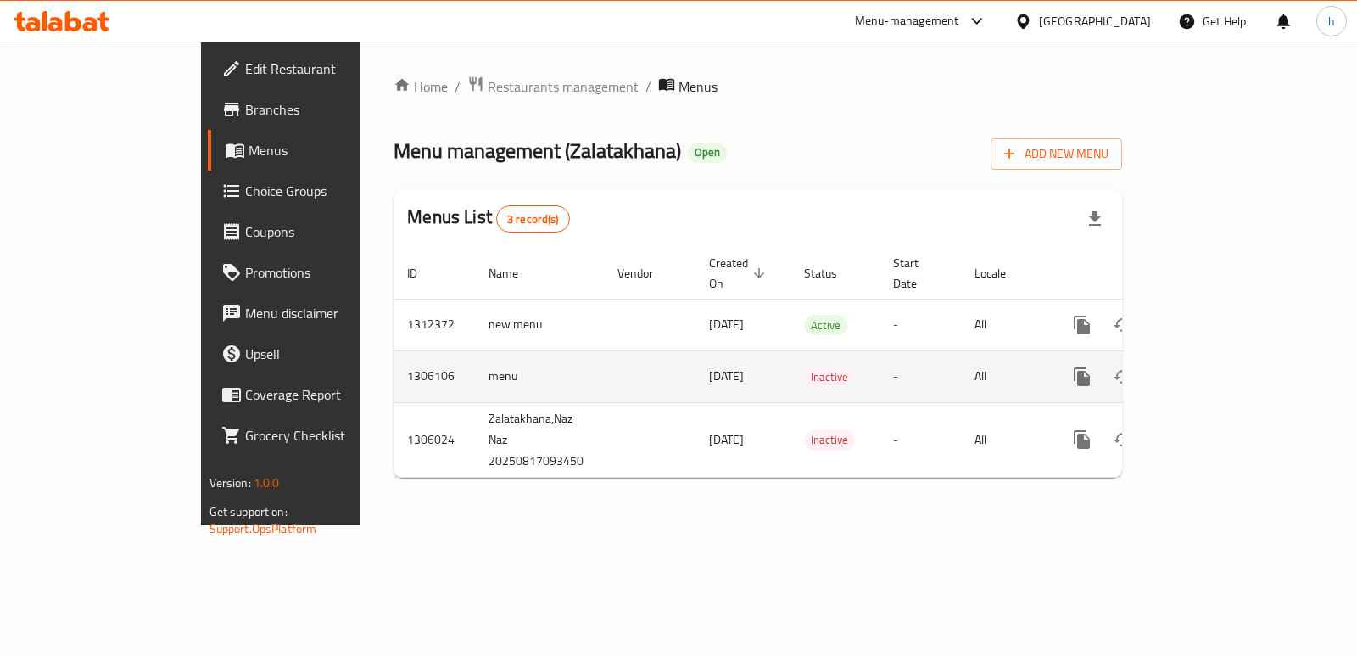
click at [1215, 367] on icon "enhanced table" at bounding box center [1205, 377] width 20 height 20
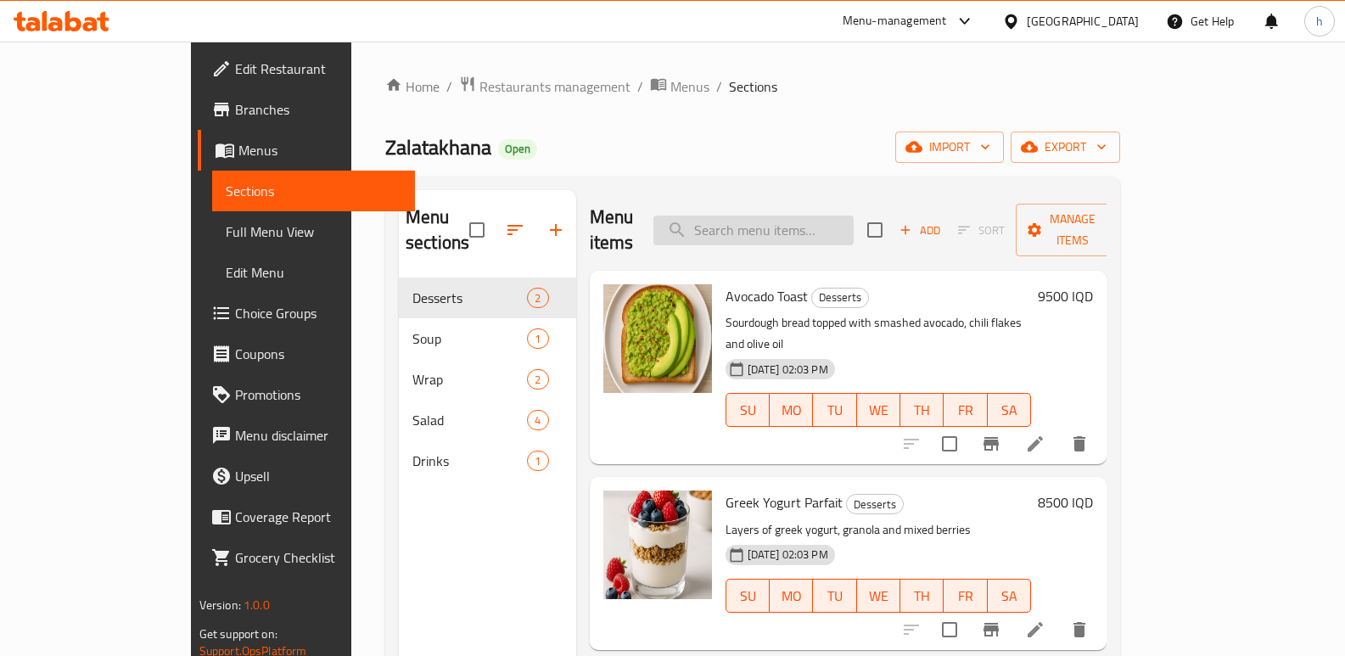
click at [846, 218] on input "search" at bounding box center [753, 230] width 200 height 30
paste input "Avocado Luxe"
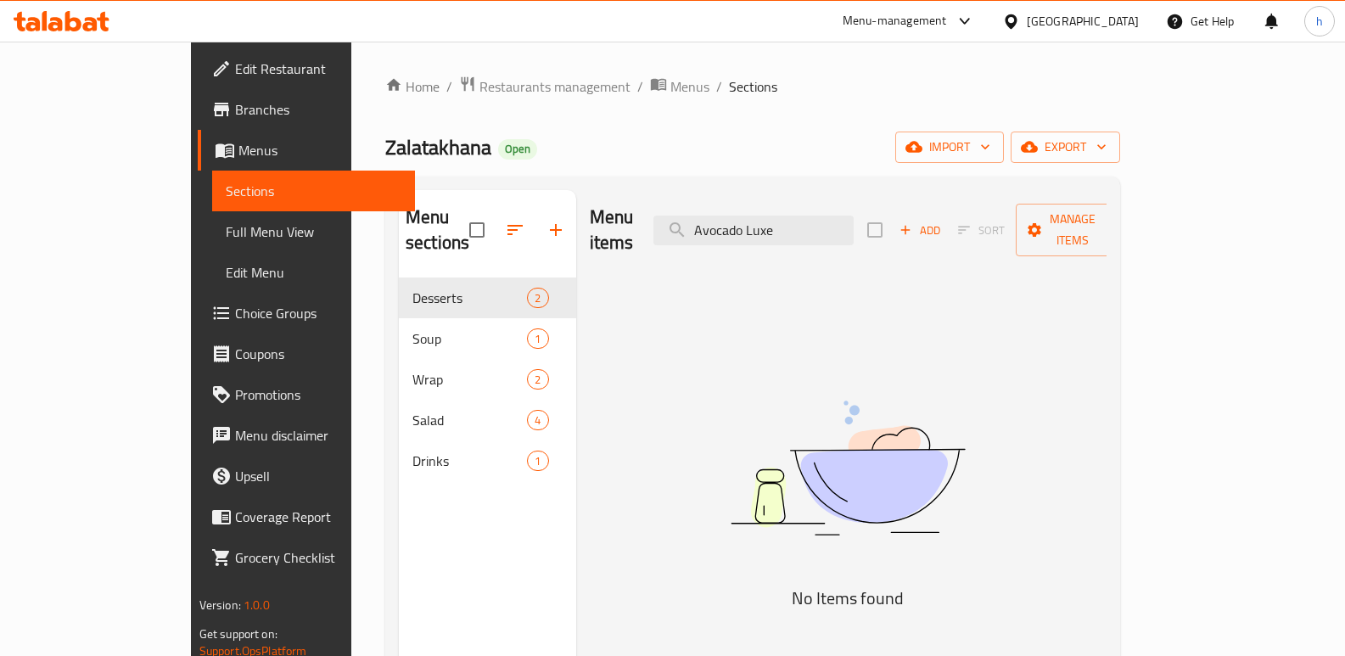
type input "Avocado Luxe"
click at [238, 160] on span "Menus" at bounding box center [320, 150] width 164 height 20
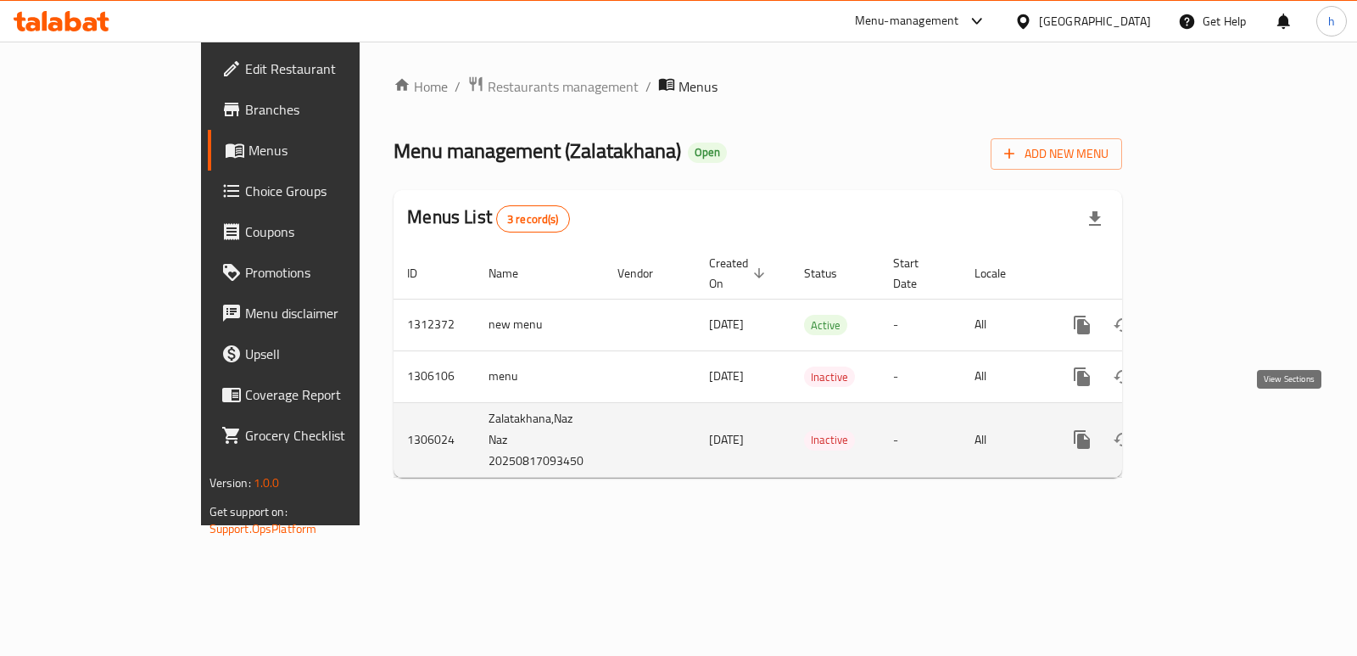
click at [1215, 429] on icon "enhanced table" at bounding box center [1205, 439] width 20 height 20
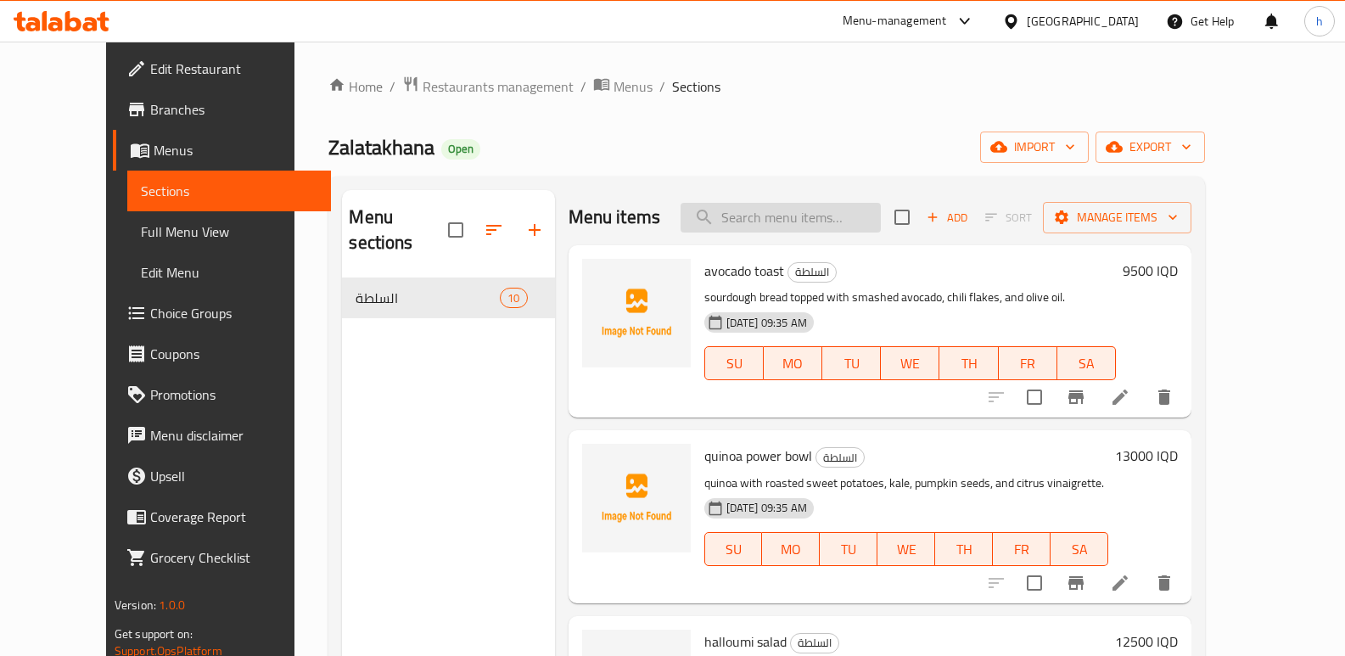
click at [786, 212] on input "search" at bounding box center [780, 218] width 200 height 30
paste input "Avocado Luxe"
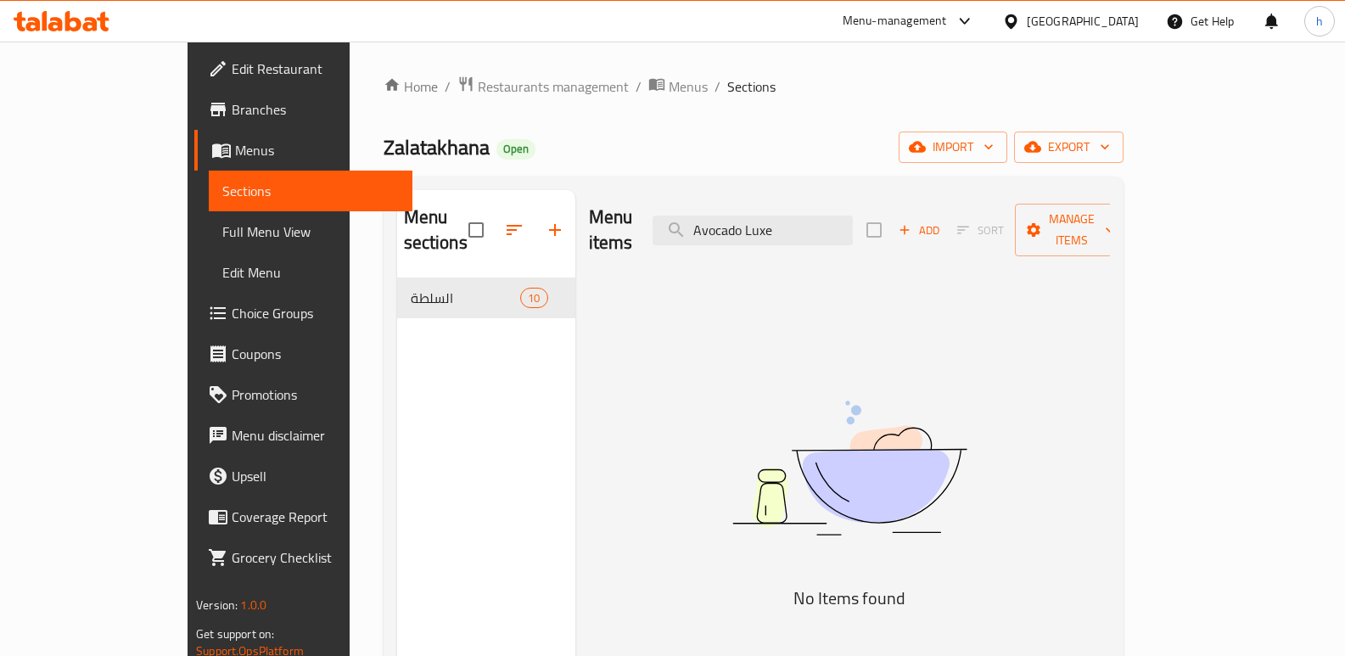
type input "Avocado Luxe"
click at [235, 154] on span "Menus" at bounding box center [317, 150] width 164 height 20
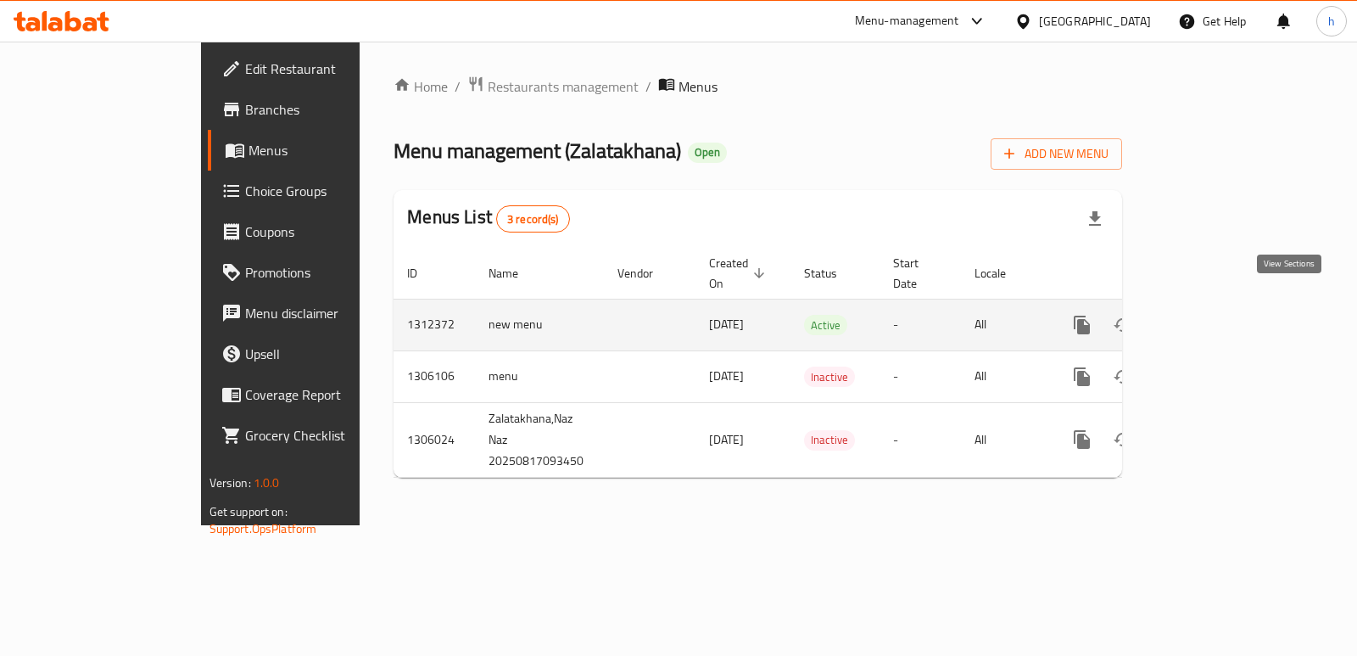
click at [1212, 317] on icon "enhanced table" at bounding box center [1204, 324] width 15 height 15
